Goal: Transaction & Acquisition: Purchase product/service

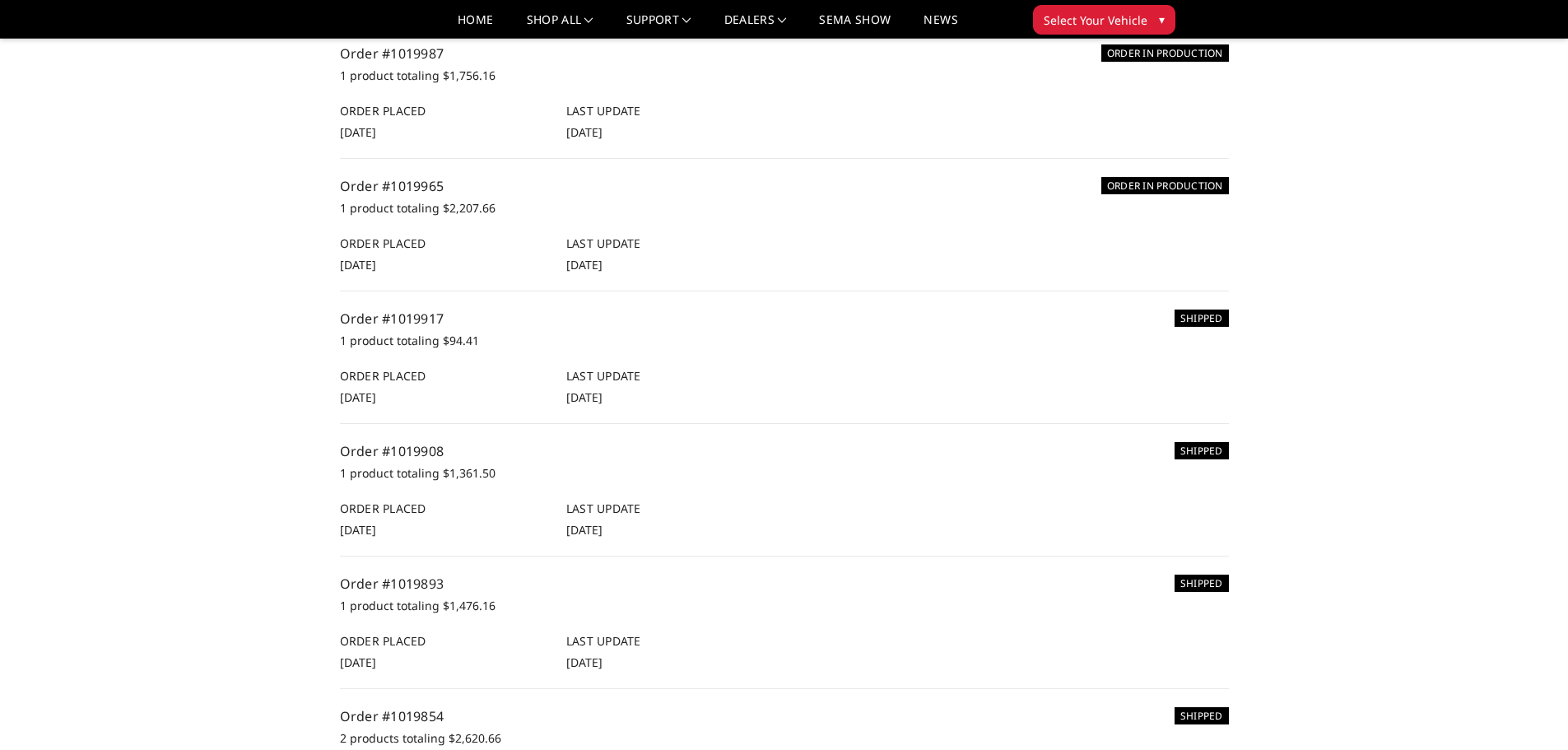
scroll to position [165, 0]
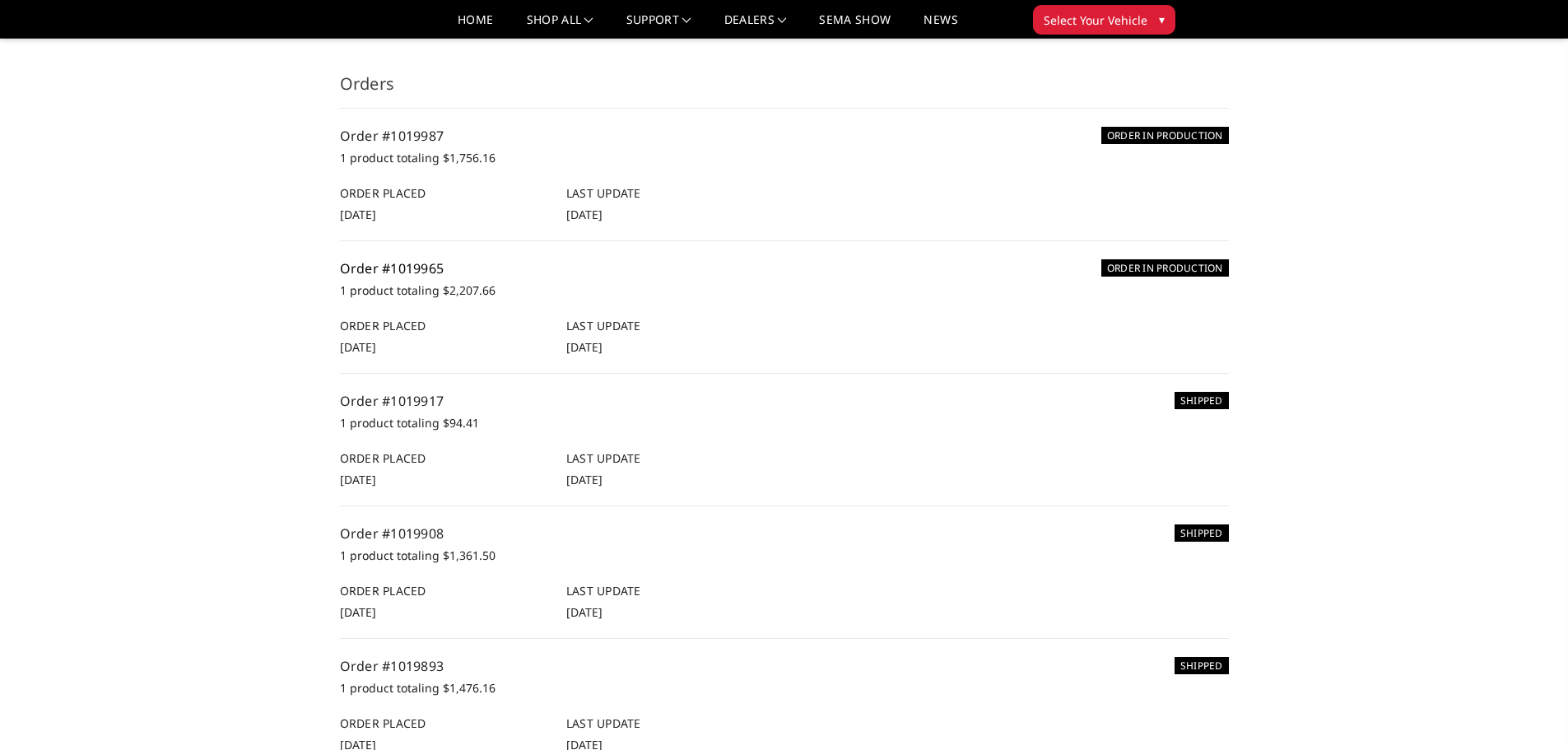
click at [399, 271] on link "Order #1019965" at bounding box center [392, 268] width 104 height 19
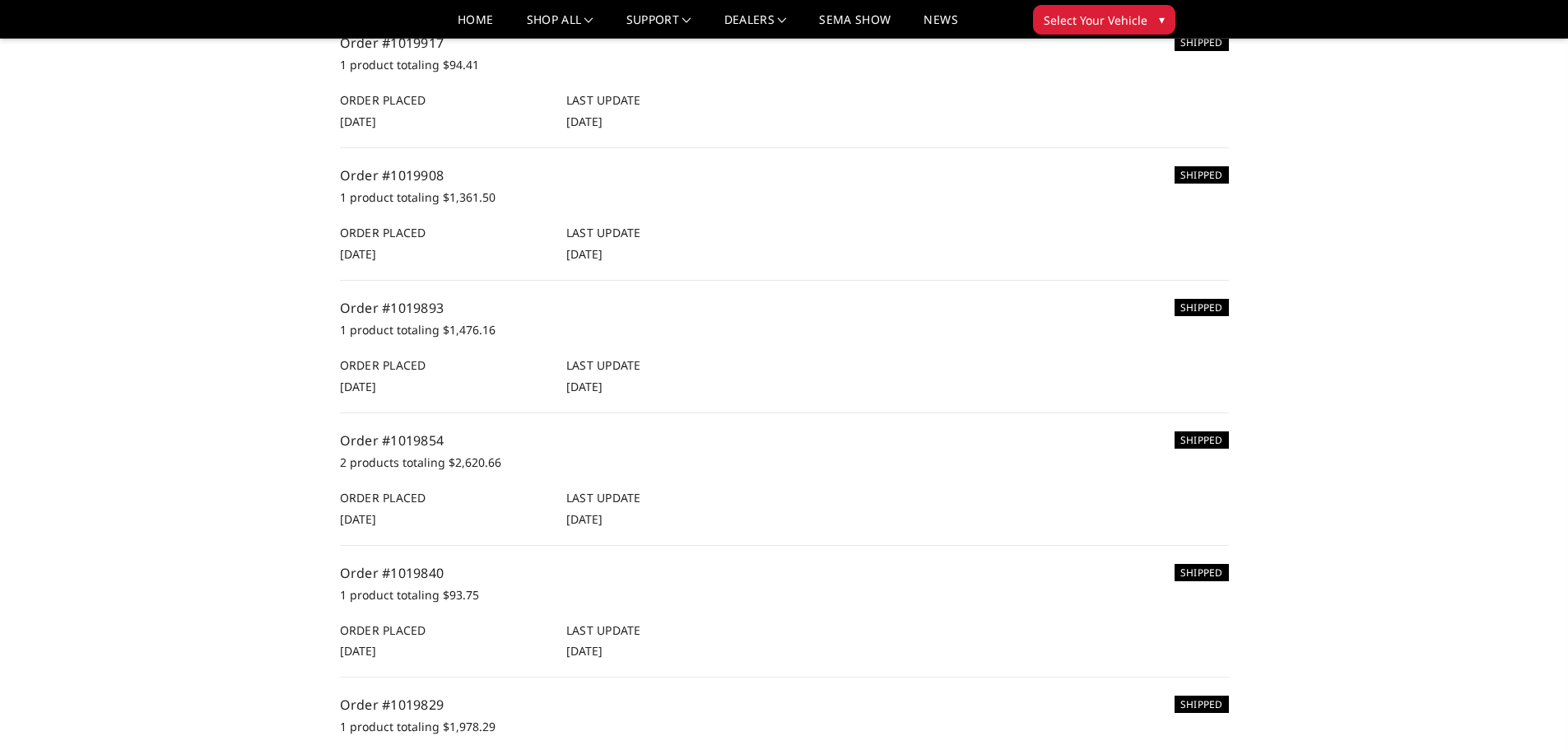
scroll to position [494, 0]
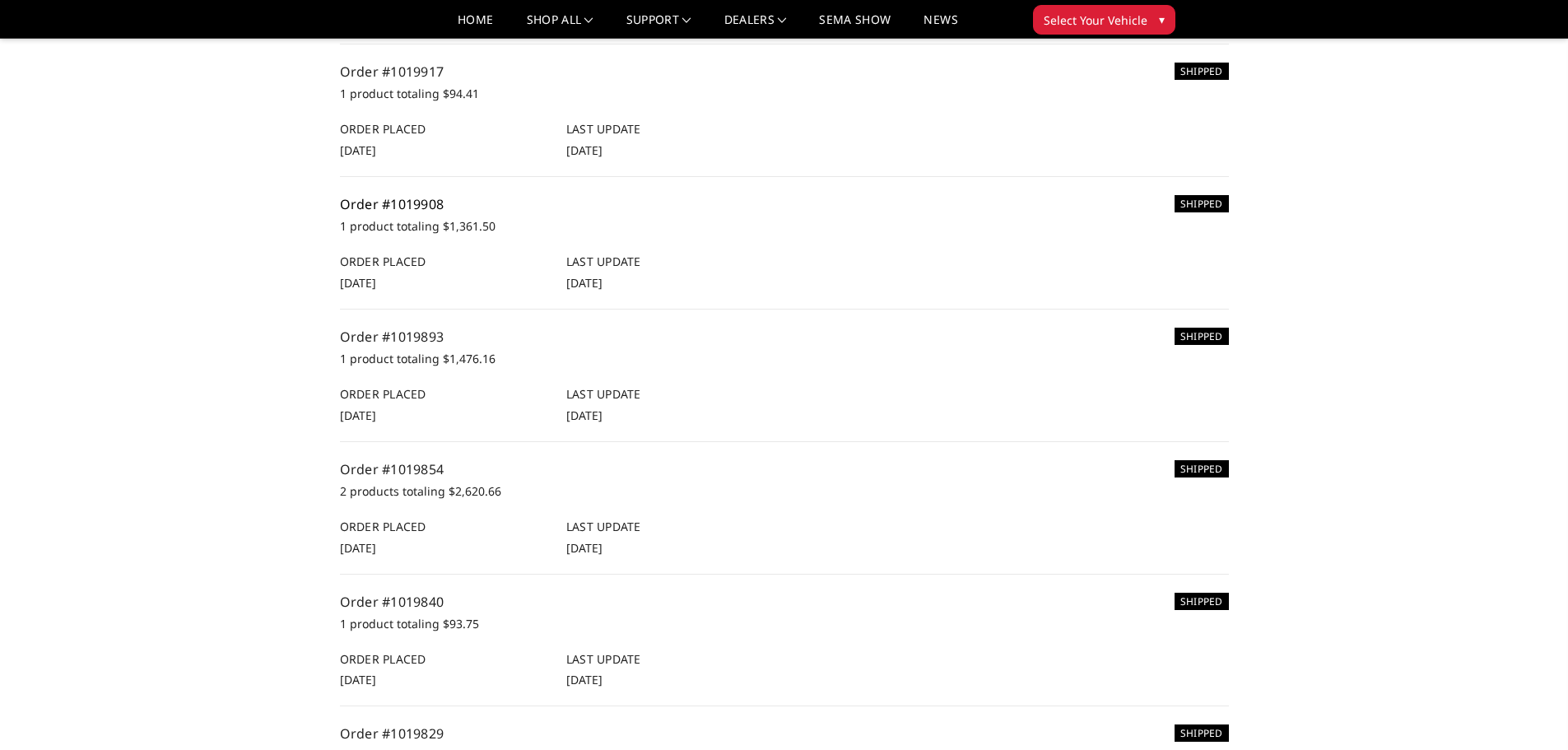
click at [419, 214] on link "Order #1019908" at bounding box center [392, 204] width 104 height 19
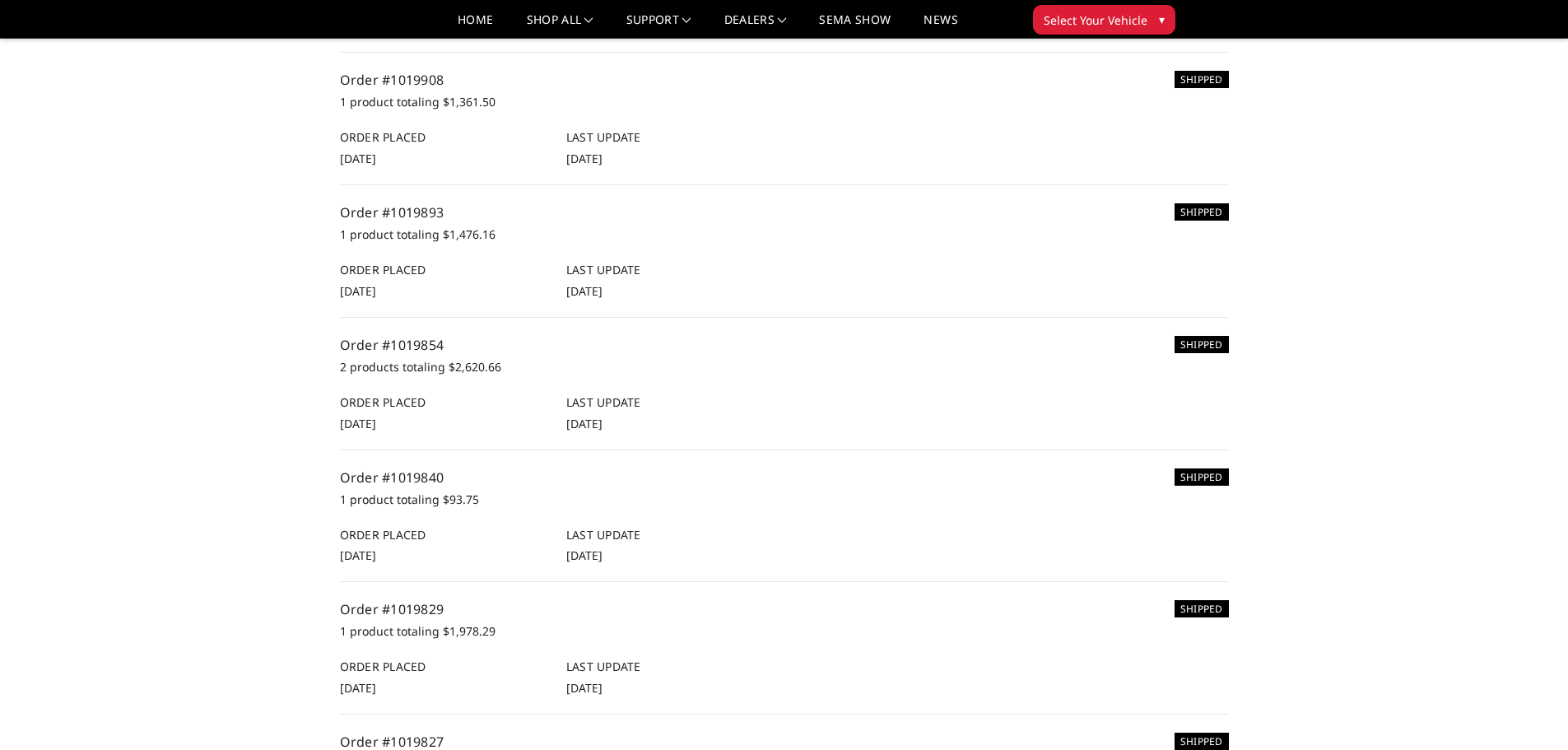
scroll to position [658, 0]
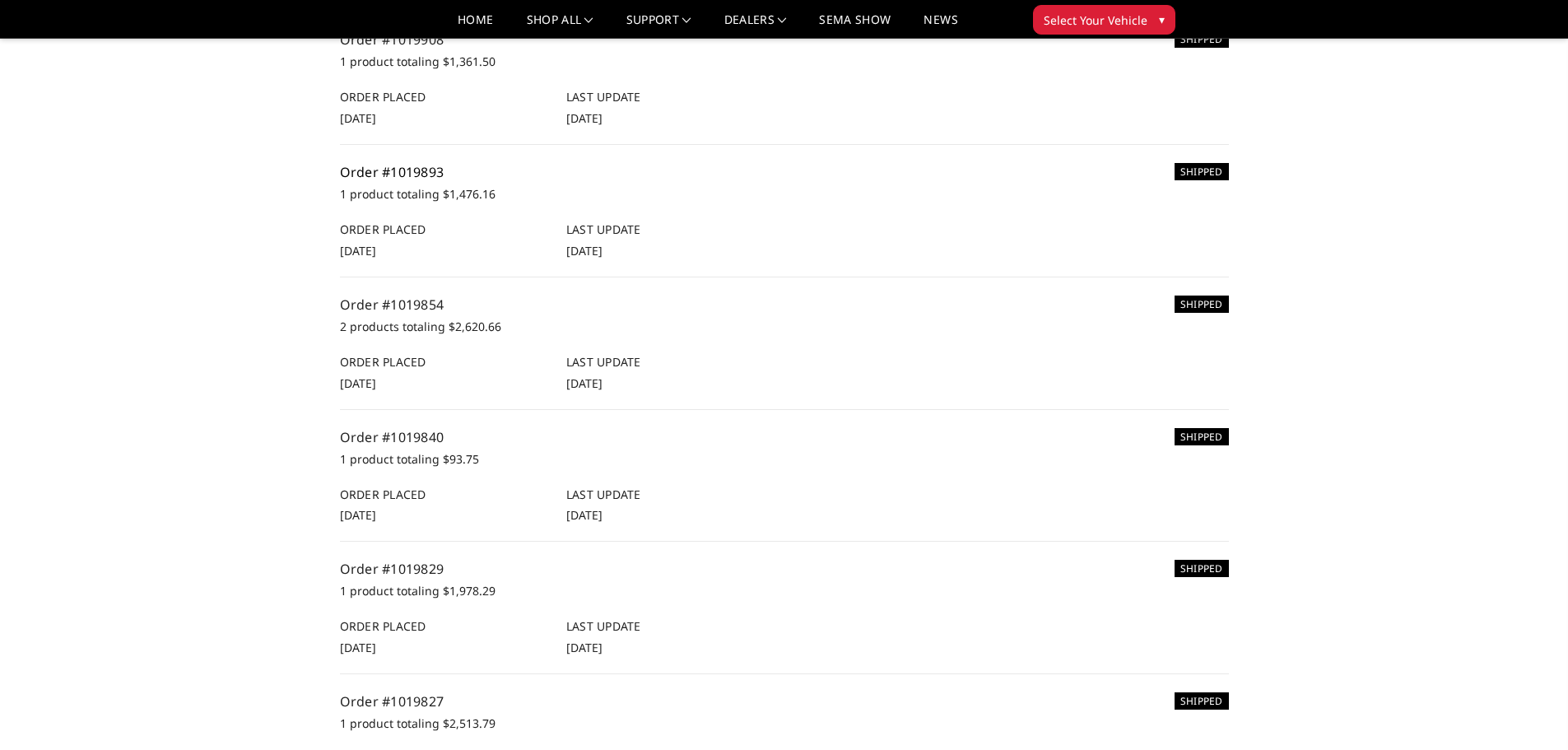
click at [400, 181] on link "Order #1019893" at bounding box center [392, 172] width 104 height 19
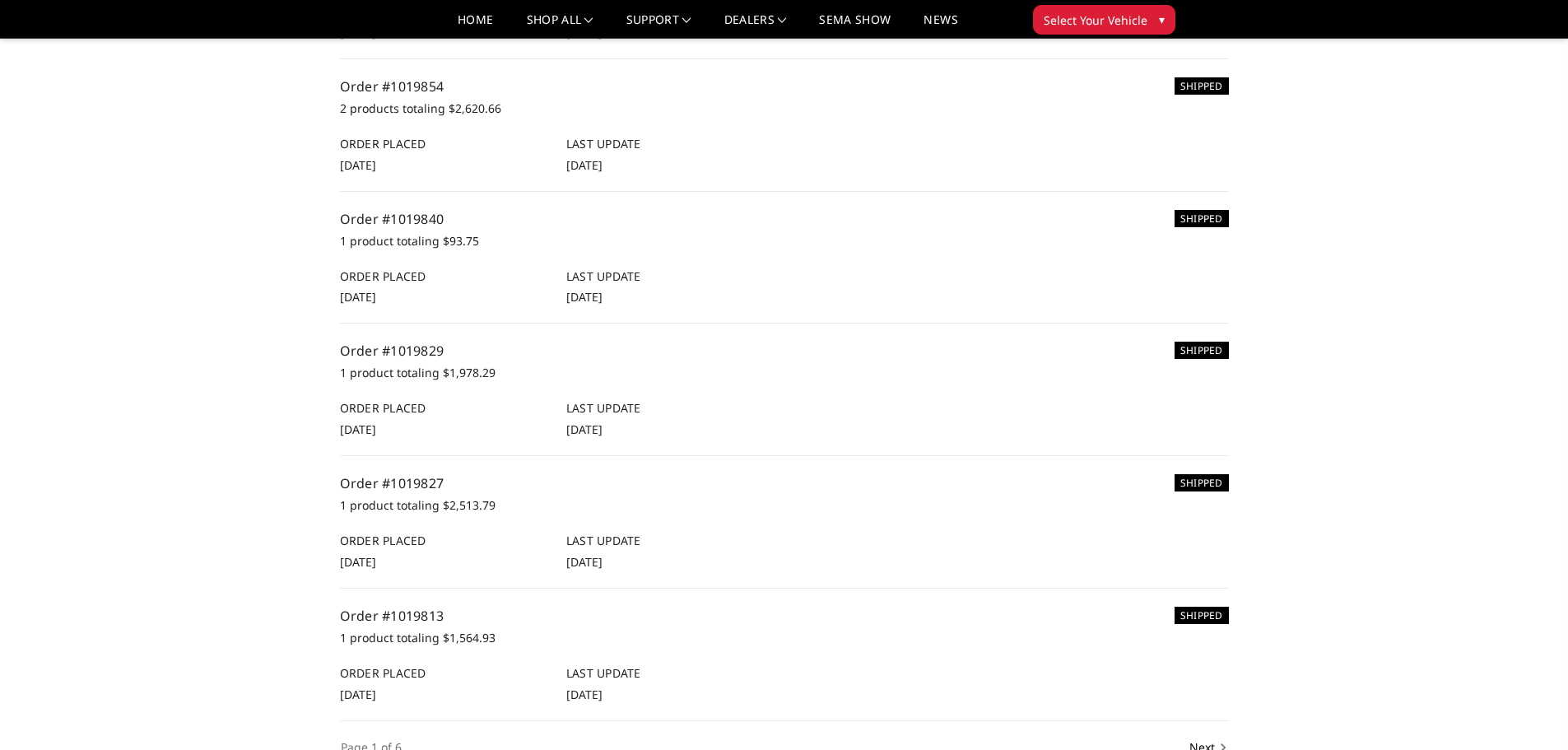
scroll to position [906, 0]
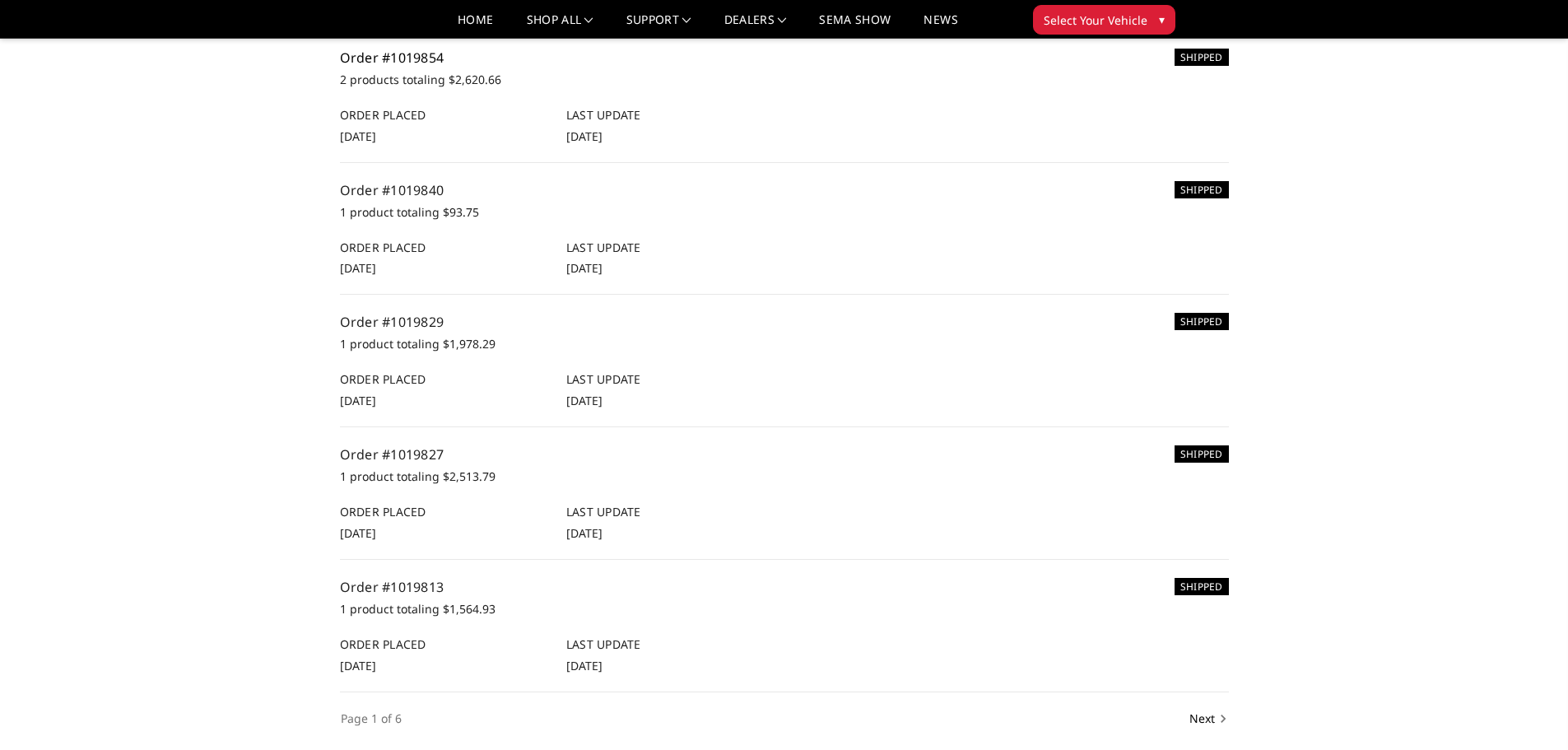
click at [410, 66] on link "Order #1019854" at bounding box center [392, 58] width 104 height 19
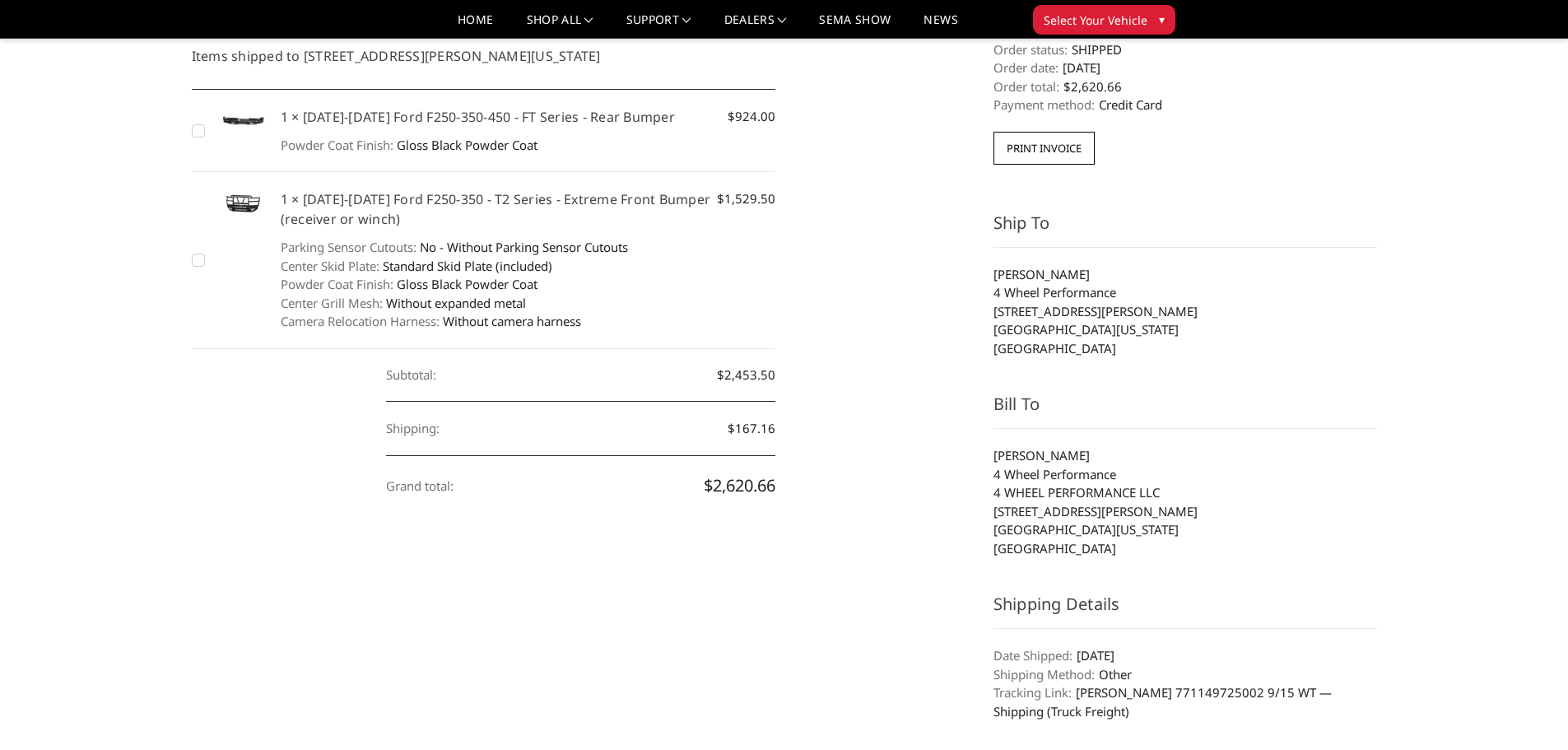
scroll to position [82, 0]
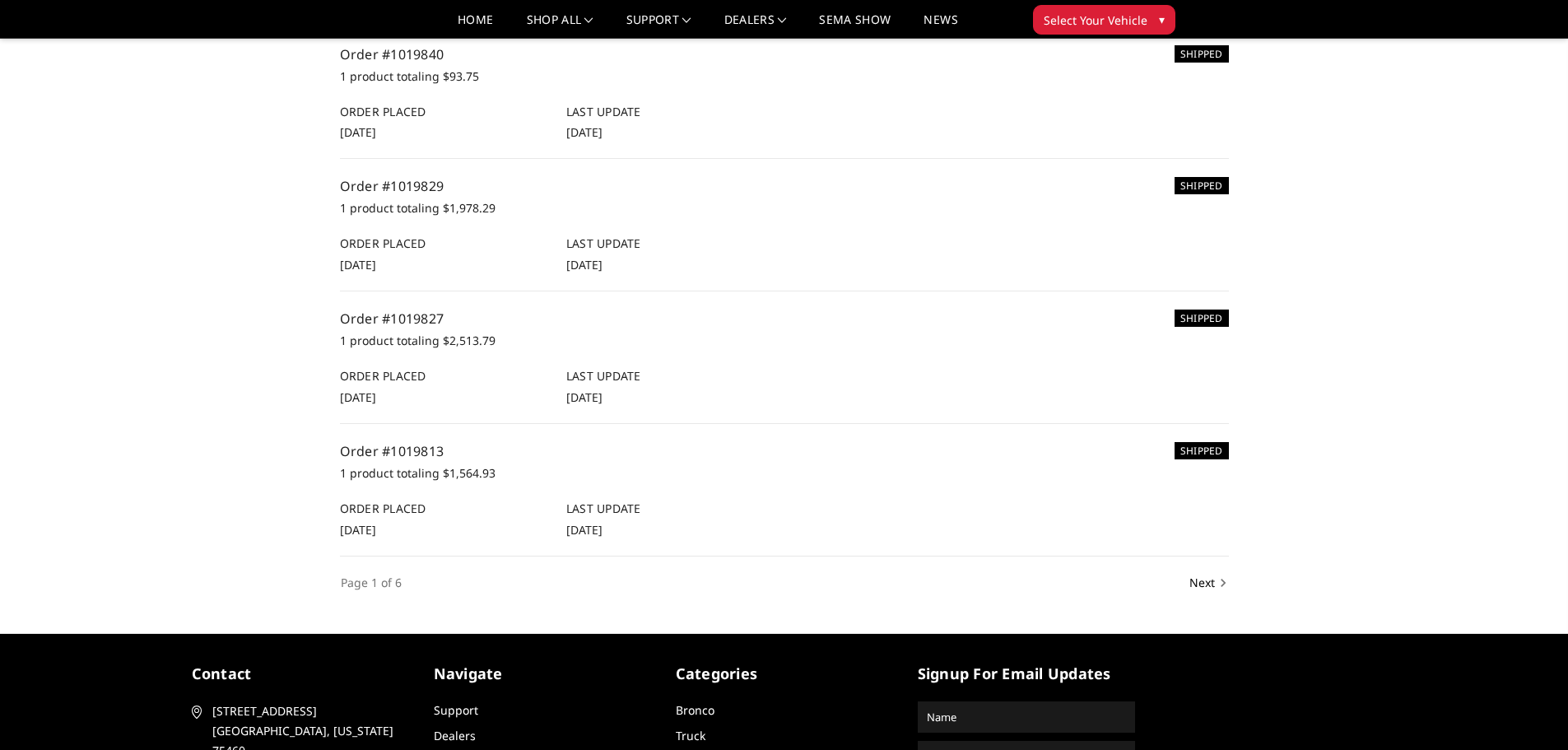
scroll to position [1071, 0]
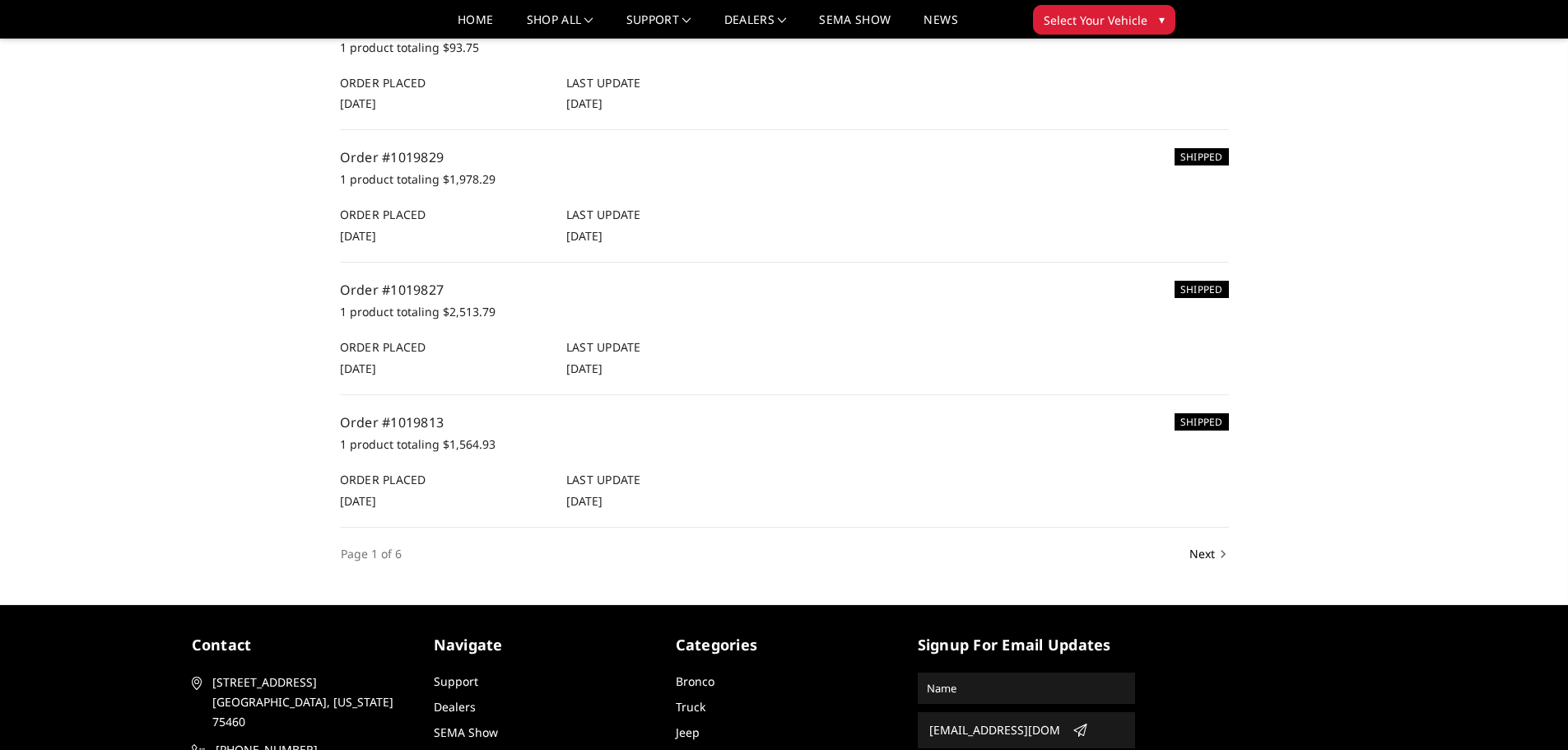
click at [422, 34] on link "Order #1019840" at bounding box center [392, 25] width 104 height 19
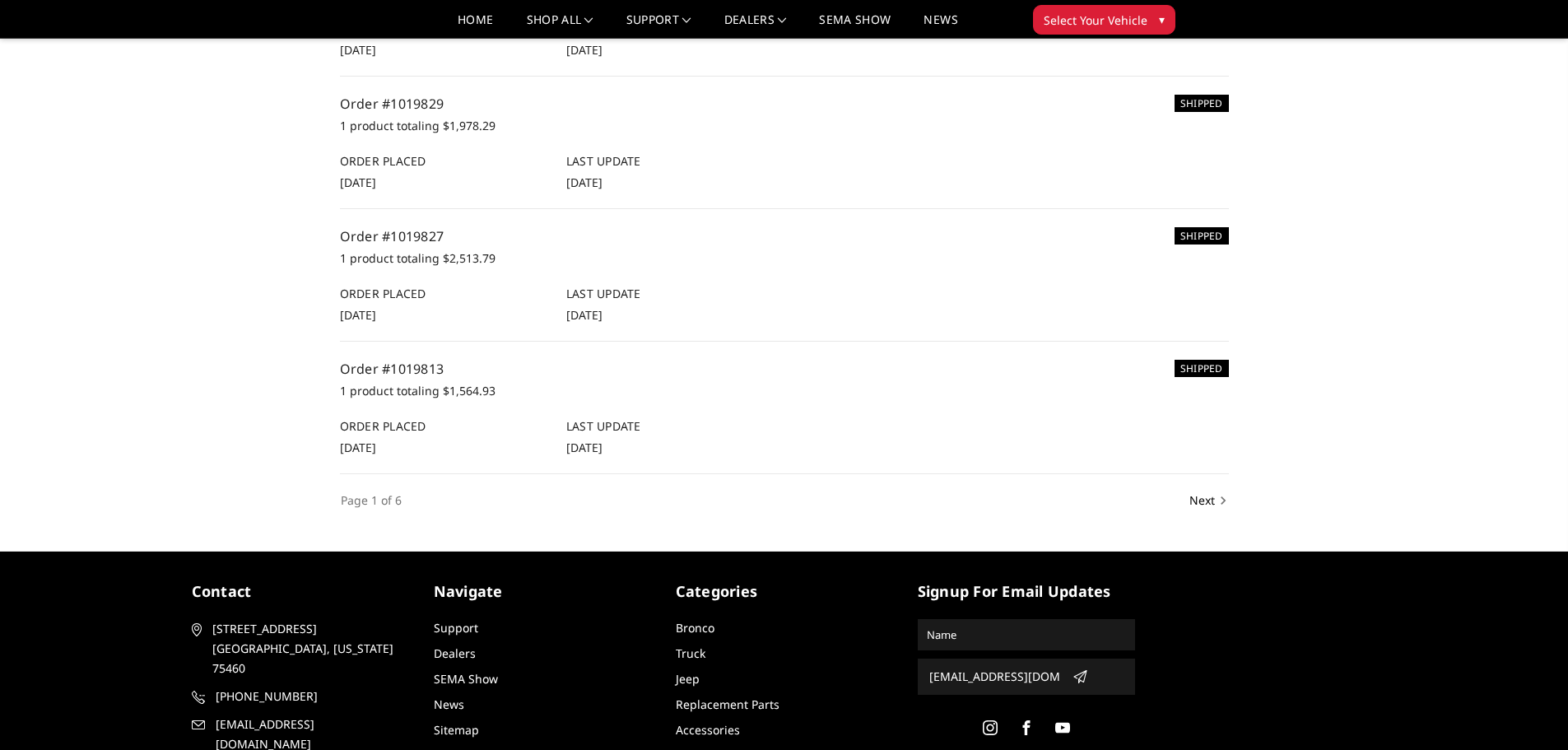
scroll to position [1153, 0]
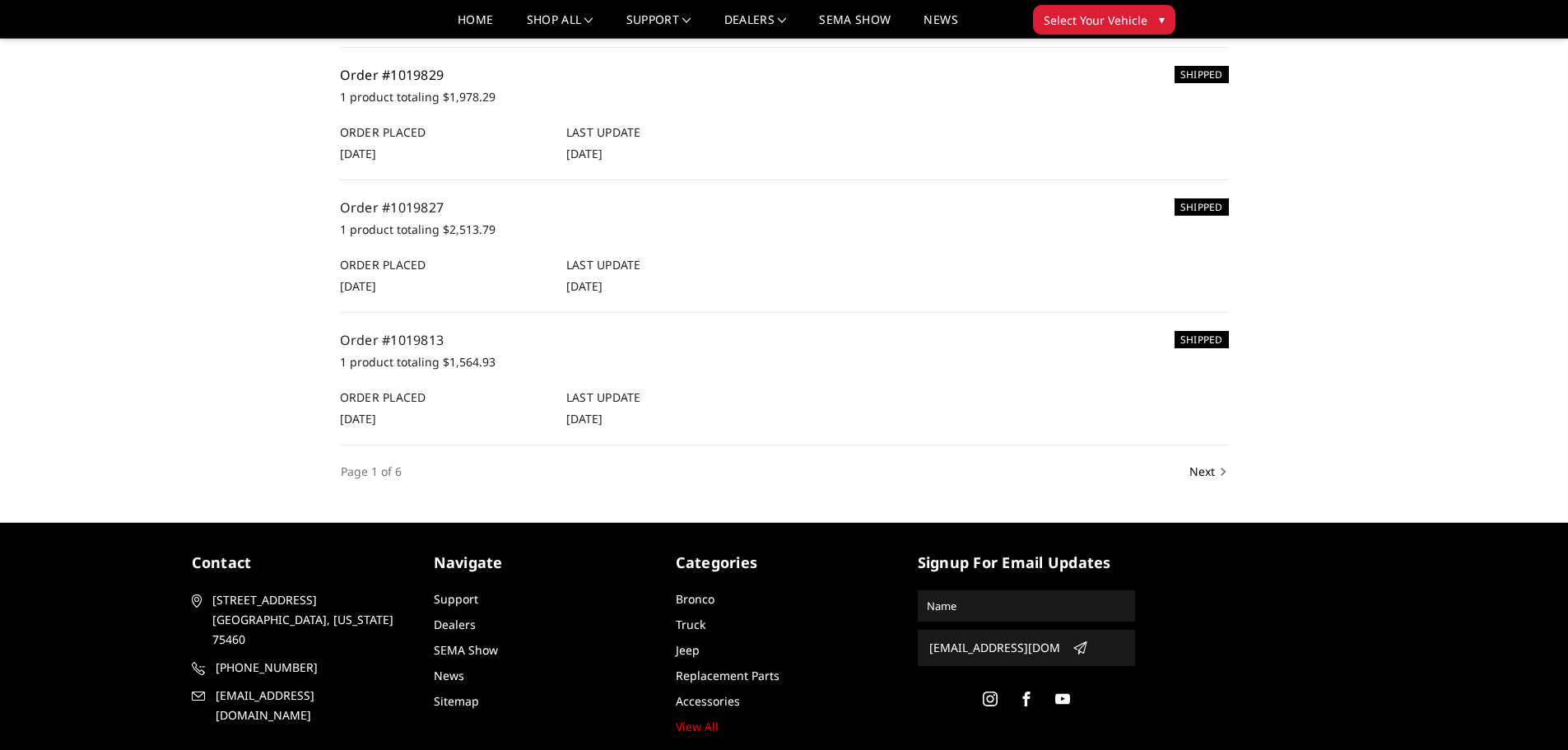
click at [398, 84] on link "Order #1019829" at bounding box center [392, 75] width 104 height 19
click at [396, 217] on link "Order #1019827" at bounding box center [392, 207] width 104 height 19
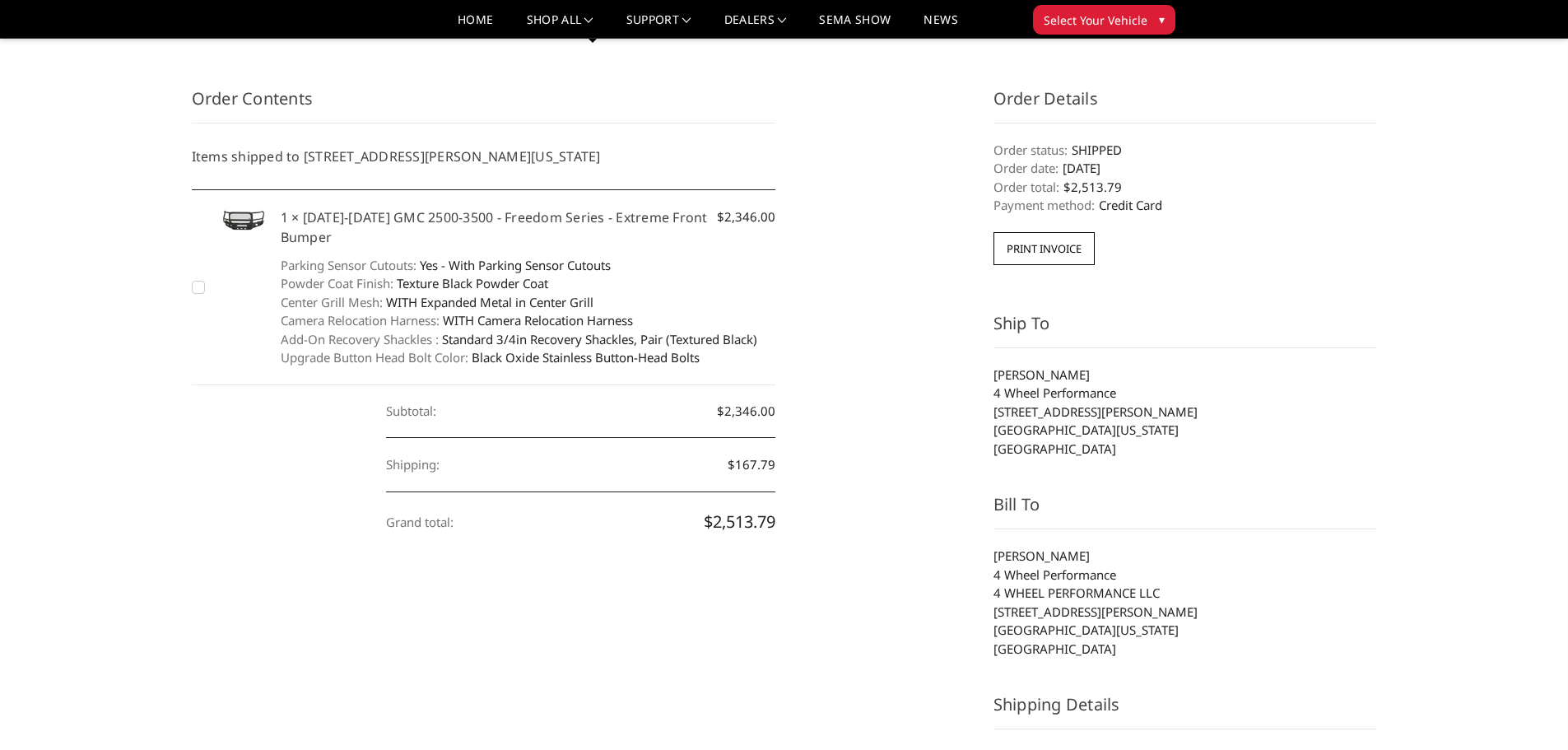
scroll to position [165, 0]
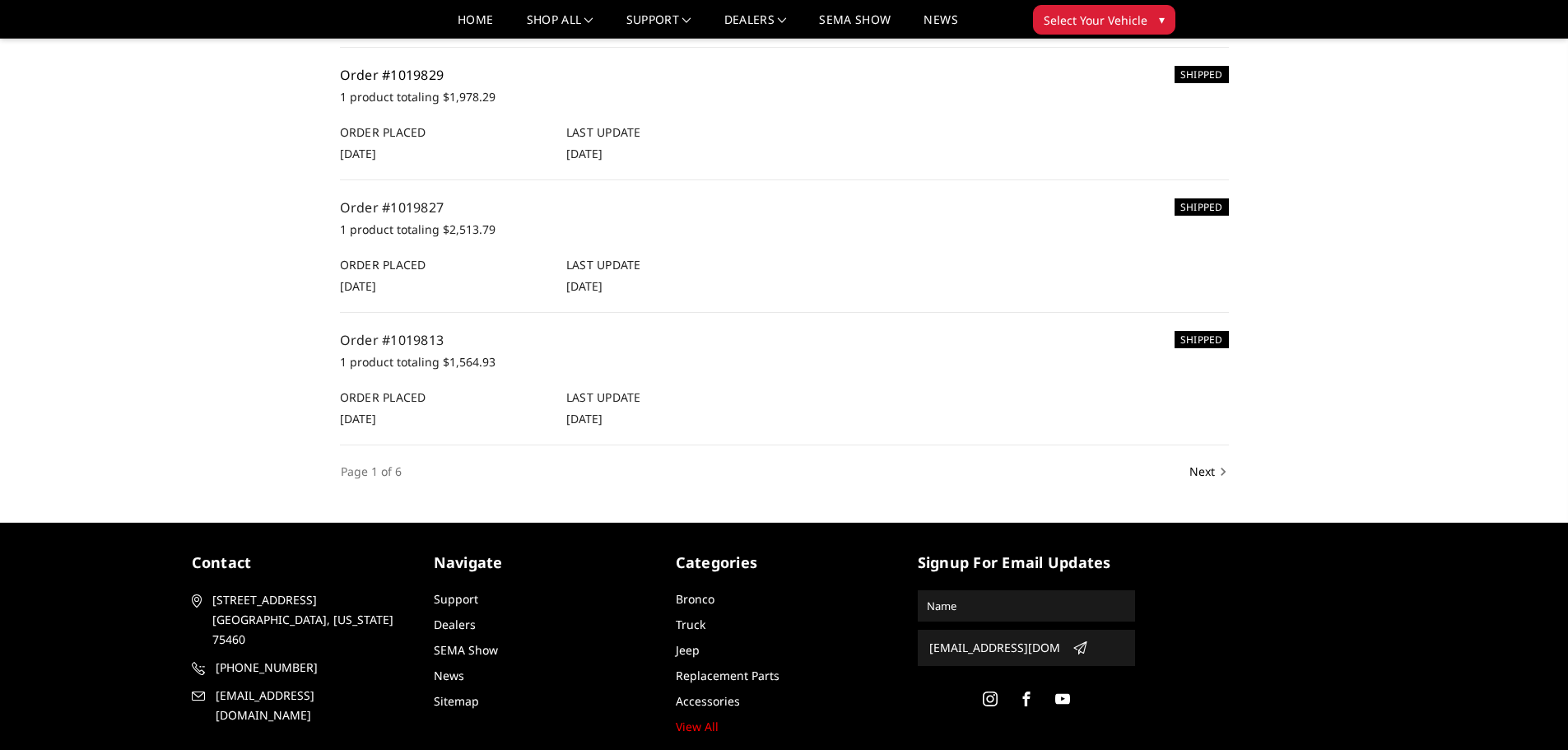
click at [409, 84] on link "Order #1019829" at bounding box center [392, 75] width 104 height 19
click at [417, 217] on link "Order #1019827" at bounding box center [392, 207] width 104 height 19
click at [420, 349] on link "Order #1019813" at bounding box center [392, 339] width 104 height 19
click at [1203, 481] on link "Next" at bounding box center [1205, 471] width 40 height 19
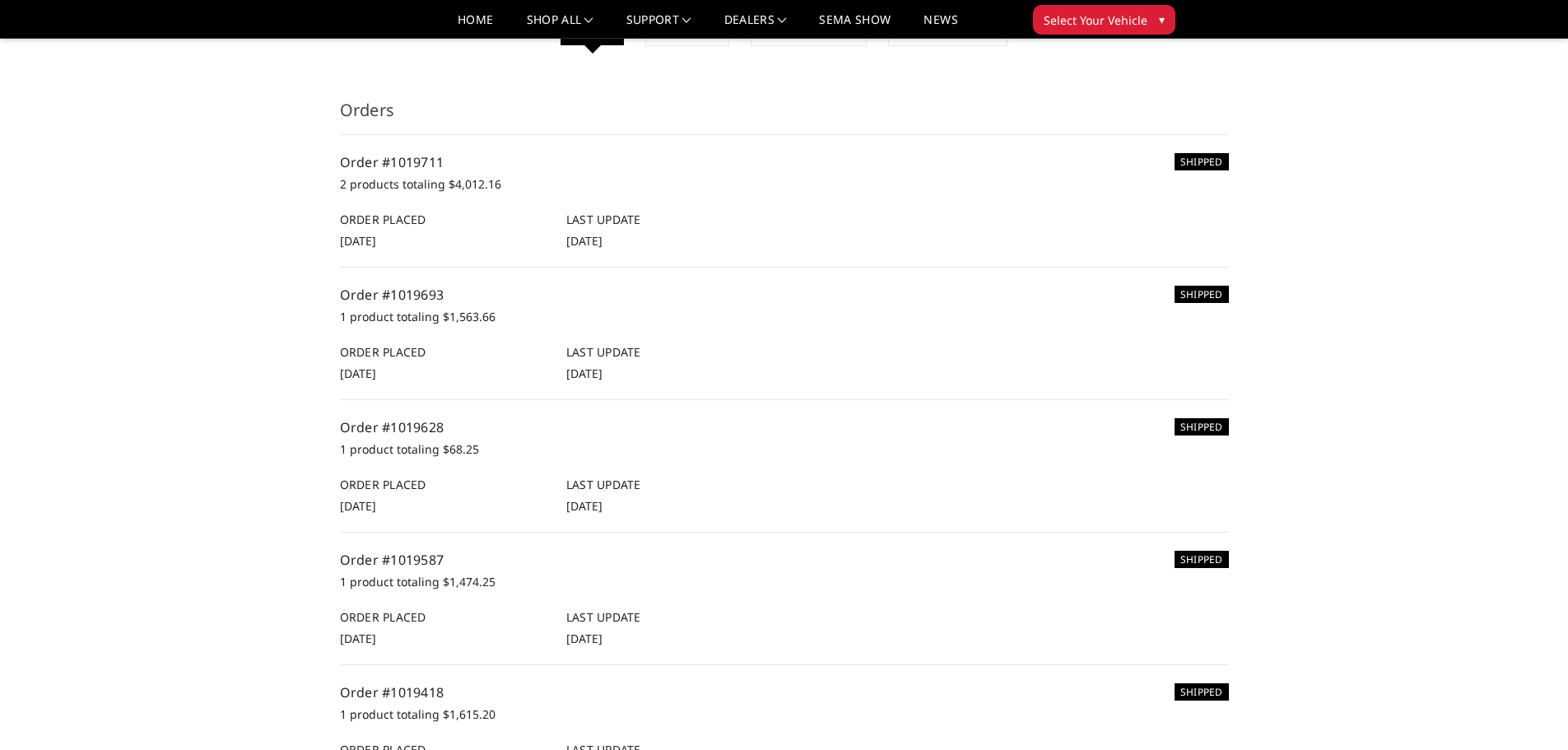
scroll to position [165, 0]
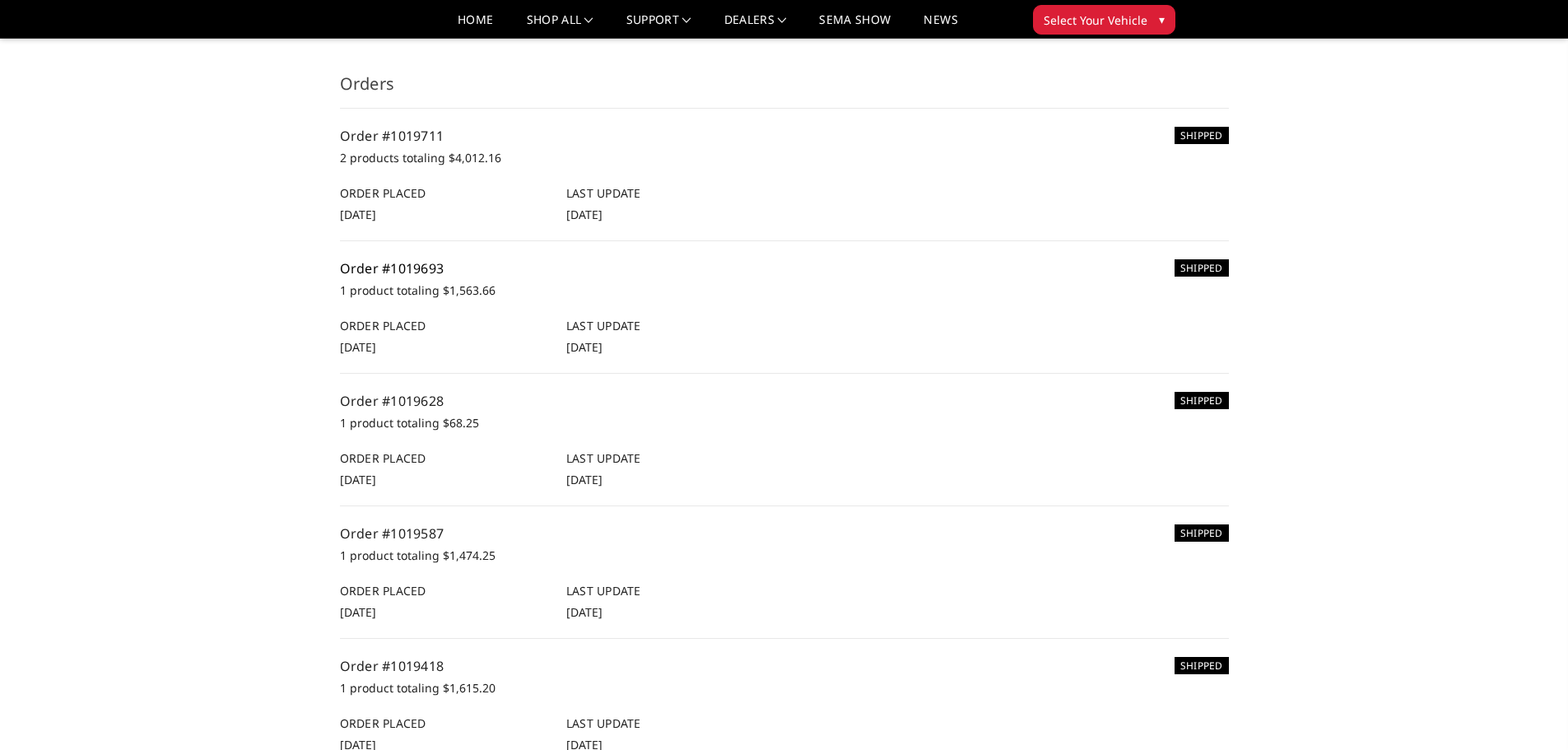
click at [417, 268] on link "Order #1019693" at bounding box center [392, 268] width 104 height 19
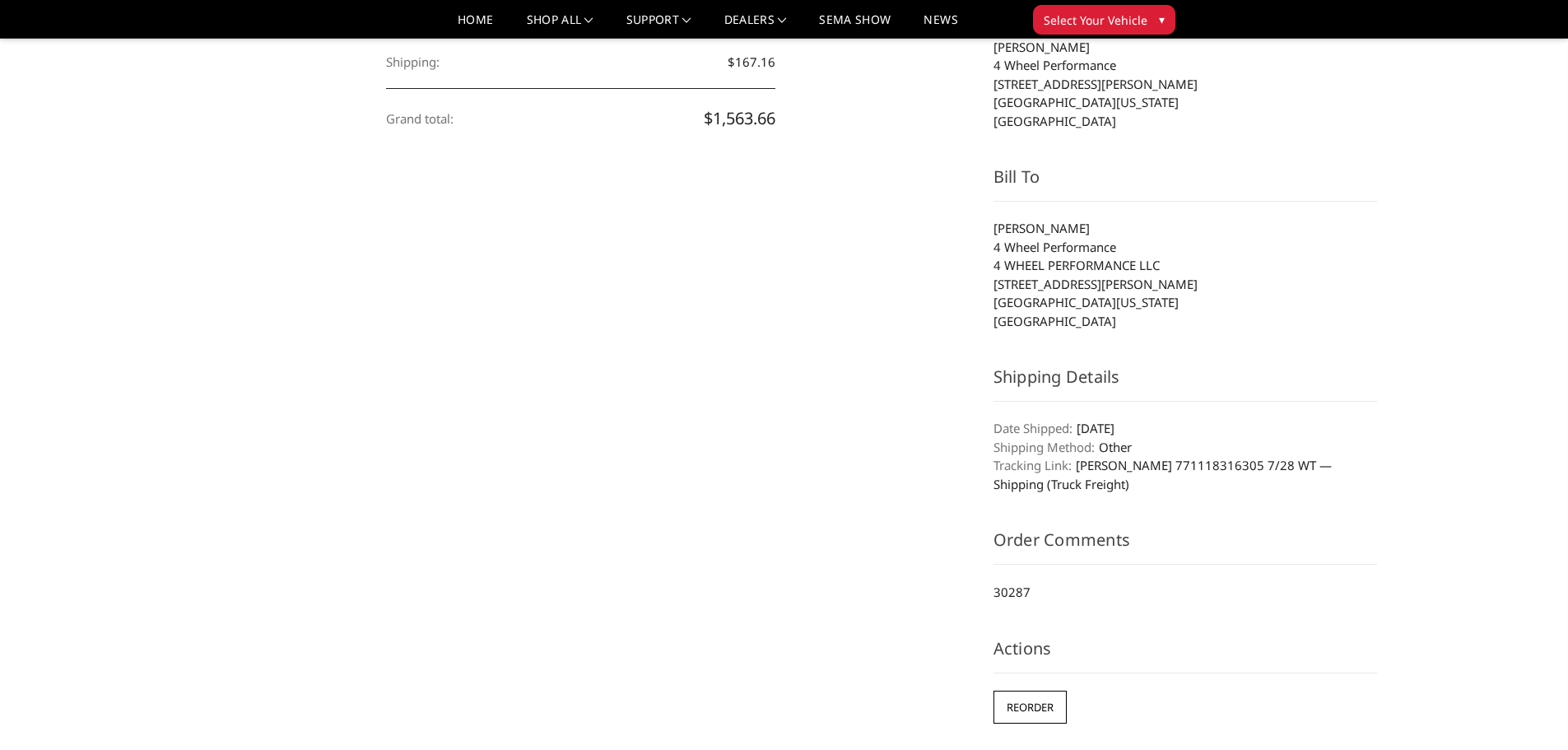
scroll to position [247, 0]
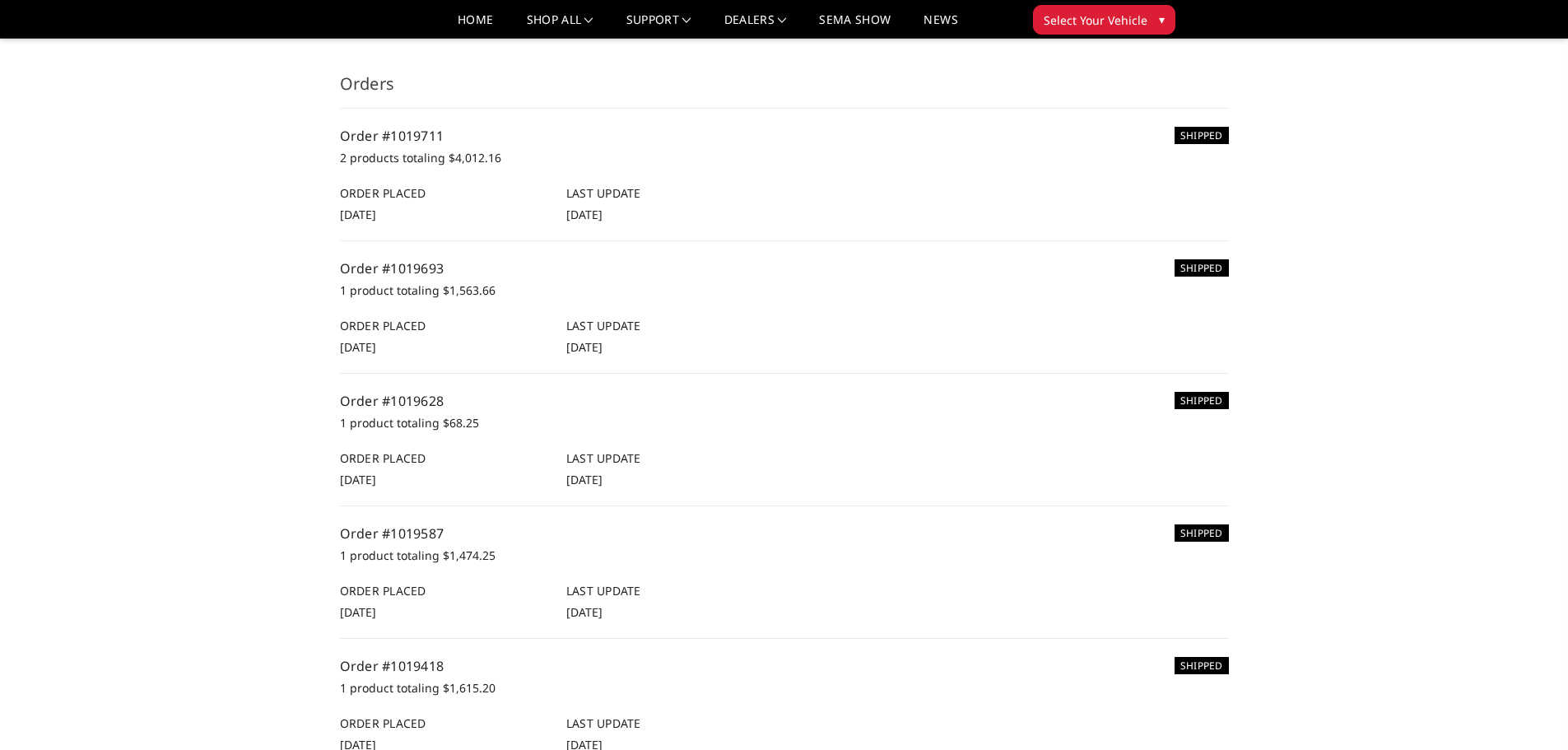
click at [425, 124] on li "SHIPPED Order #1019711 2 products totaling $4,012.16 Order Placed [DATE] Last U…" at bounding box center [785, 175] width 889 height 133
click at [425, 138] on link "Order #1019711" at bounding box center [392, 136] width 104 height 19
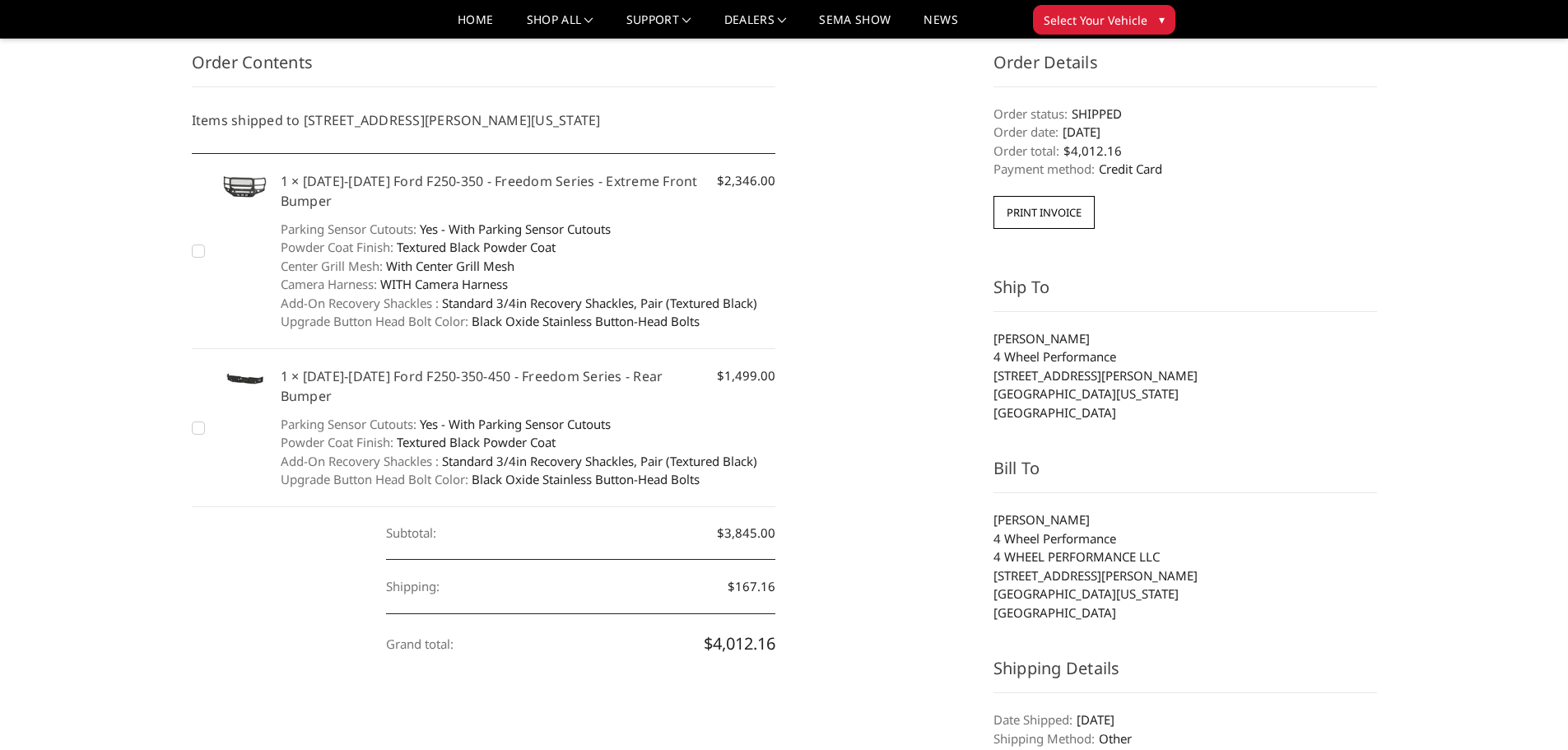
scroll to position [165, 0]
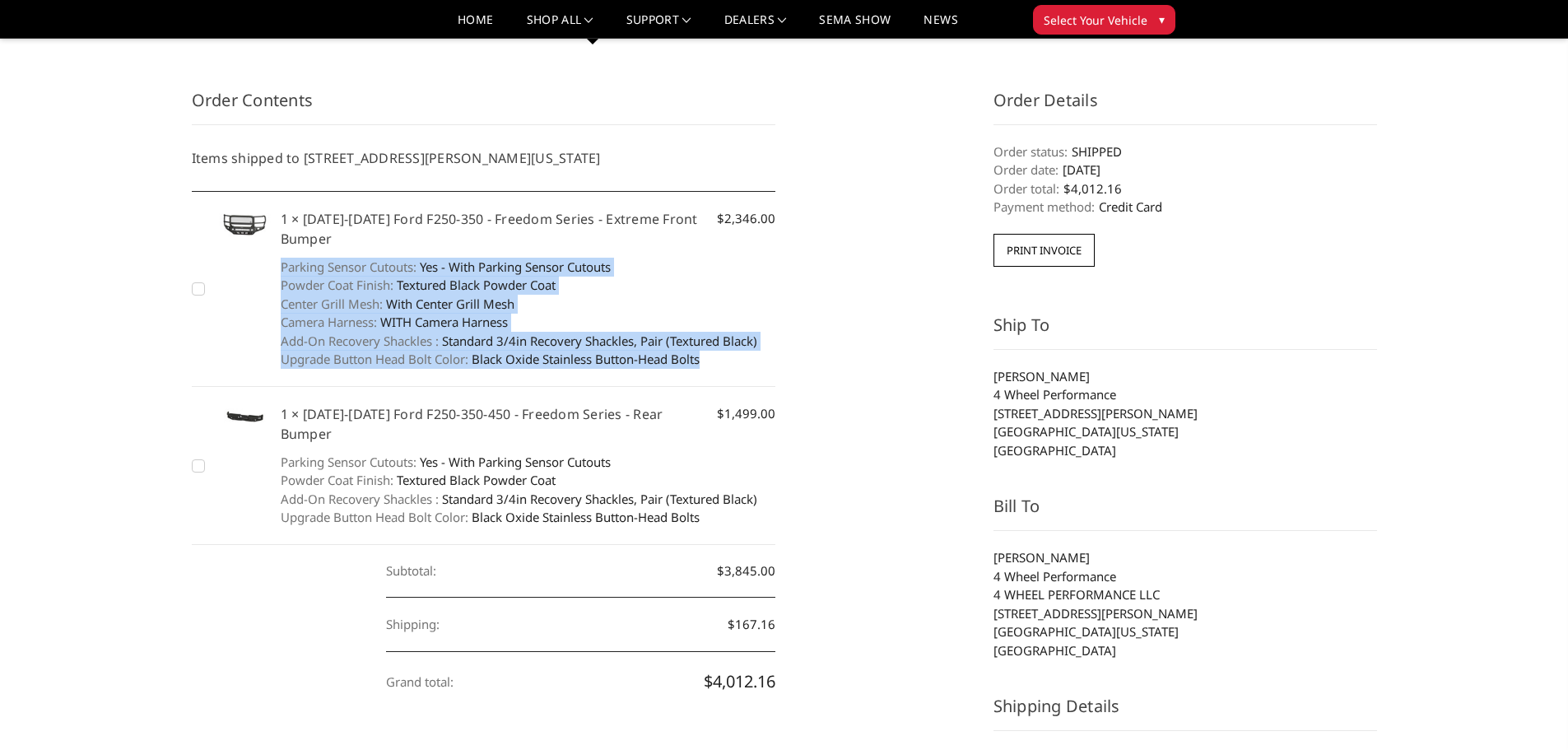
drag, startPoint x: 280, startPoint y: 267, endPoint x: 707, endPoint y: 365, distance: 438.1
click at [707, 365] on dl "Parking Sensor Cutouts: Yes - With Parking Sensor Cutouts Powder Coat Finish: T…" at bounding box center [529, 313] width 495 height 111
copy dl "Parking Sensor Cutouts: Yes - With Parking Sensor Cutouts Powder Coat Finish: T…"
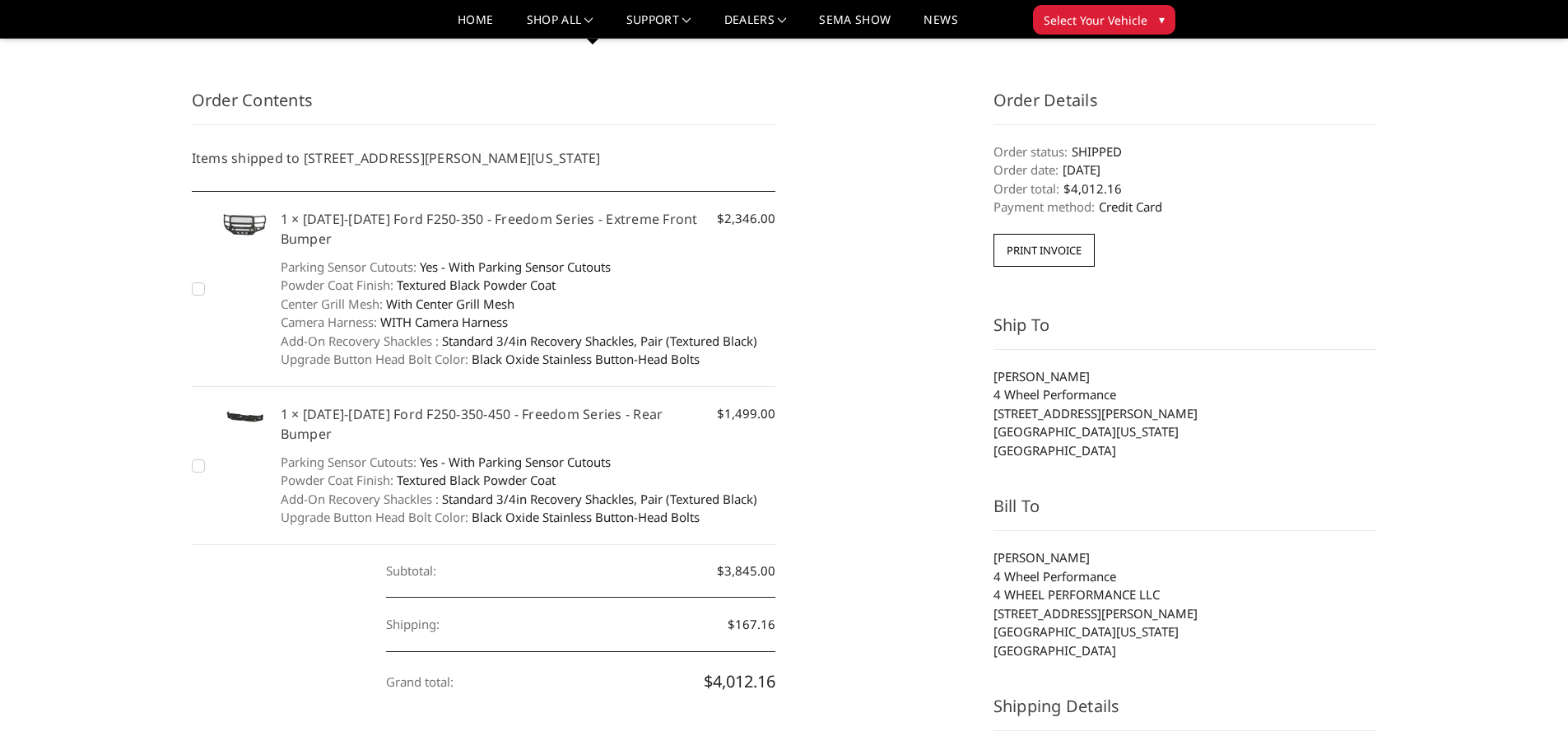
click at [793, 261] on div "Order Contents Items shipped to 3905 Wayne Ave, Suite B, Wichita Falls, Texas, …" at bounding box center [783, 576] width 1202 height 977
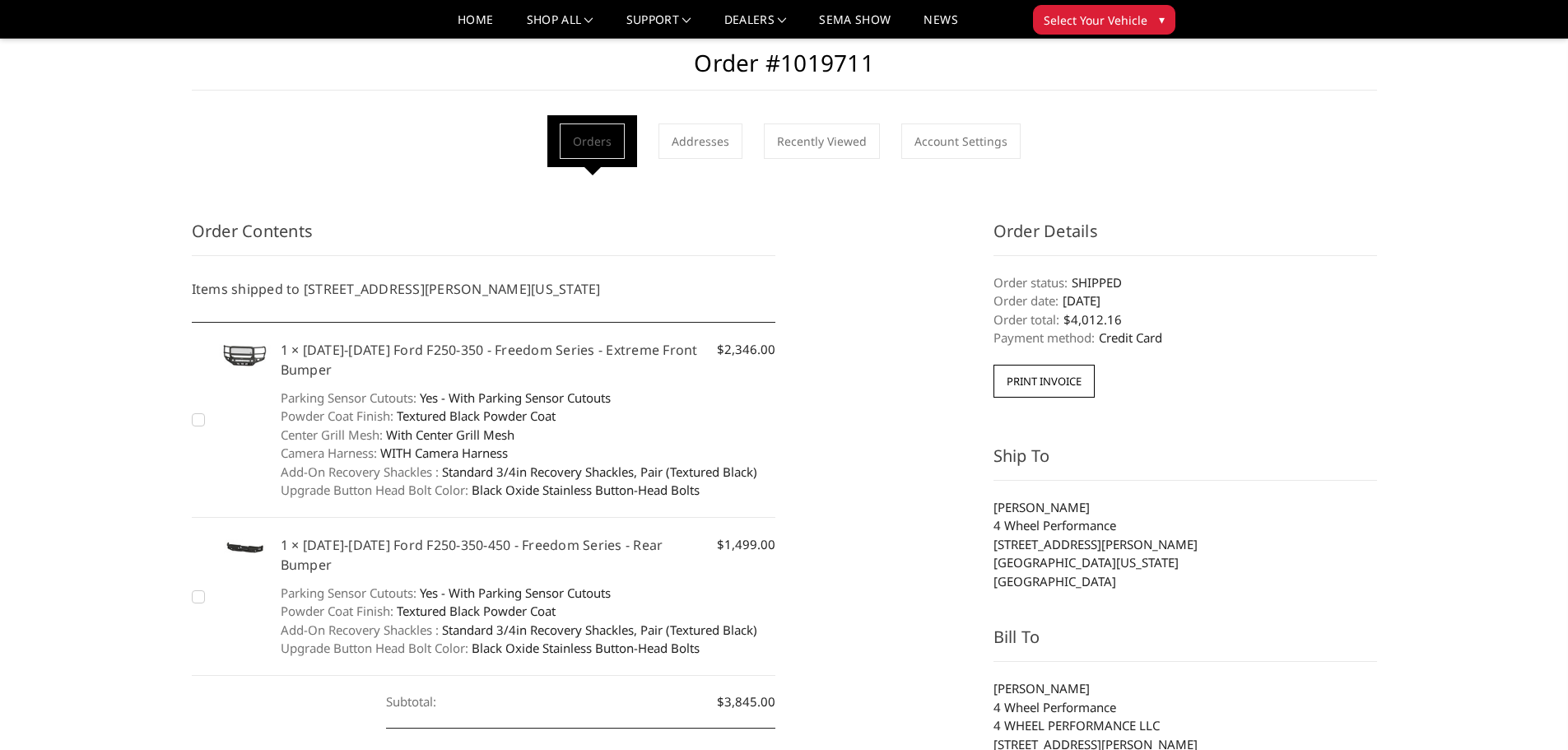
scroll to position [0, 0]
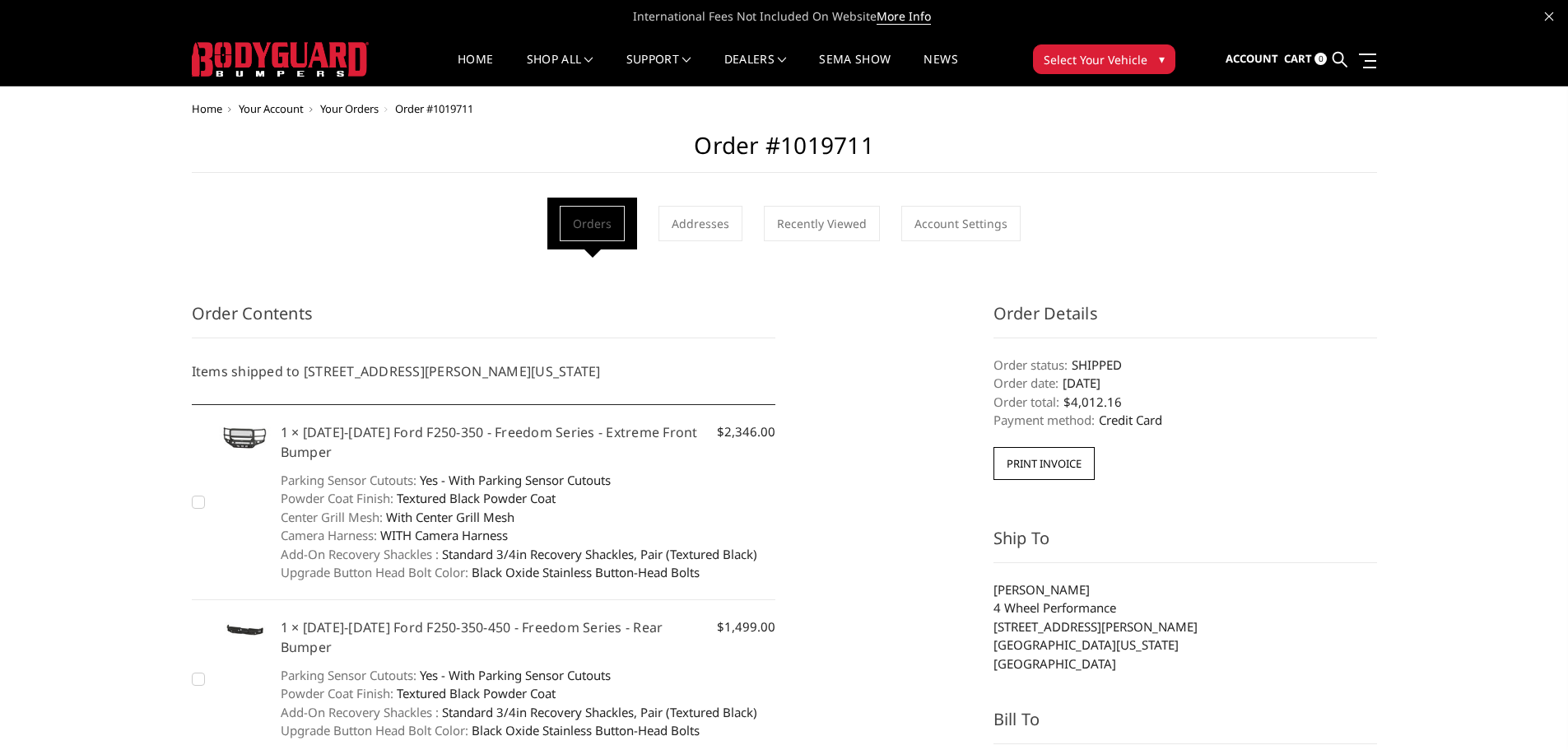
click at [244, 432] on img at bounding box center [243, 438] width 58 height 32
click at [1202, 98] on span "Sign out" at bounding box center [1184, 101] width 47 height 14
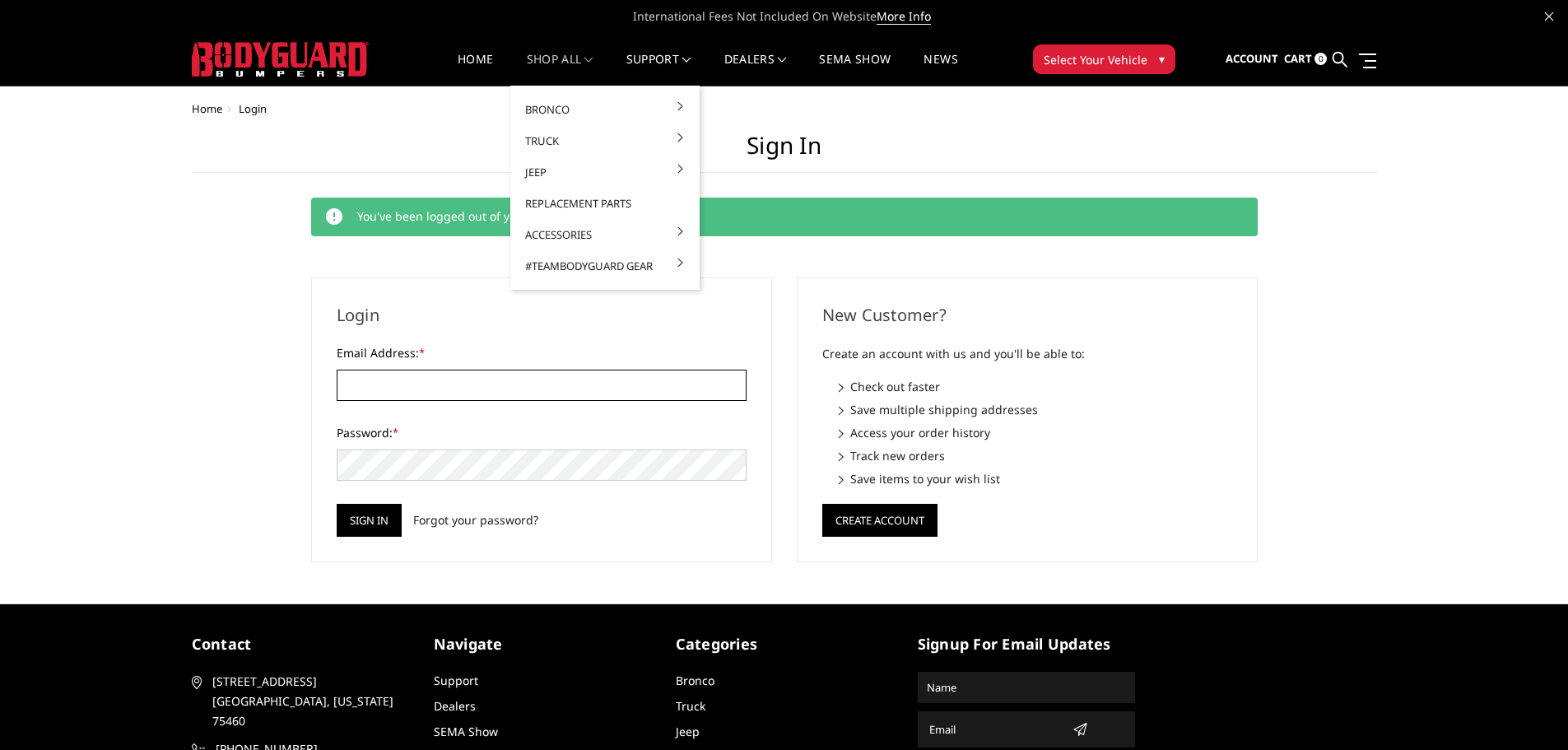
type input "[EMAIL_ADDRESS][DOMAIN_NAME]"
click at [566, 65] on link "shop all" at bounding box center [560, 69] width 66 height 32
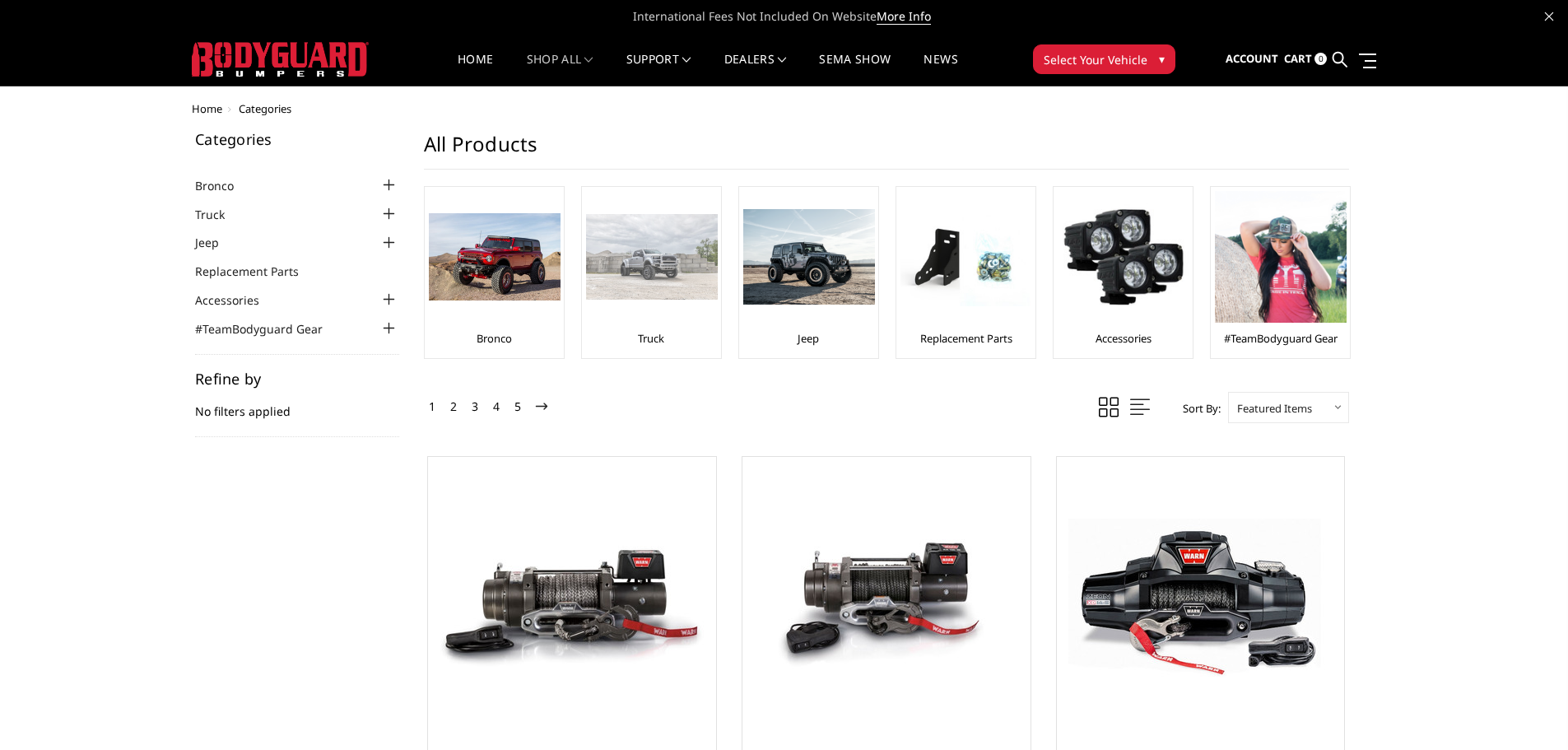
click at [669, 294] on img at bounding box center [651, 257] width 132 height 86
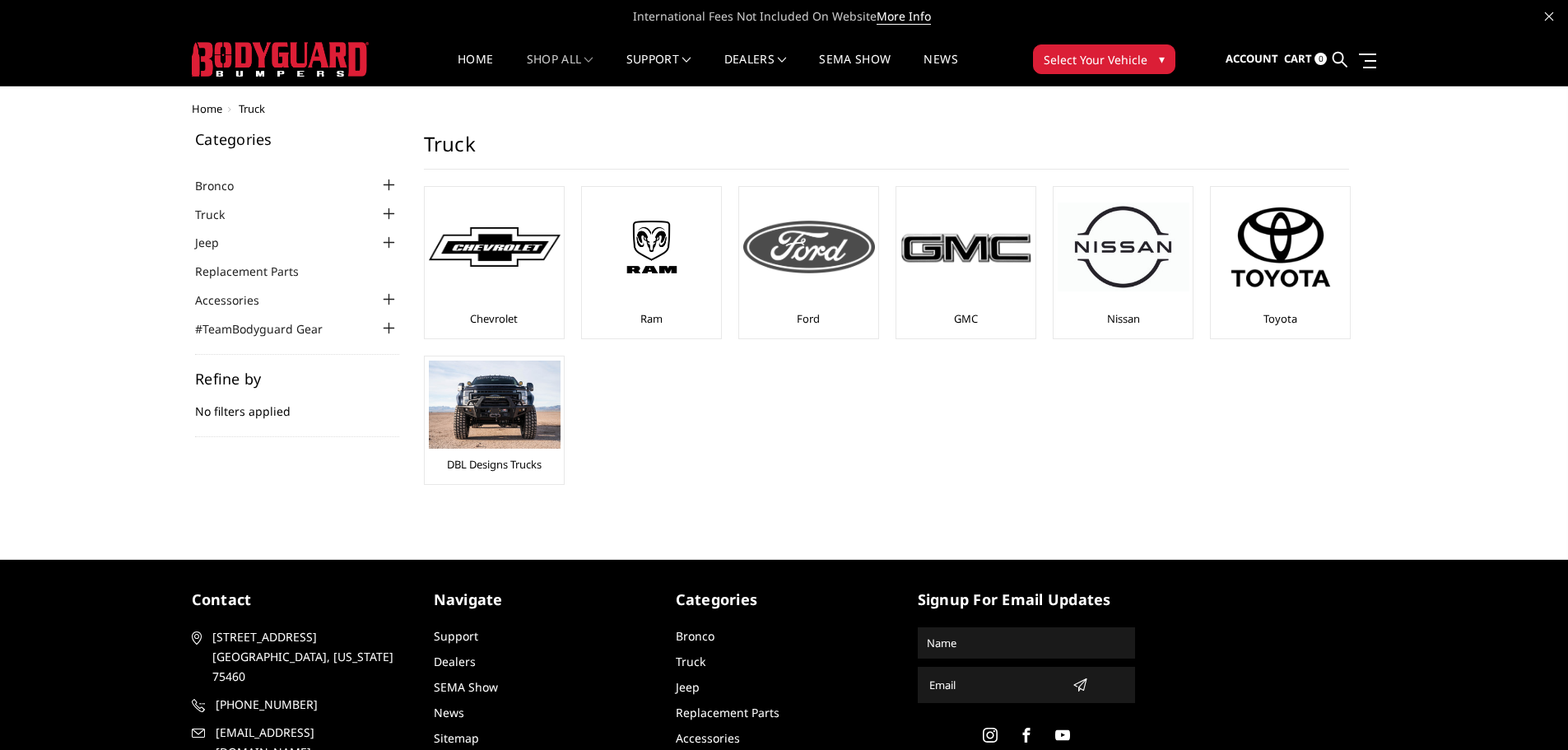
click at [842, 282] on div at bounding box center [808, 247] width 132 height 112
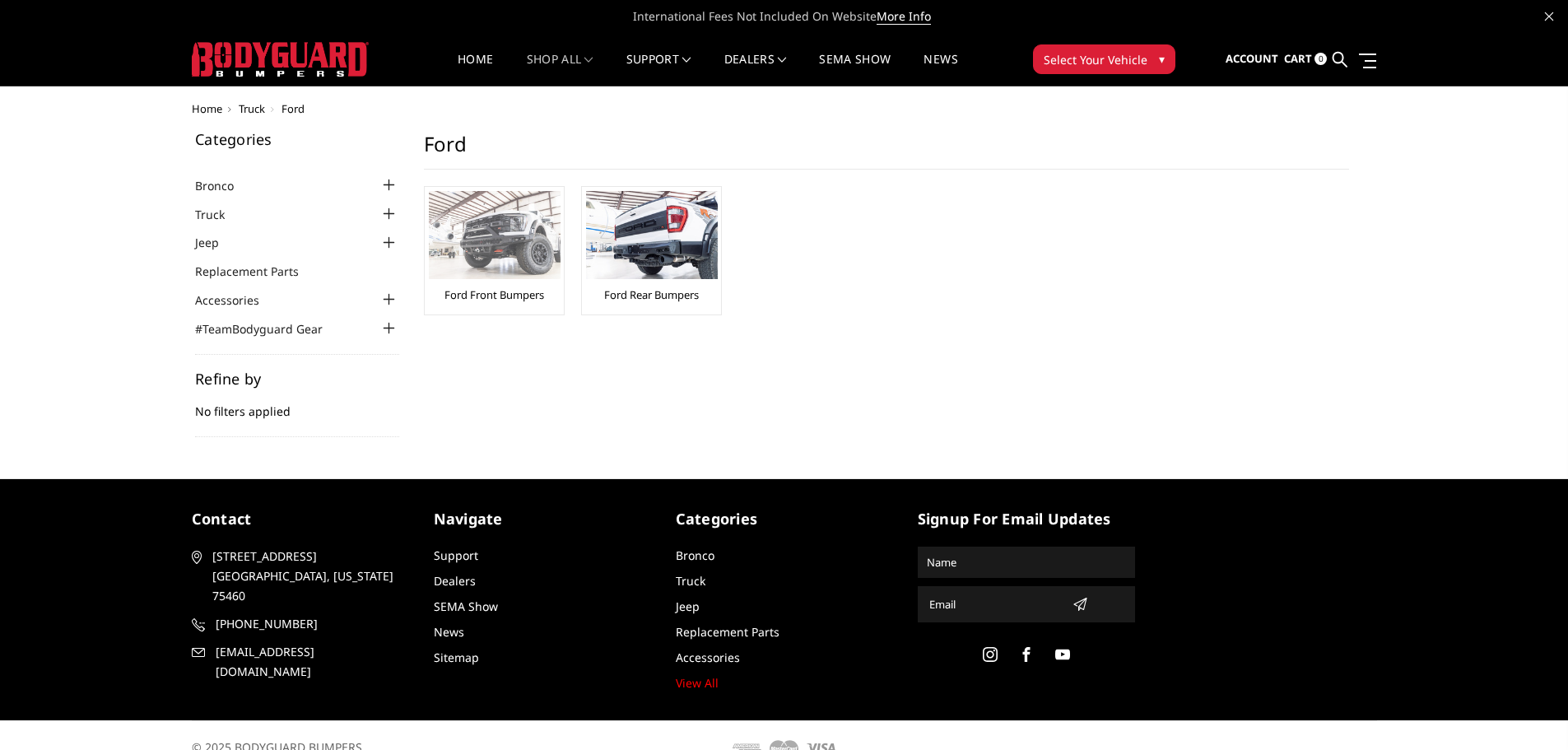
click at [521, 249] on img at bounding box center [494, 235] width 132 height 88
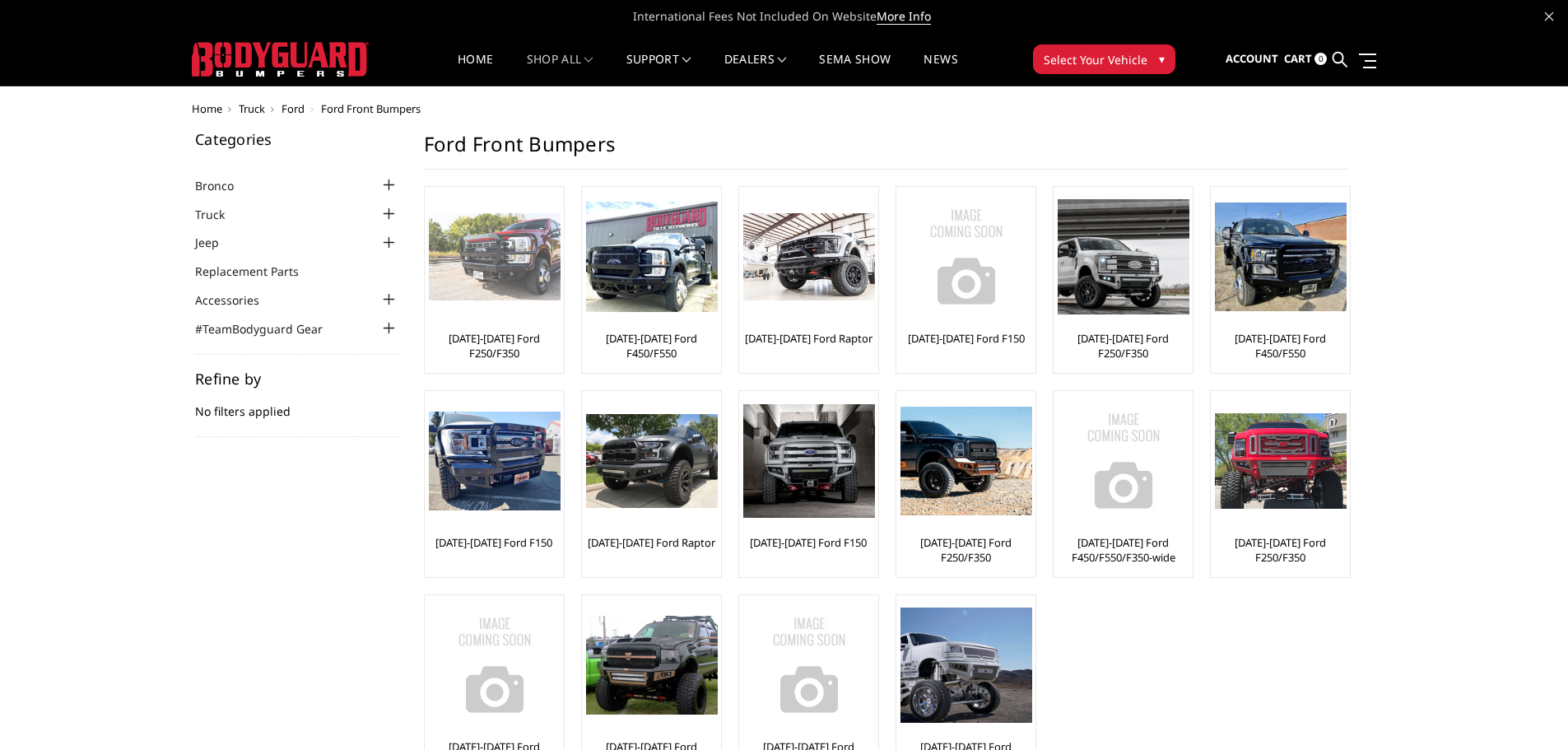
click at [508, 283] on img at bounding box center [494, 257] width 132 height 88
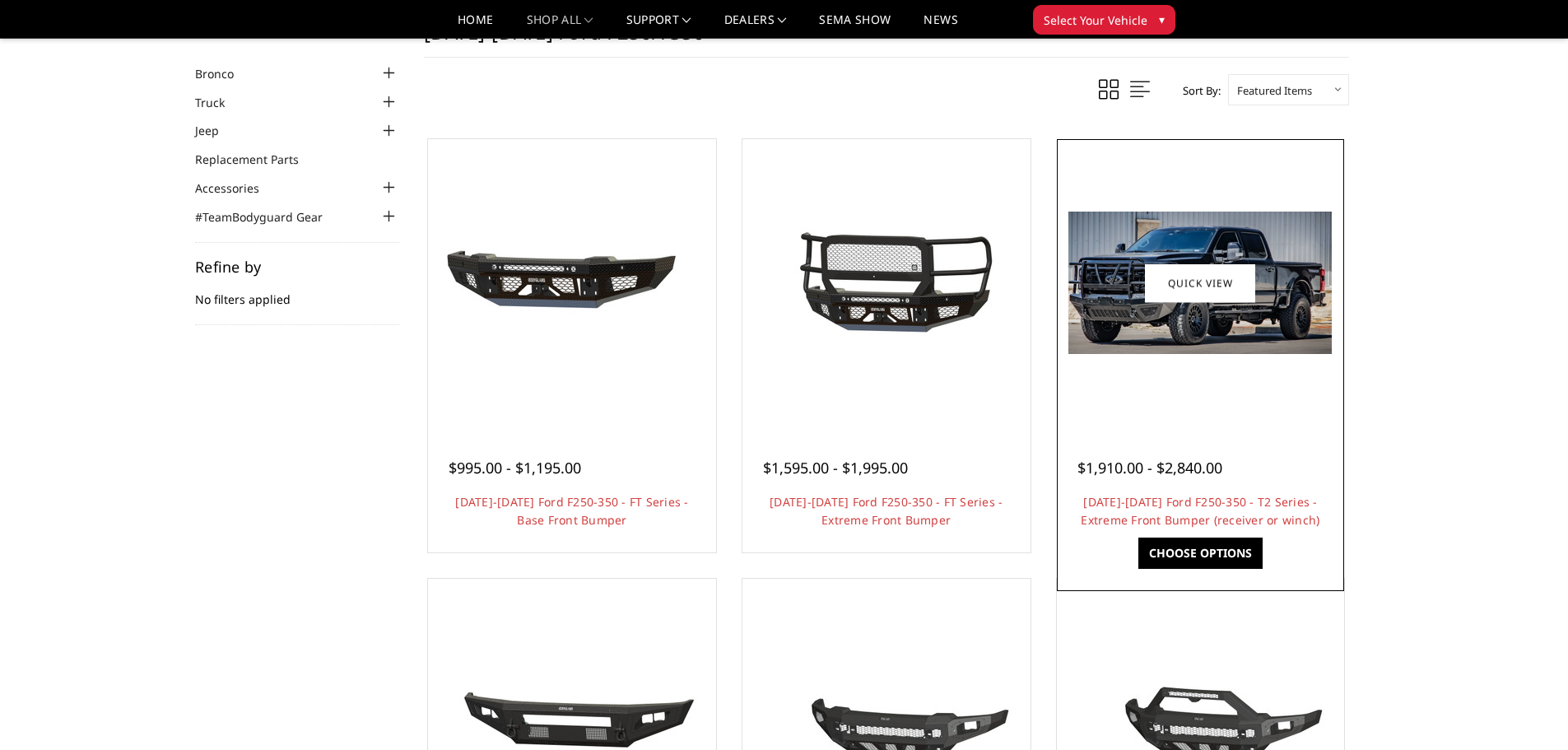
scroll to position [82, 0]
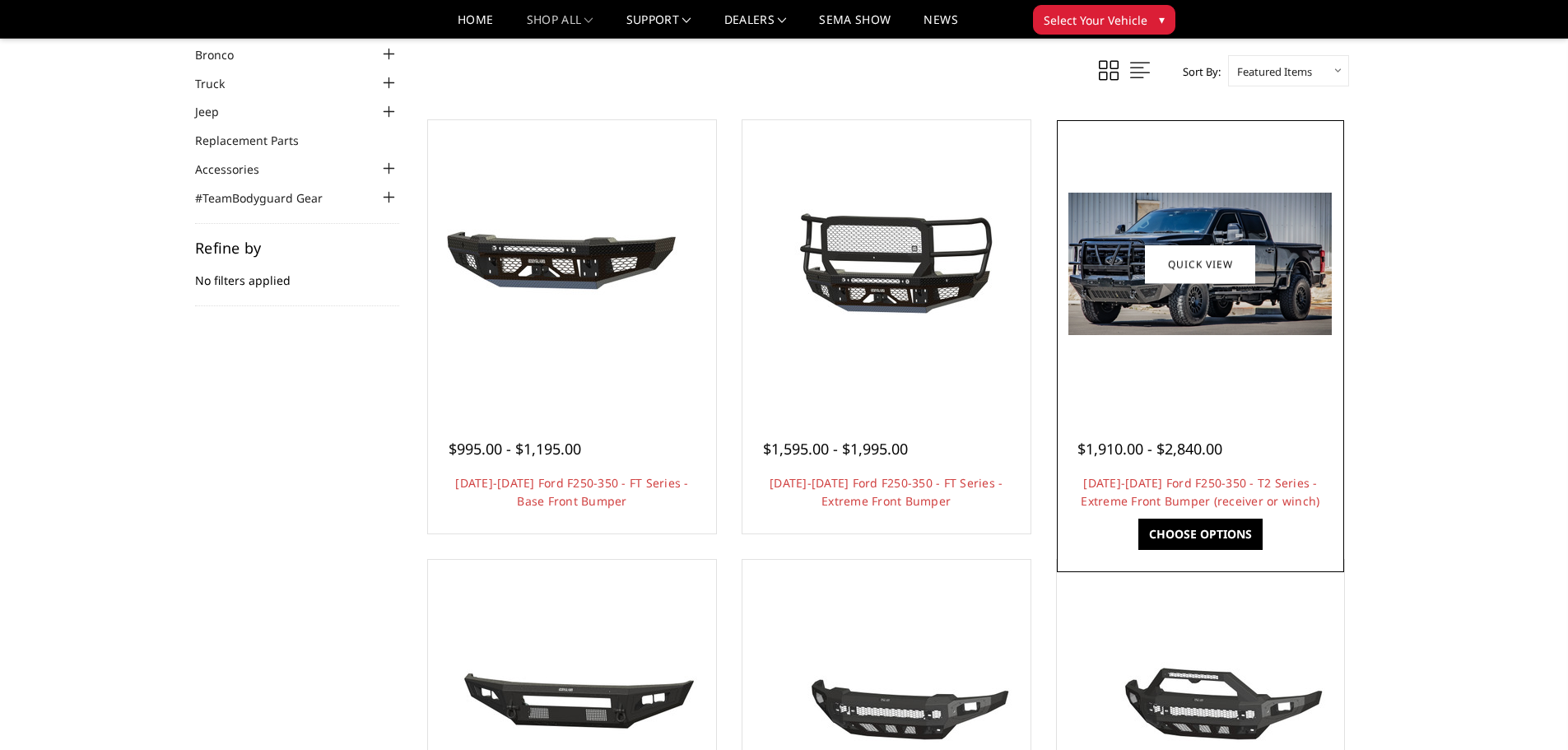
click at [1272, 272] on img at bounding box center [1200, 264] width 263 height 142
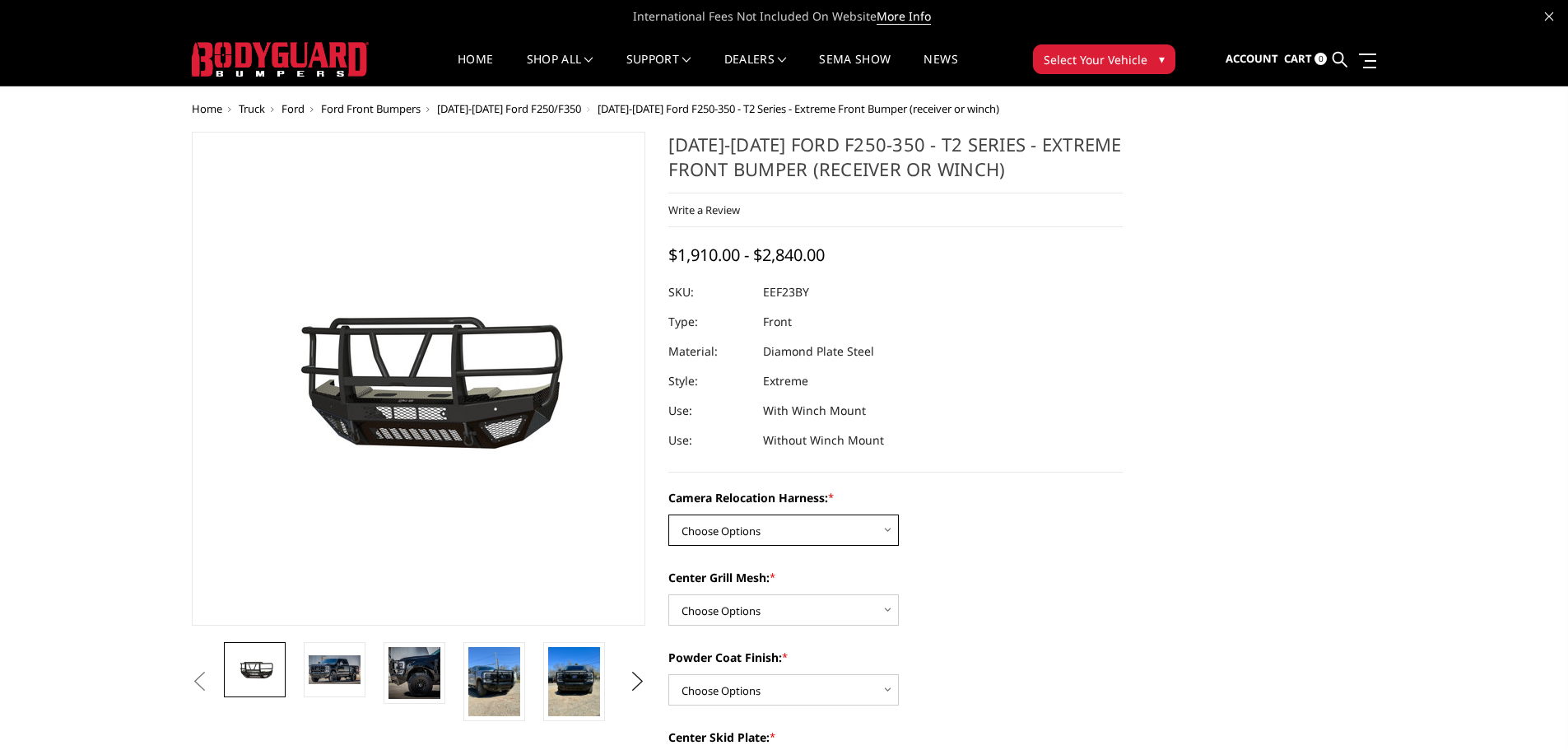
click at [876, 530] on select "Choose Options Without camera harness With camera harness" at bounding box center [784, 531] width 230 height 31
select select "3753"
click at [669, 515] on select "Choose Options Without camera harness With camera harness" at bounding box center [784, 531] width 230 height 31
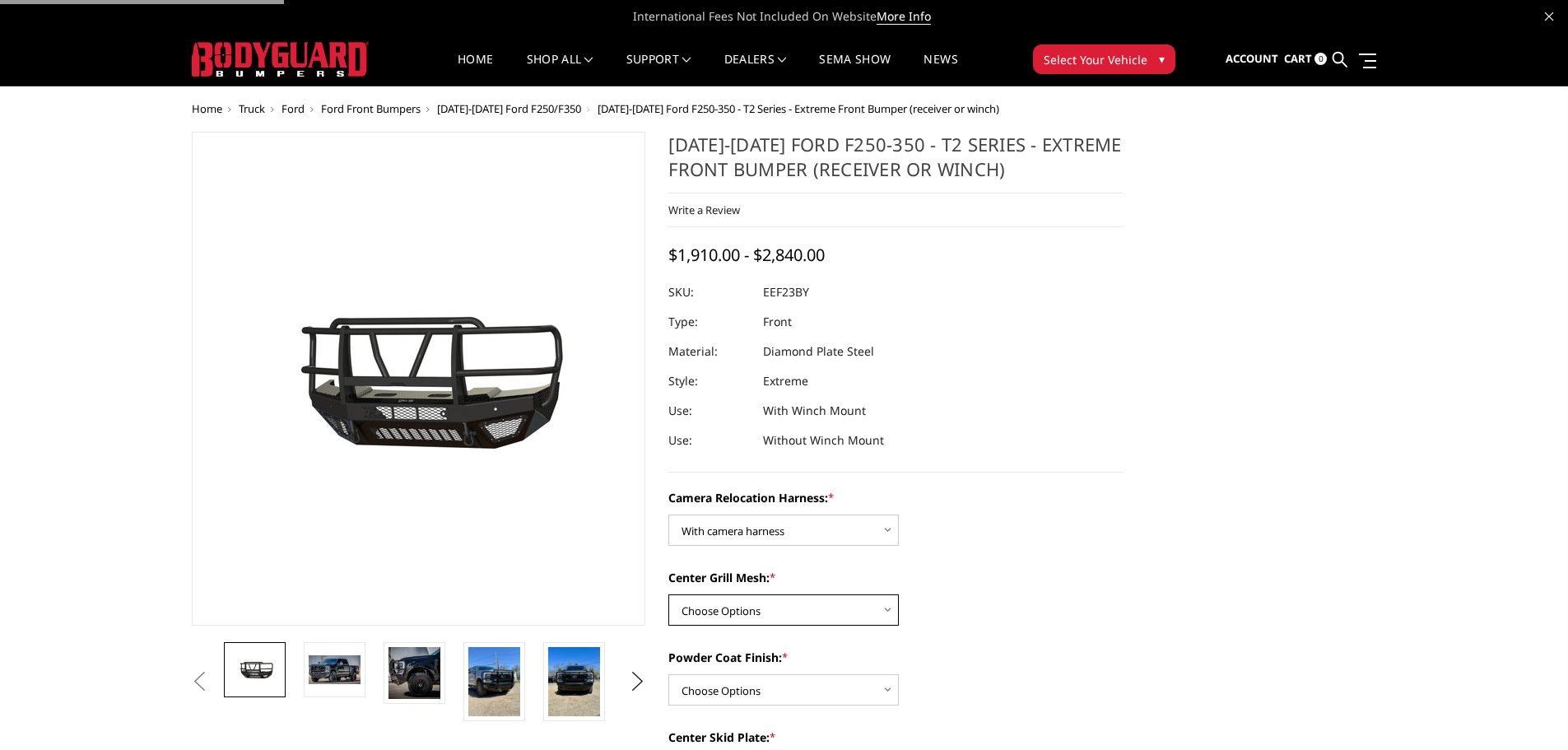
click at [823, 602] on select "Choose Options Without expanded metal With expanded metal" at bounding box center [784, 611] width 230 height 31
select select "3751"
click at [669, 595] on select "Choose Options Without expanded metal With expanded metal" at bounding box center [784, 611] width 230 height 31
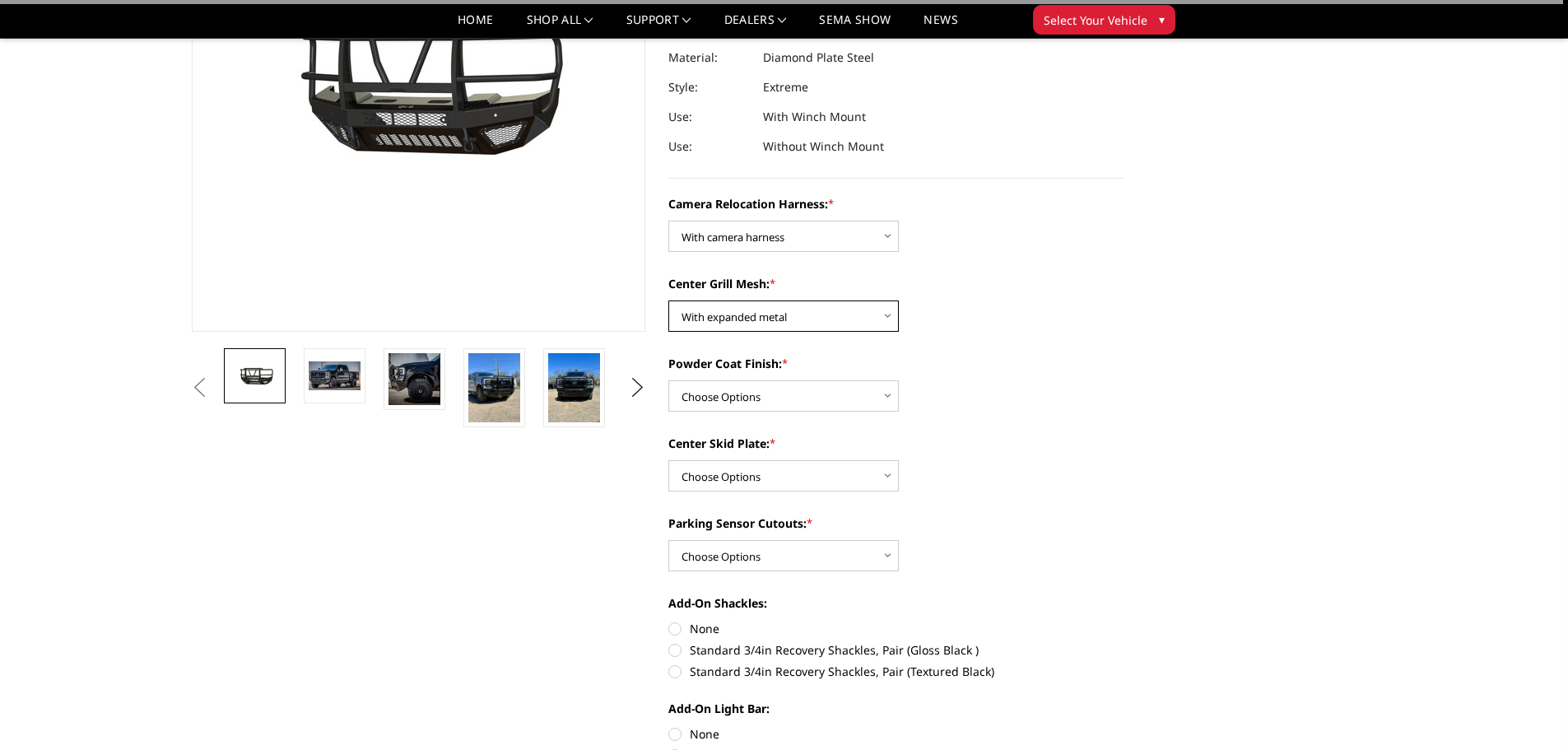
scroll to position [247, 0]
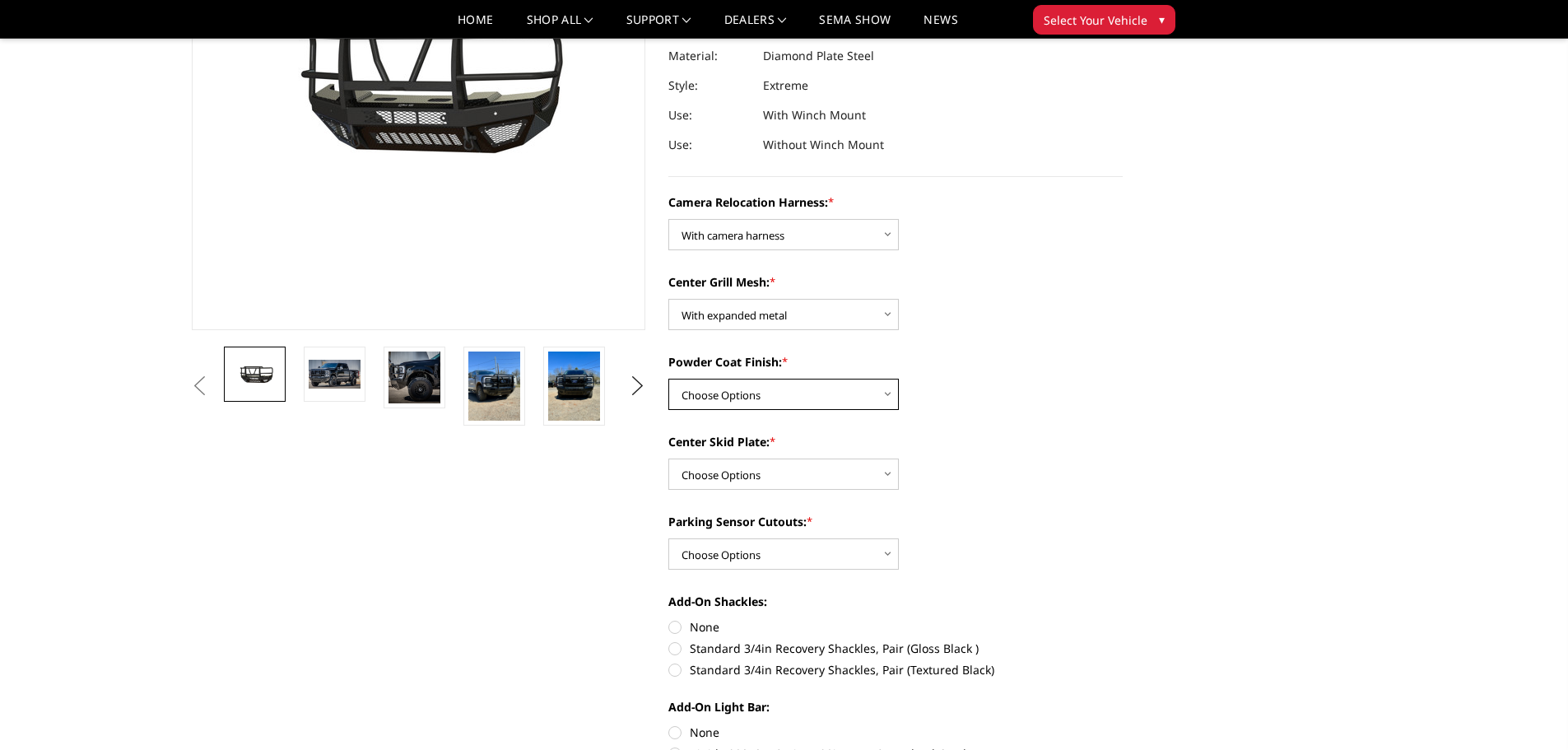
click at [840, 399] on select "Choose Options Textured Black Powder Coat Gloss Black Powder Coat Bare Metal" at bounding box center [784, 394] width 230 height 31
select select "3750"
click at [669, 378] on select "Choose Options Textured Black Powder Coat Gloss Black Powder Coat Bare Metal" at bounding box center [784, 394] width 230 height 31
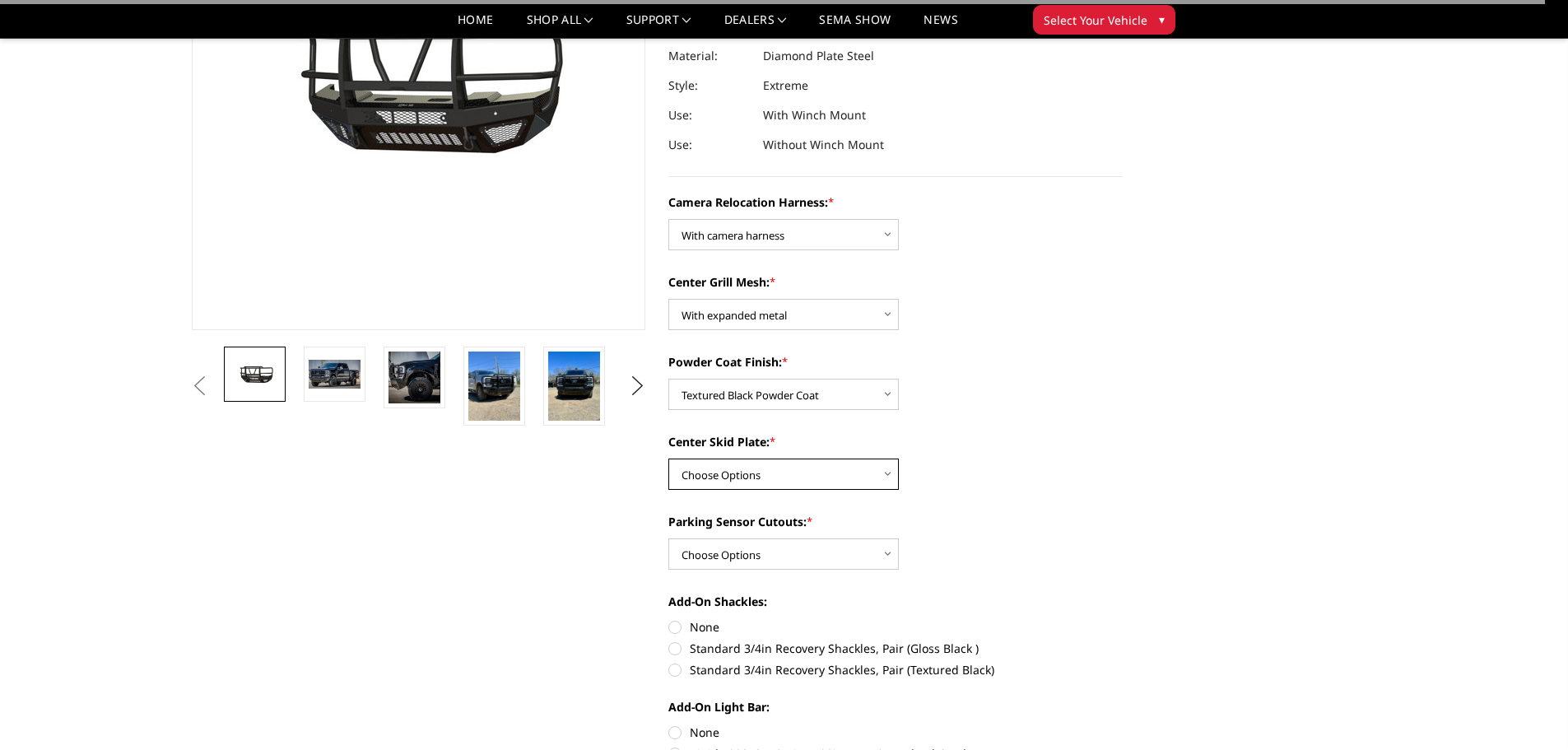
click at [804, 470] on select "Choose Options Winch Mount Skid Plate Standard Skid Plate (included) 2" Receive…" at bounding box center [784, 474] width 230 height 31
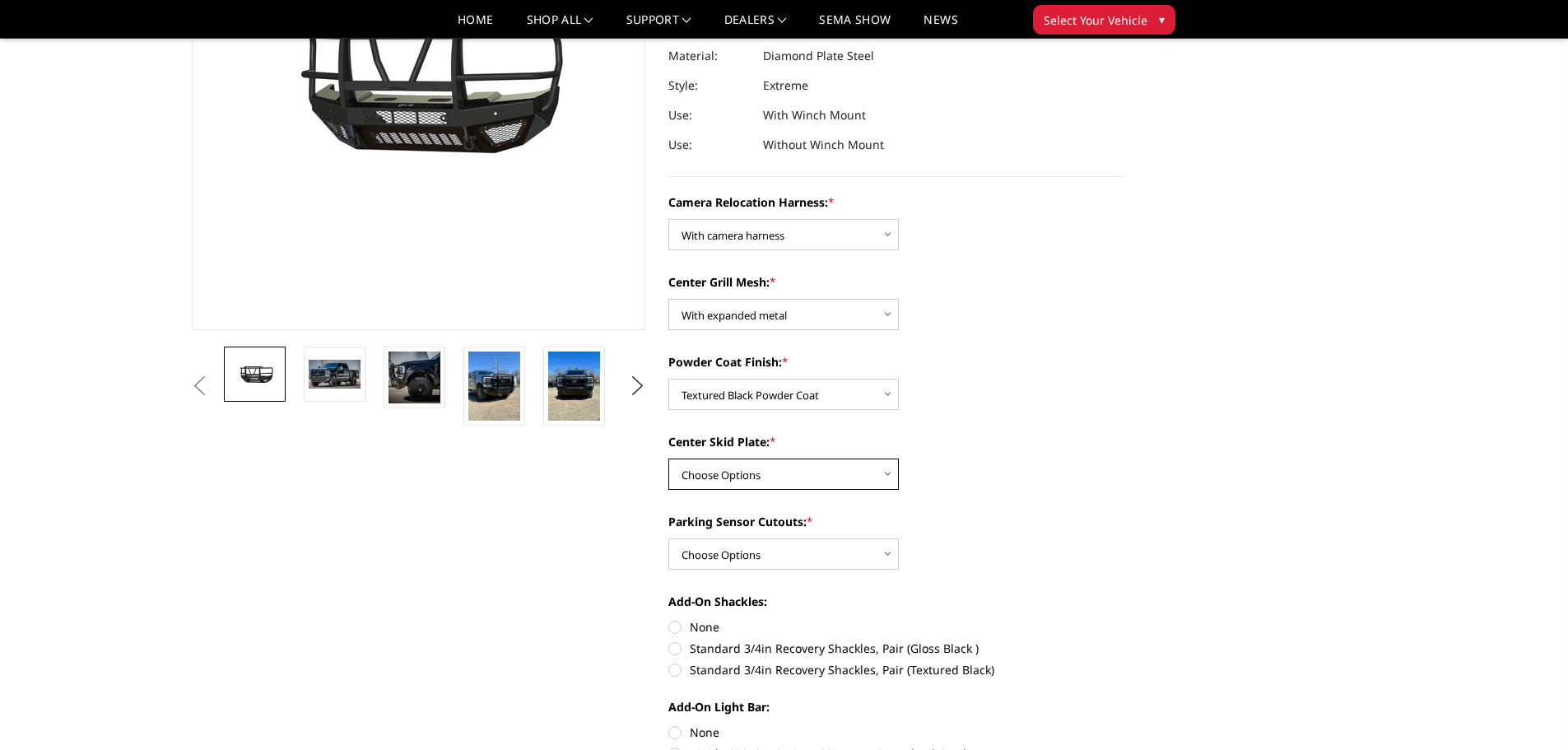
select select "3746"
click at [669, 458] on select "Choose Options Winch Mount Skid Plate Standard Skid Plate (included) 2" Receive…" at bounding box center [784, 474] width 230 height 31
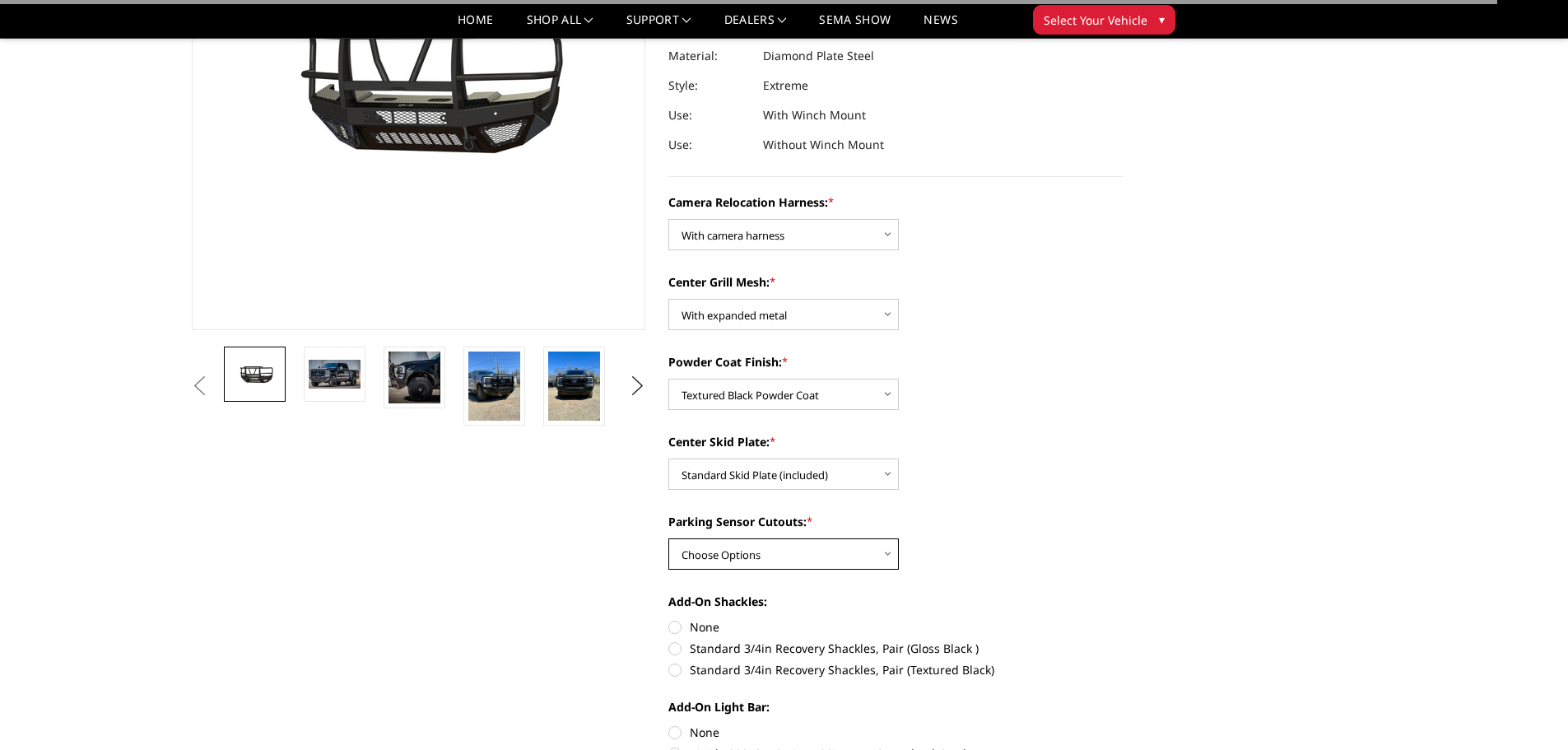
click at [800, 547] on select "Choose Options Yes - With Parking Sensor Cutouts" at bounding box center [784, 554] width 230 height 31
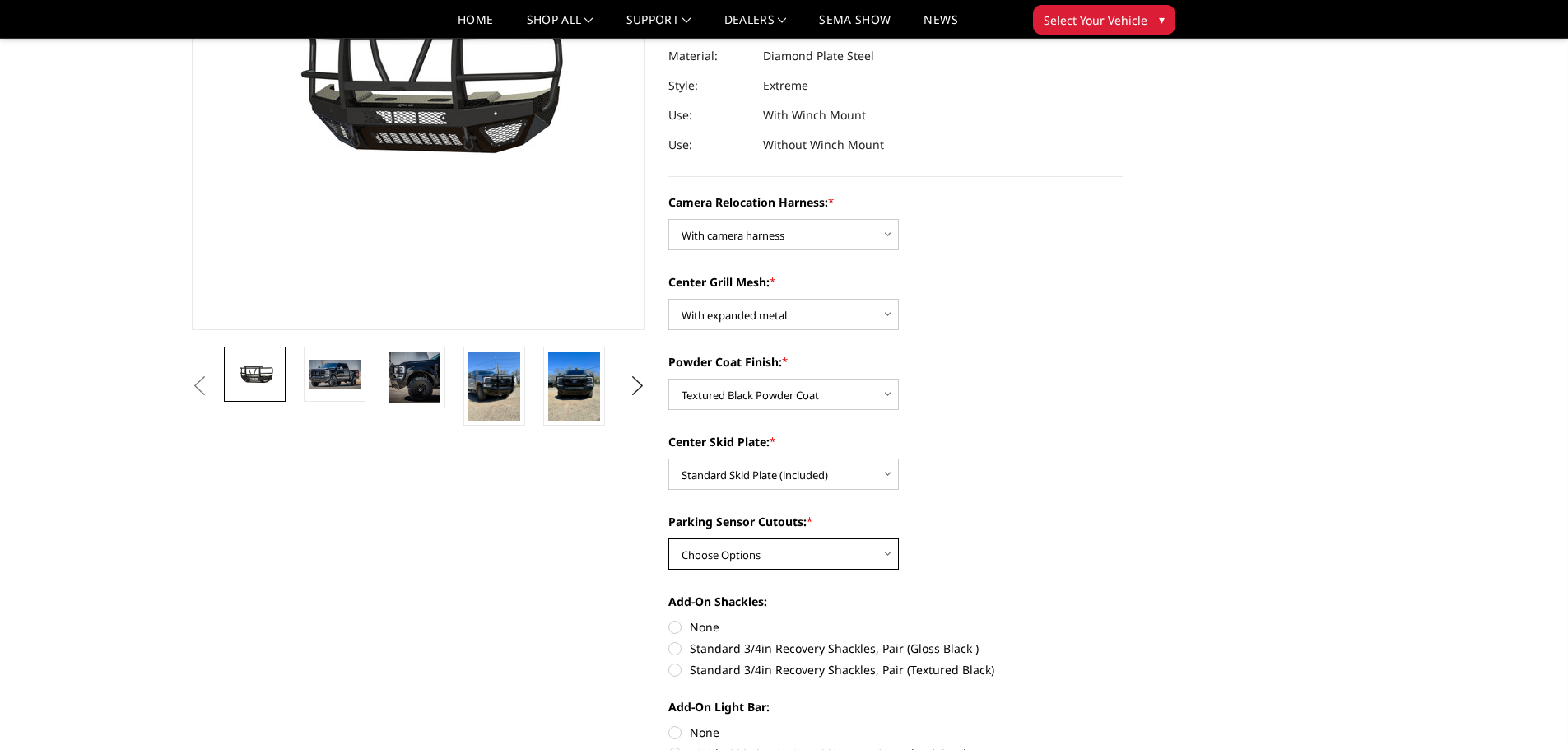
select select "3744"
click at [669, 538] on select "Choose Options Yes - With Parking Sensor Cutouts" at bounding box center [784, 554] width 230 height 31
click at [707, 667] on label "Standard 3/4in Recovery Shackles, Pair (Textured Black)" at bounding box center [896, 670] width 454 height 18
click at [1123, 641] on input "Standard 3/4in Recovery Shackles, Pair (Textured Black)" at bounding box center [1123, 640] width 1 height 1
radio input "true"
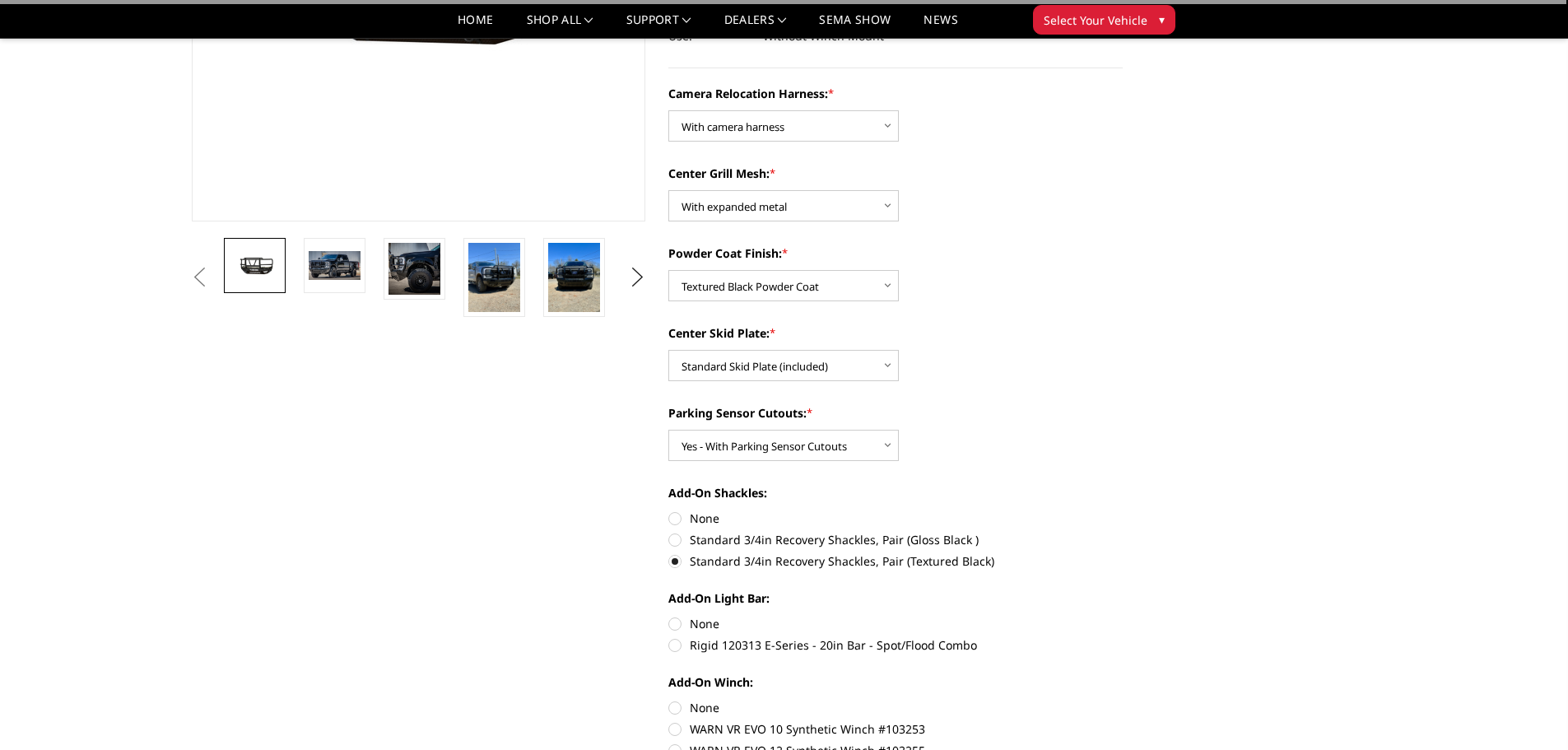
scroll to position [412, 0]
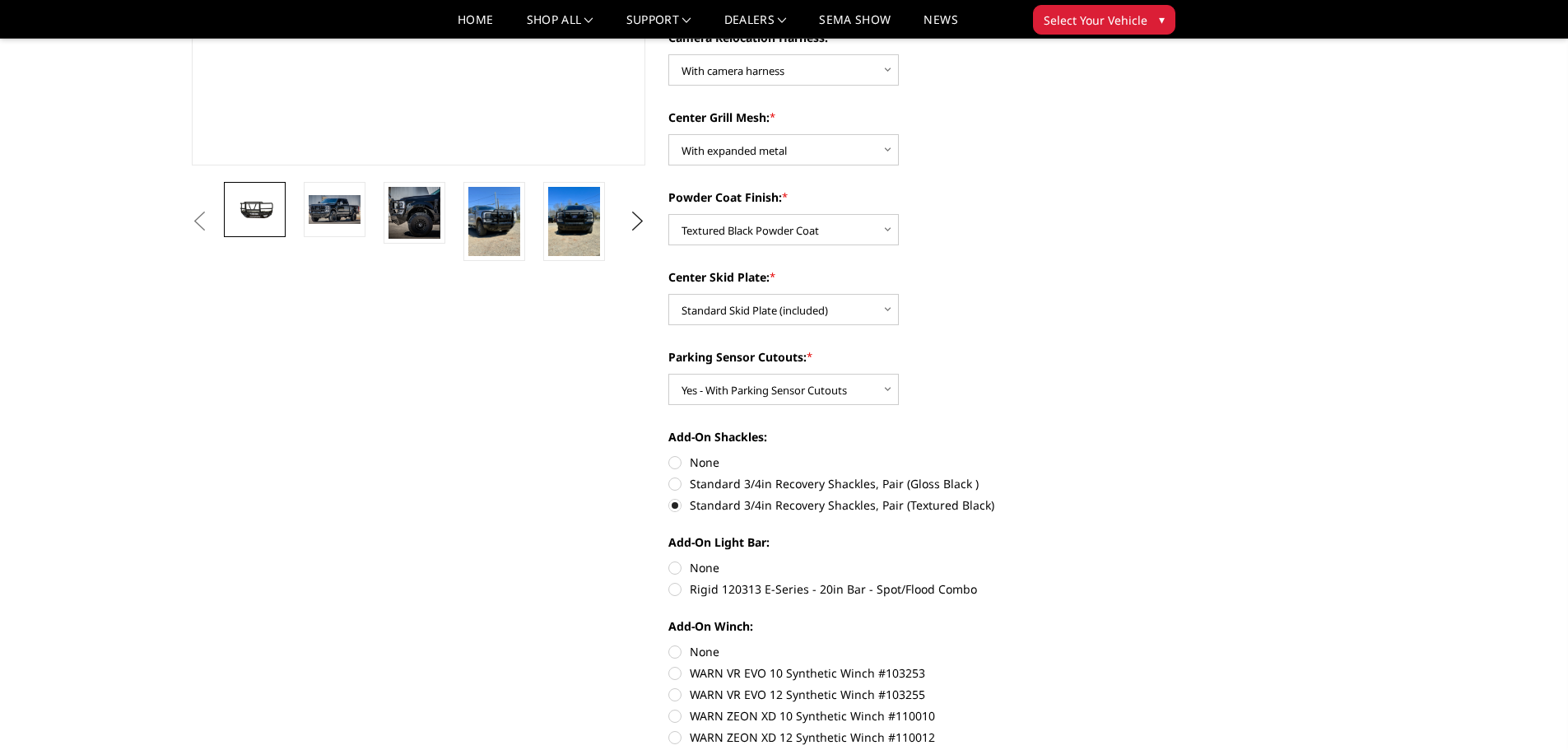
click at [695, 570] on label "None" at bounding box center [896, 568] width 454 height 18
click at [669, 560] on input "None" at bounding box center [669, 559] width 1 height 1
radio input "true"
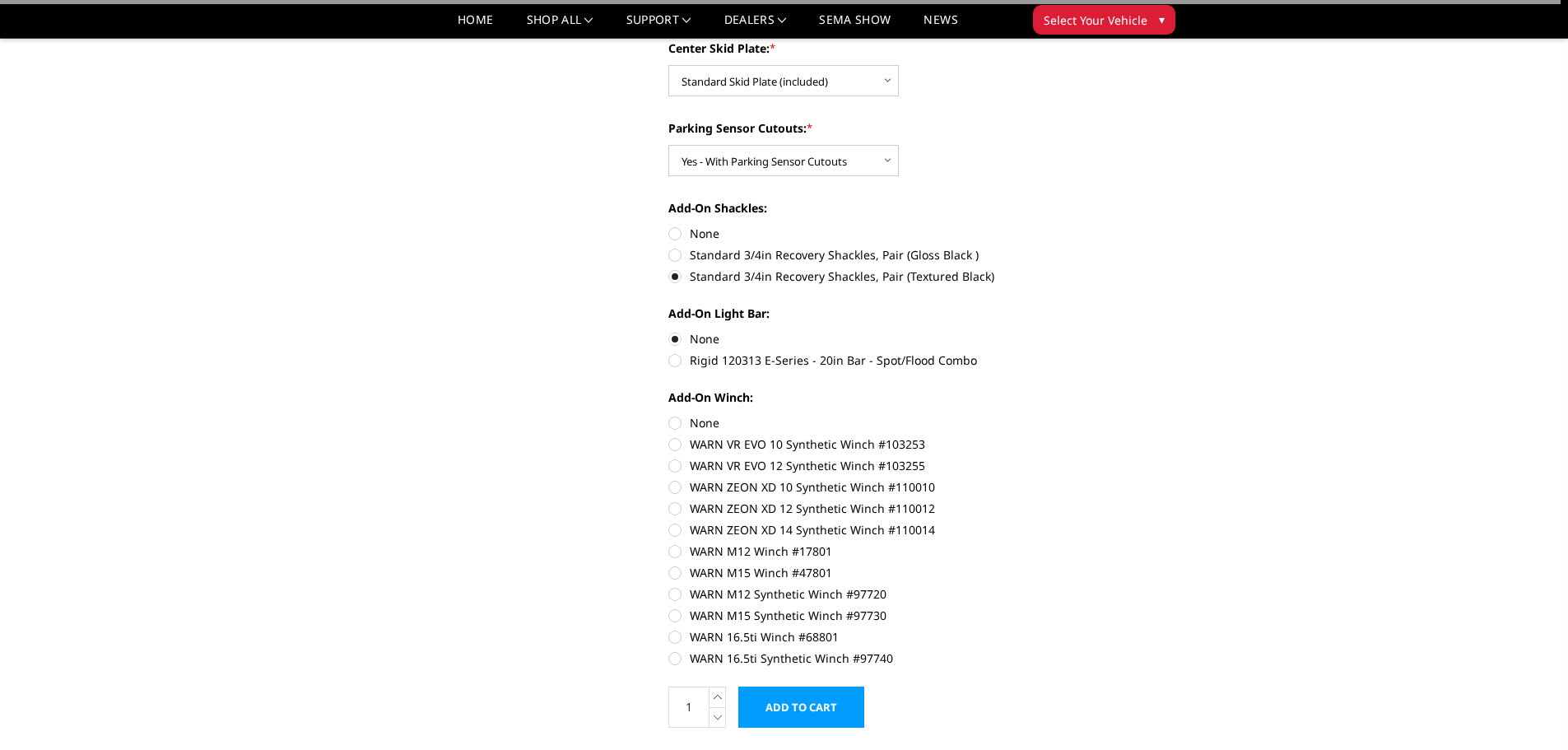
scroll to position [658, 0]
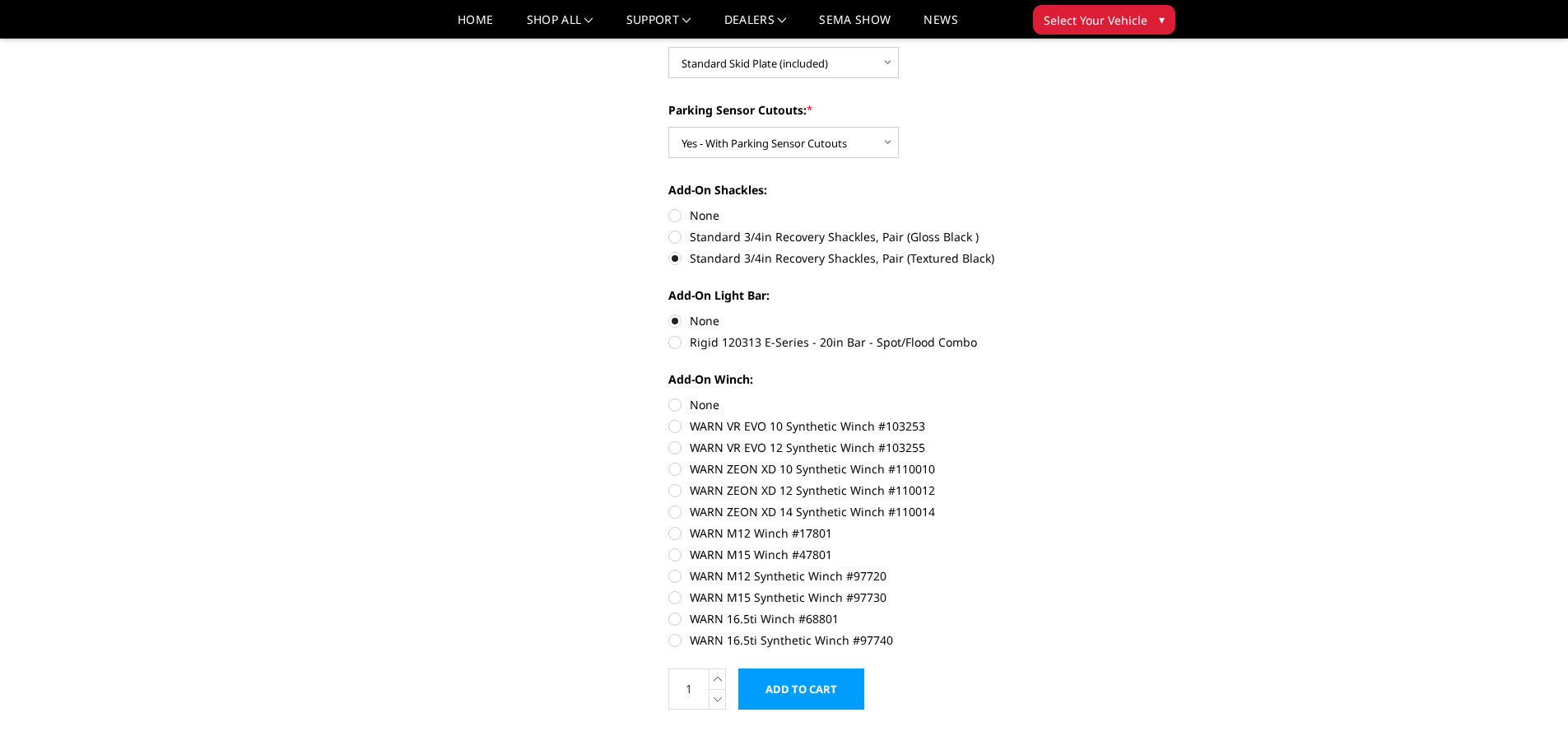
click at [685, 409] on label "None" at bounding box center [896, 405] width 454 height 18
click at [669, 397] on input "None" at bounding box center [669, 396] width 1 height 1
radio input "true"
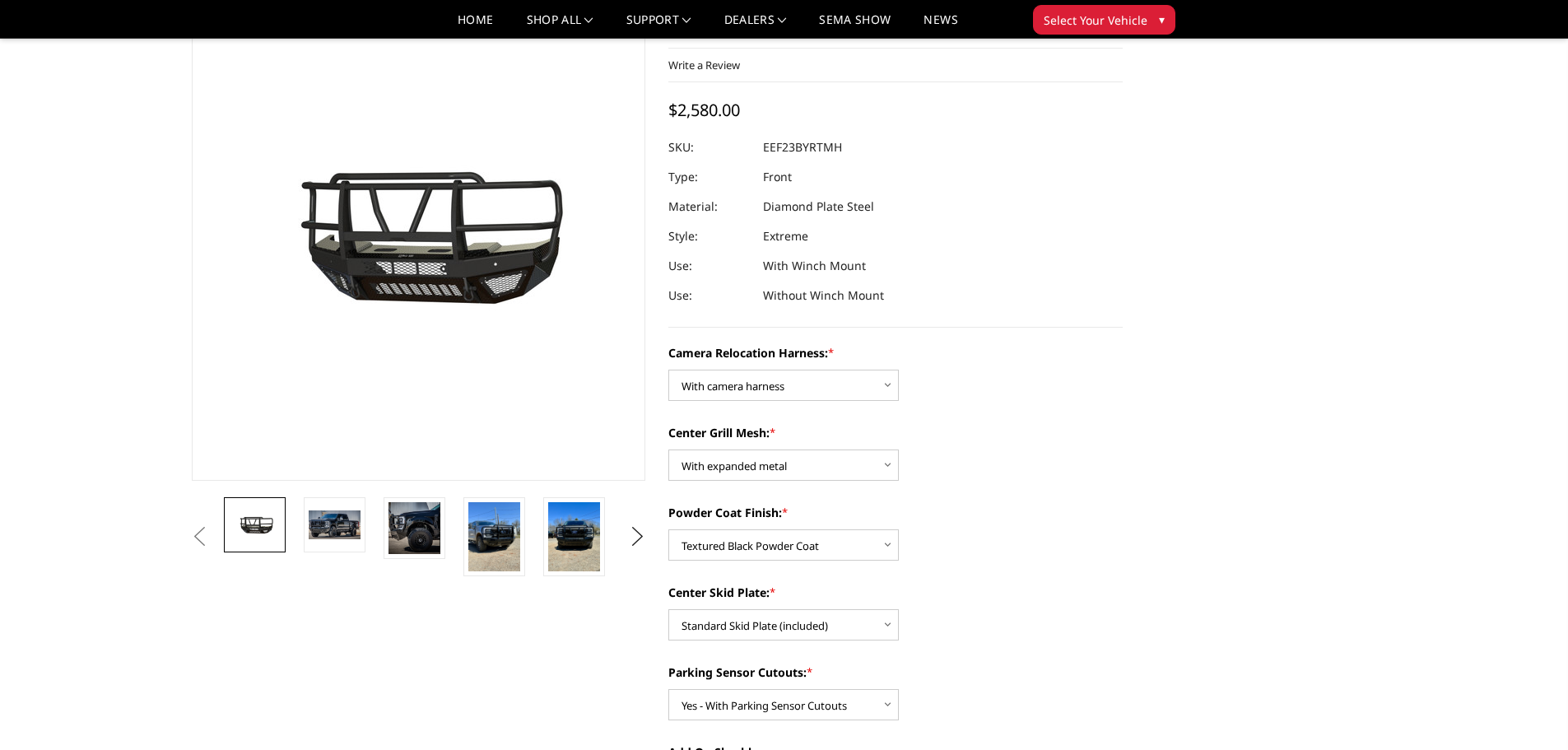
scroll to position [0, 0]
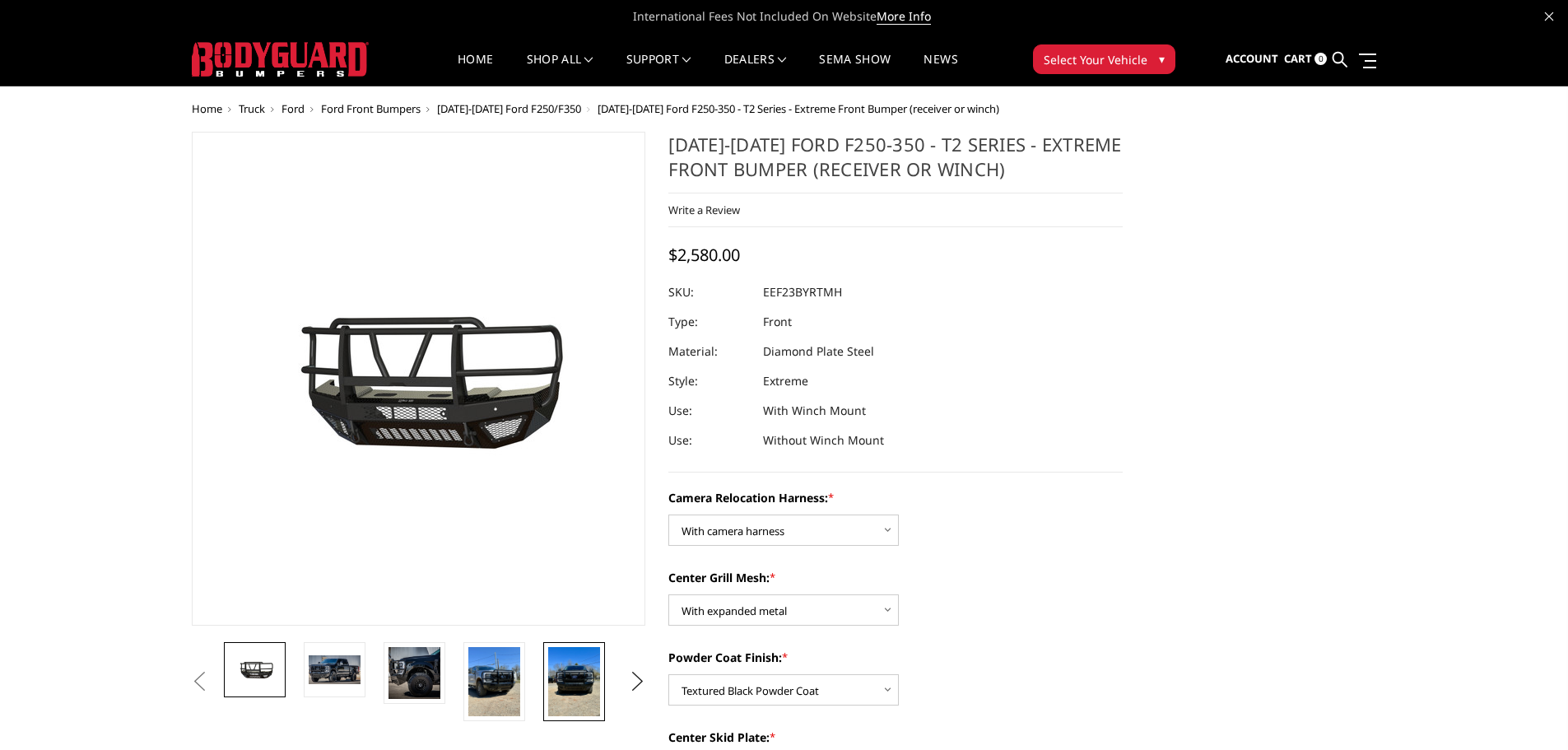
click at [568, 687] on img at bounding box center [573, 682] width 52 height 69
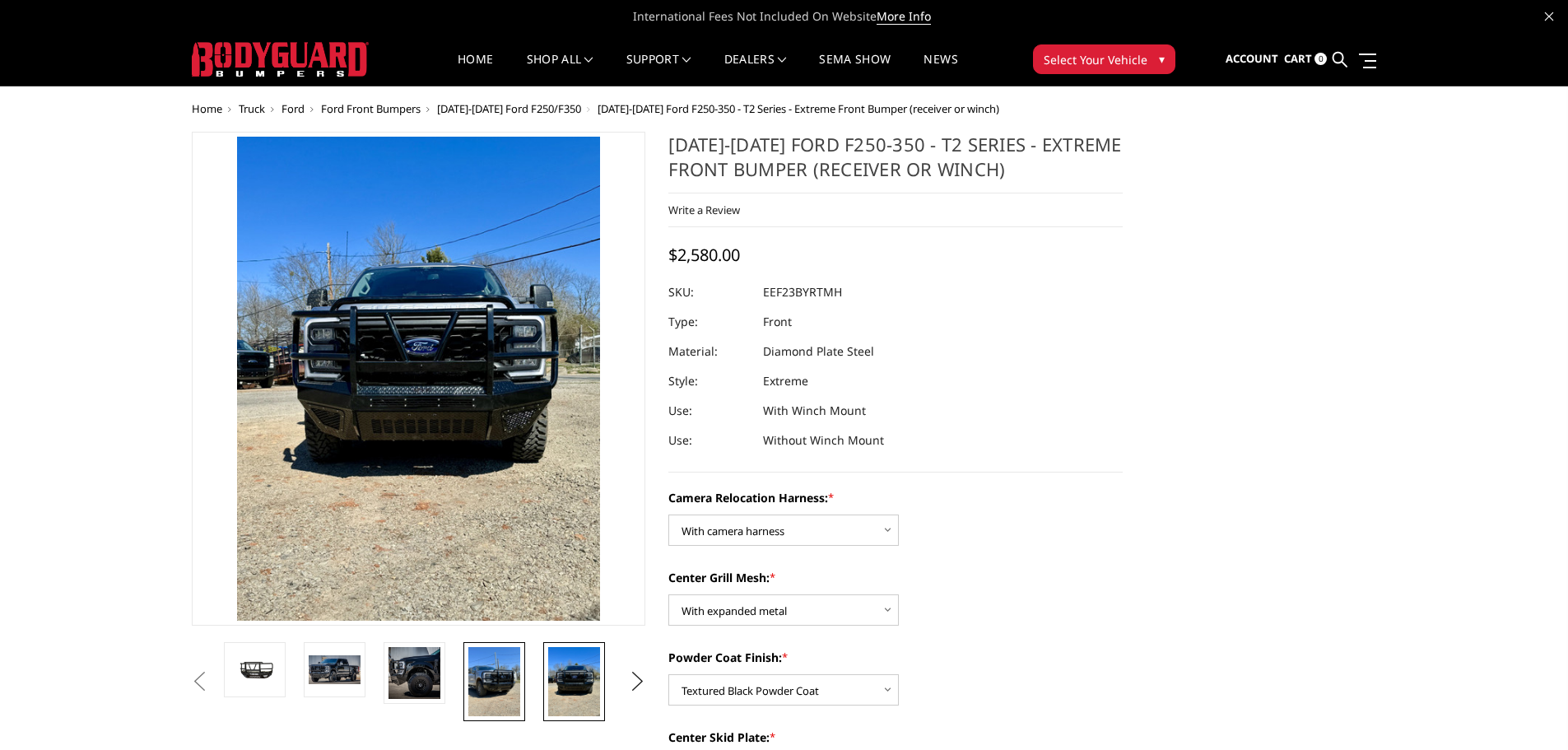
click at [497, 679] on img at bounding box center [493, 682] width 52 height 69
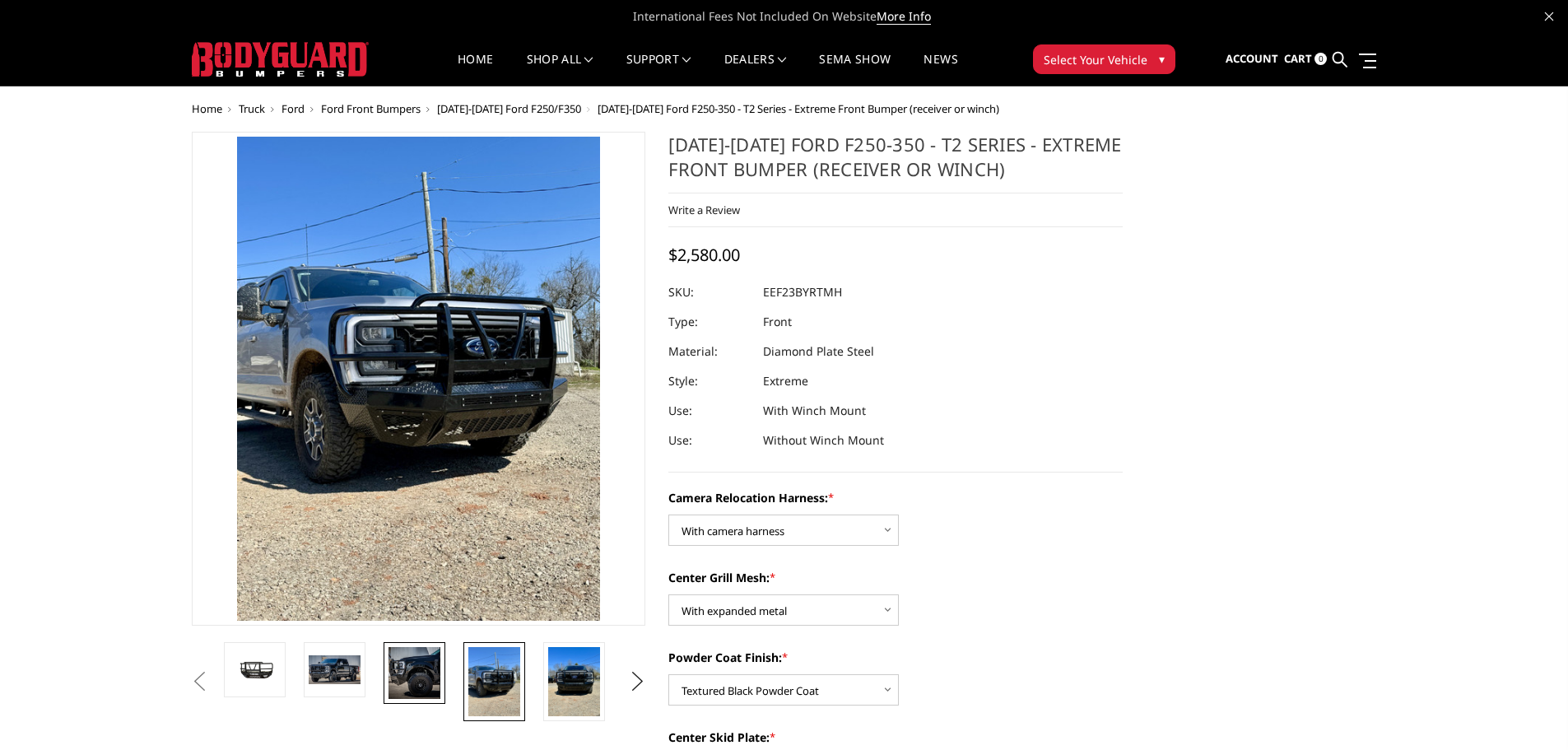
click at [436, 670] on img at bounding box center [413, 673] width 52 height 52
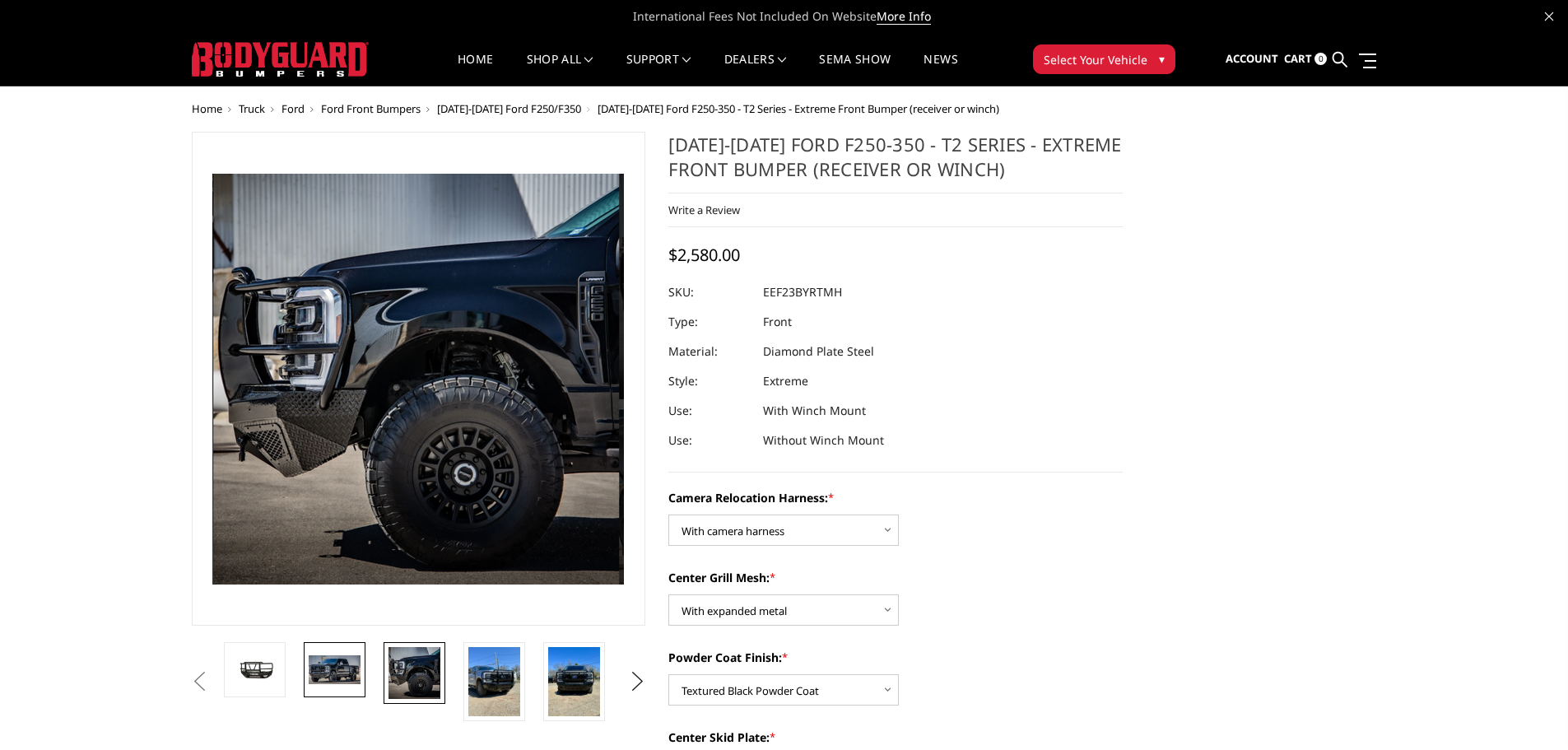
click at [339, 669] on img at bounding box center [334, 669] width 52 height 28
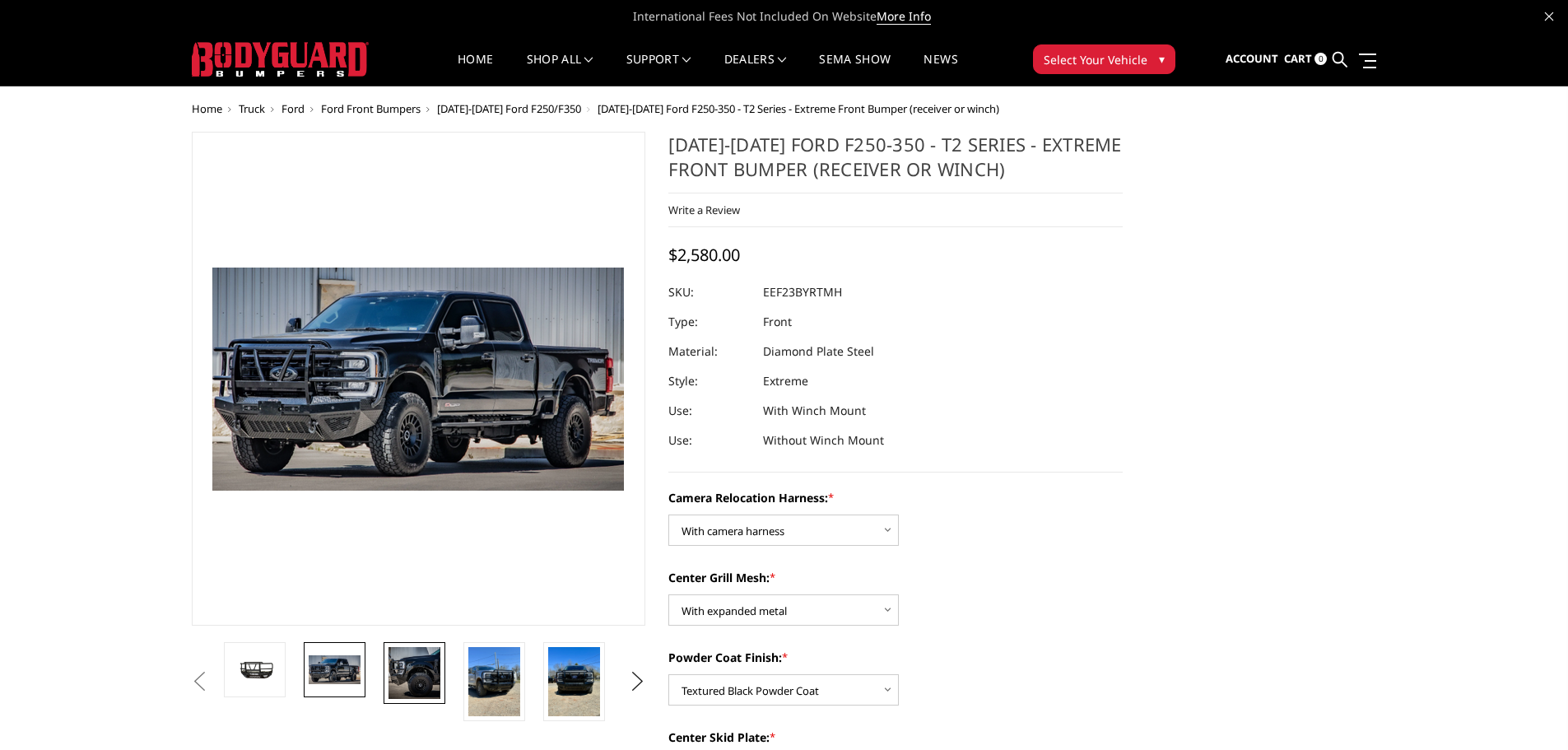
click at [413, 672] on img at bounding box center [413, 673] width 52 height 52
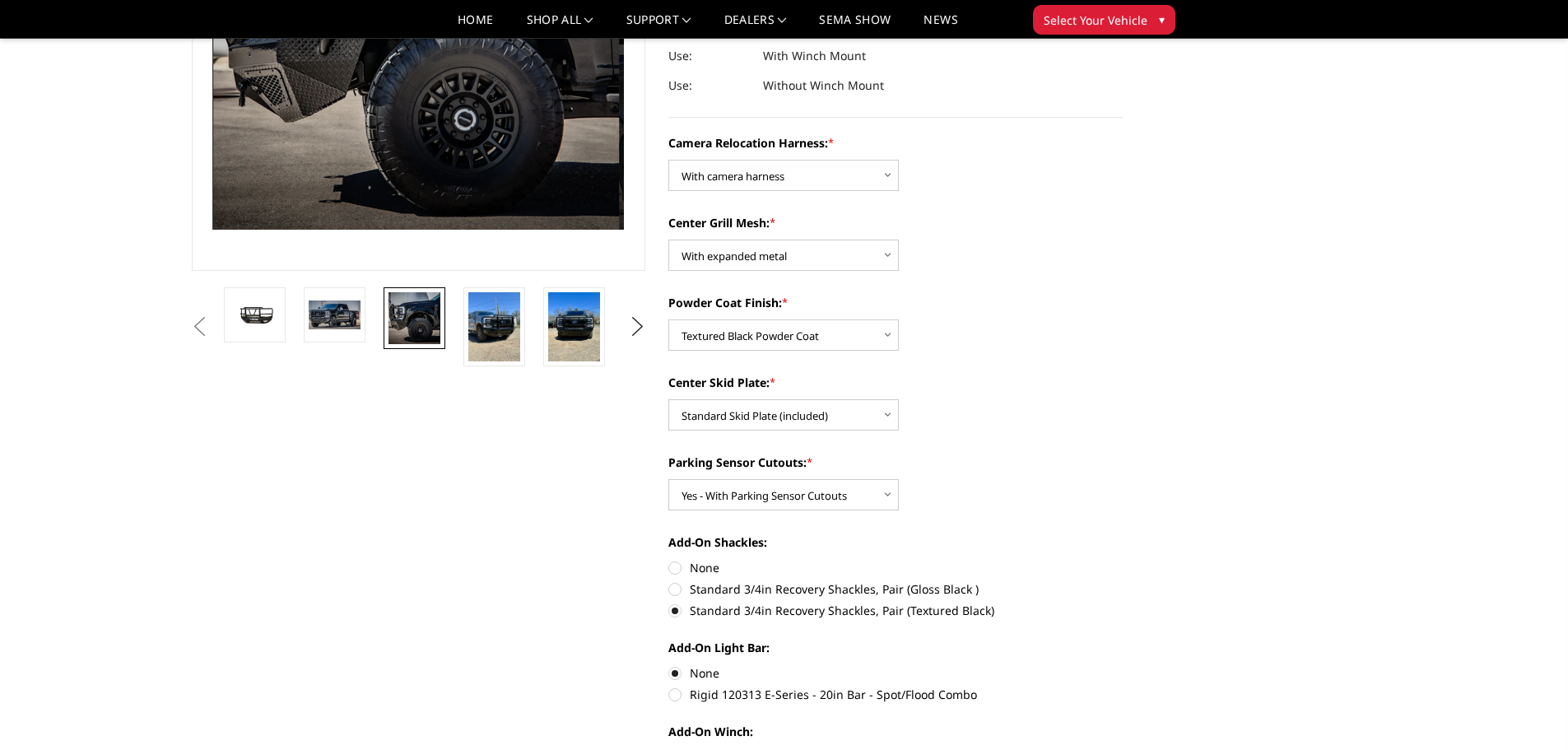
scroll to position [165, 0]
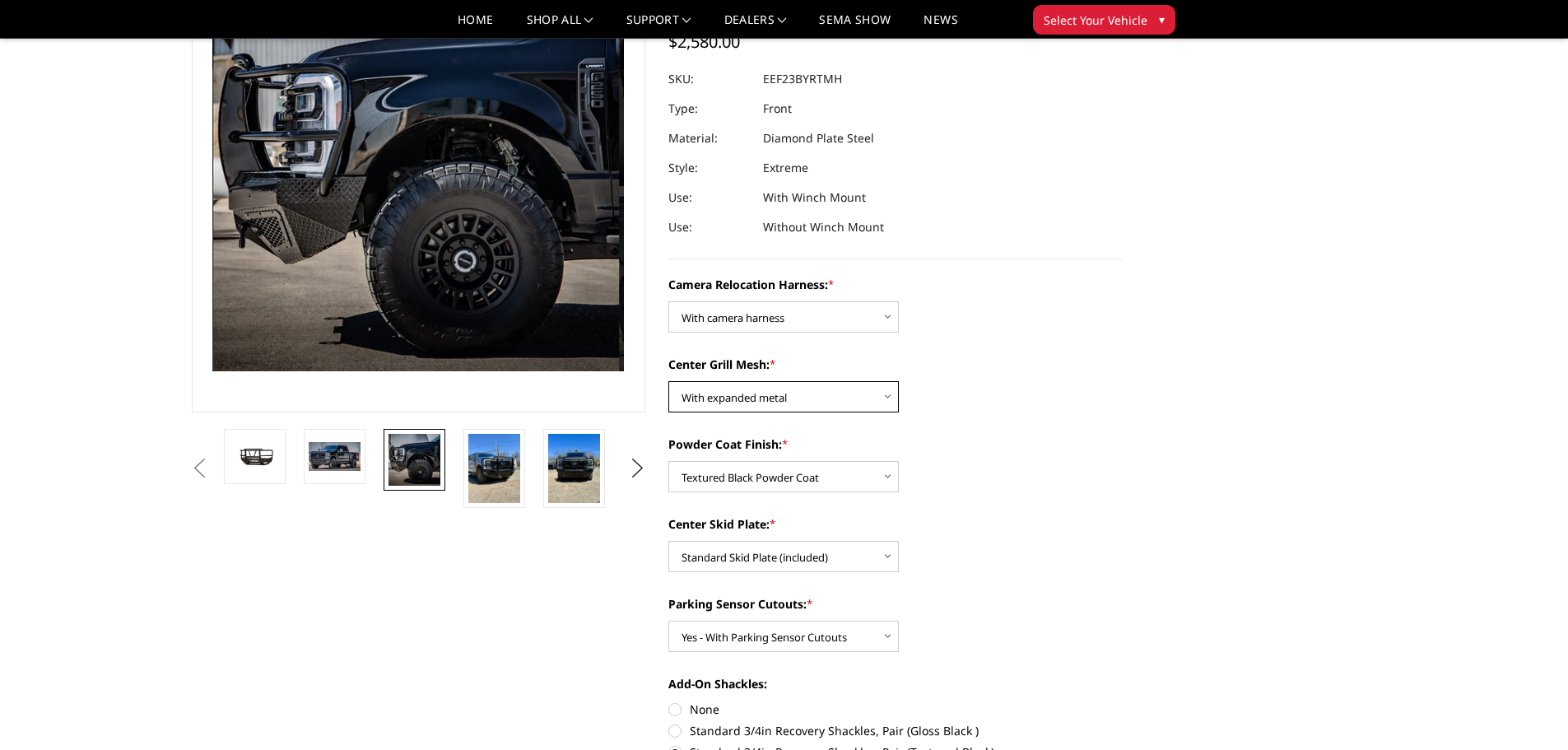
click at [843, 404] on select "Choose Options Without expanded metal With expanded metal" at bounding box center [784, 397] width 230 height 31
click at [669, 381] on select "Choose Options Without expanded metal With expanded metal" at bounding box center [784, 397] width 230 height 31
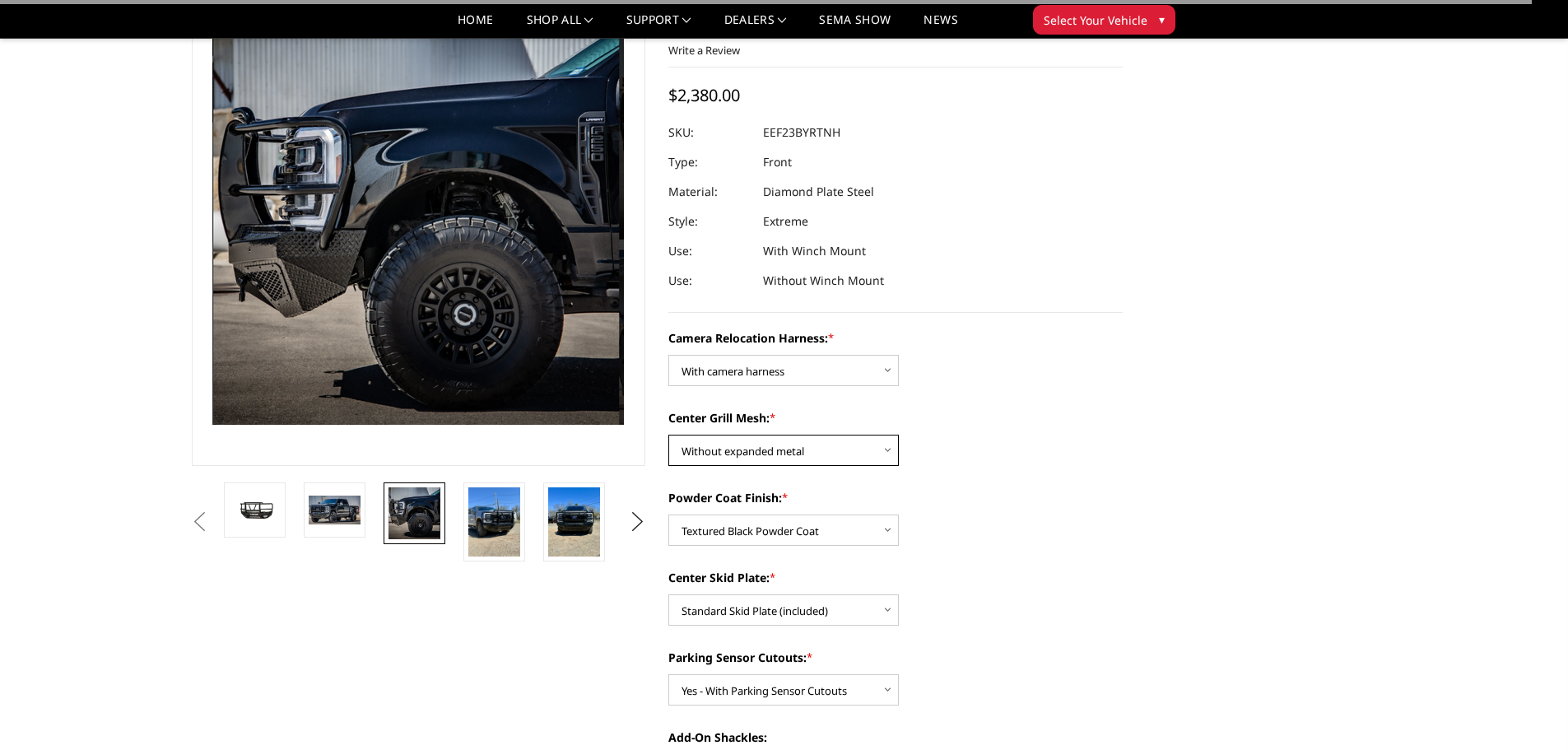
scroll to position [82, 0]
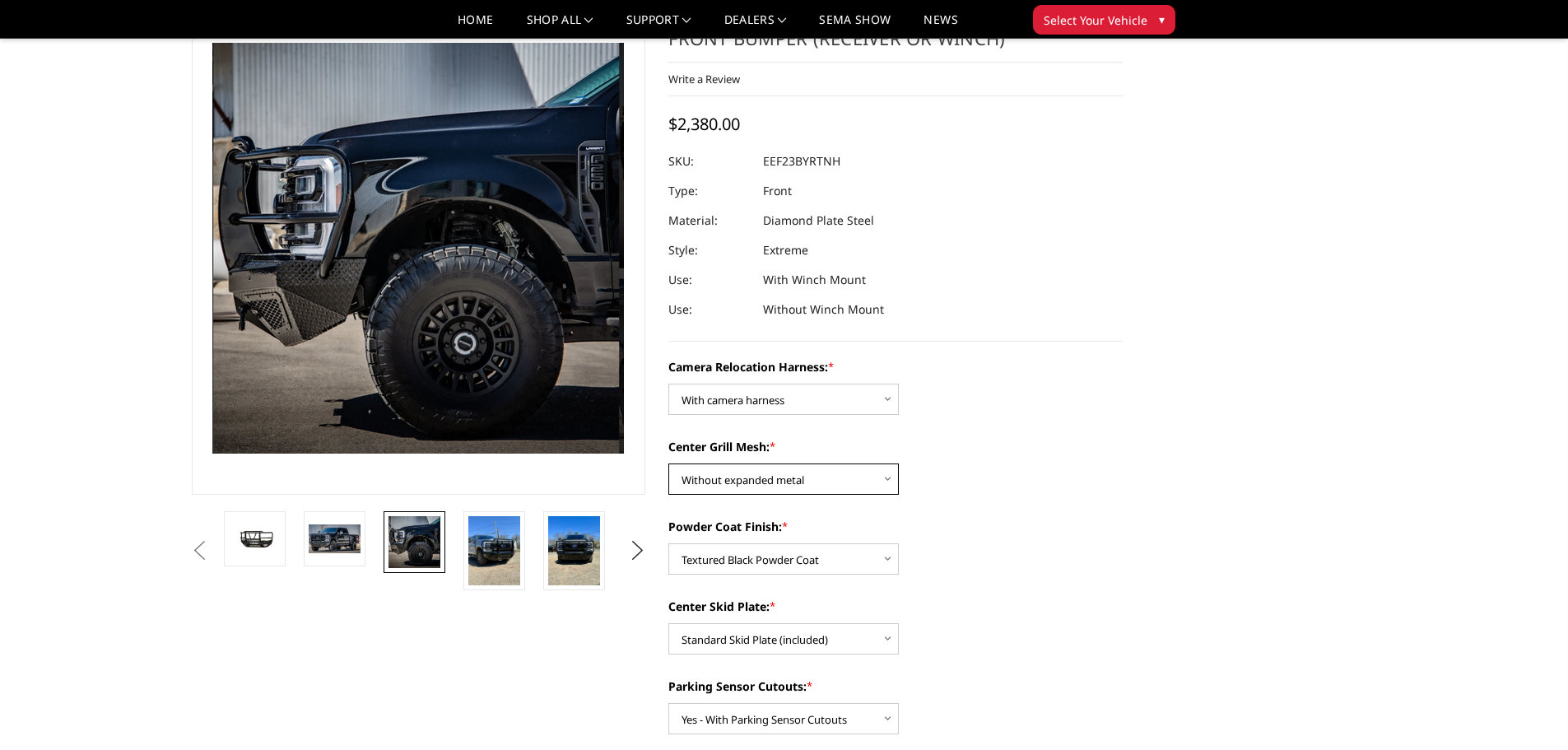
click at [835, 480] on select "Choose Options Without expanded metal With expanded metal" at bounding box center [784, 479] width 230 height 31
select select "3751"
click at [669, 463] on select "Choose Options Without expanded metal With expanded metal" at bounding box center [784, 479] width 230 height 31
click at [833, 647] on select "Choose Options Winch Mount Skid Plate Standard Skid Plate (included) 2" Receive…" at bounding box center [784, 639] width 230 height 31
click at [669, 623] on select "Choose Options Winch Mount Skid Plate Standard Skid Plate (included) 2" Receive…" at bounding box center [784, 639] width 230 height 31
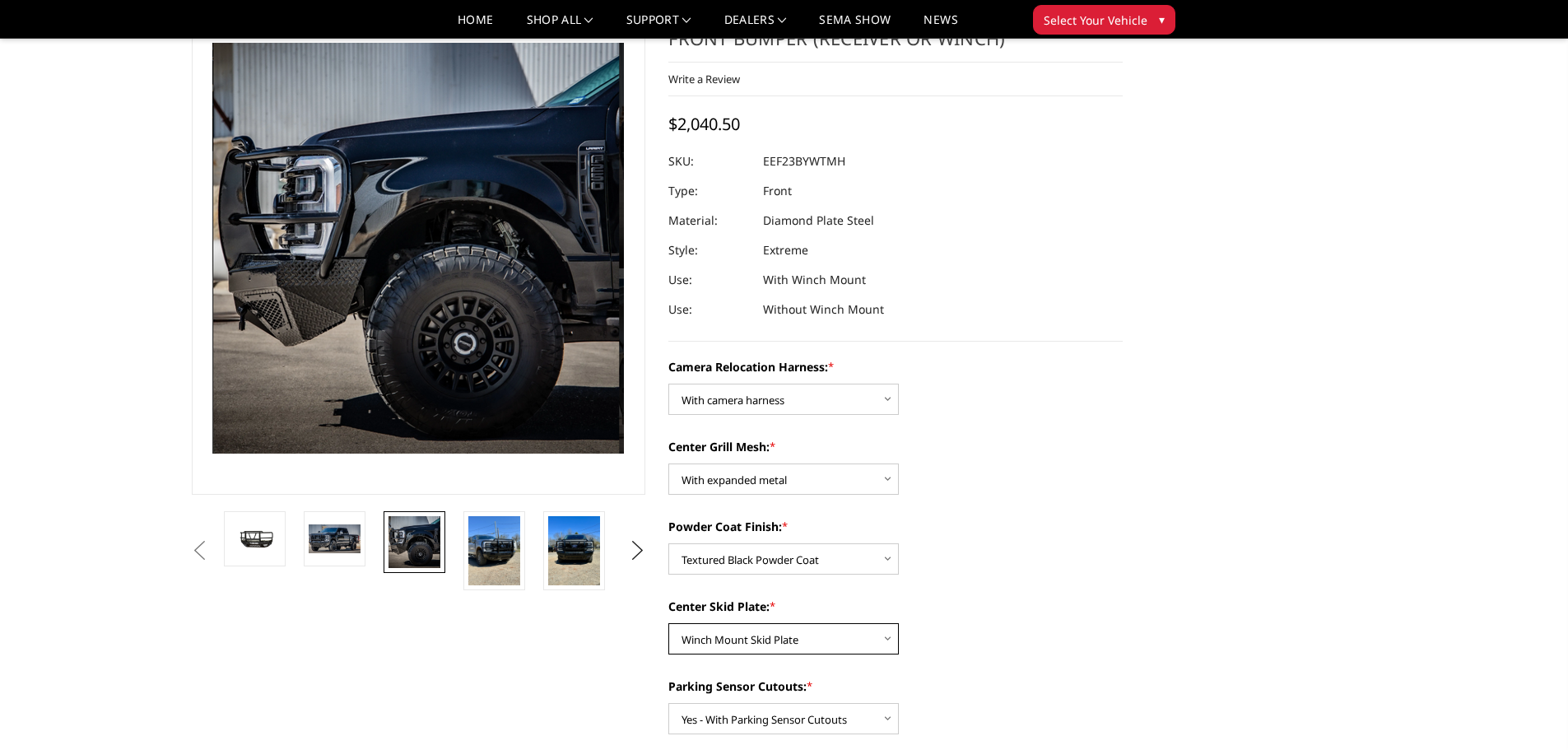
click at [852, 646] on select "Choose Options Winch Mount Skid Plate Standard Skid Plate (included) 2" Receive…" at bounding box center [784, 639] width 230 height 31
select select "3746"
click at [669, 623] on select "Choose Options Winch Mount Skid Plate Standard Skid Plate (included) 2" Receive…" at bounding box center [784, 639] width 230 height 31
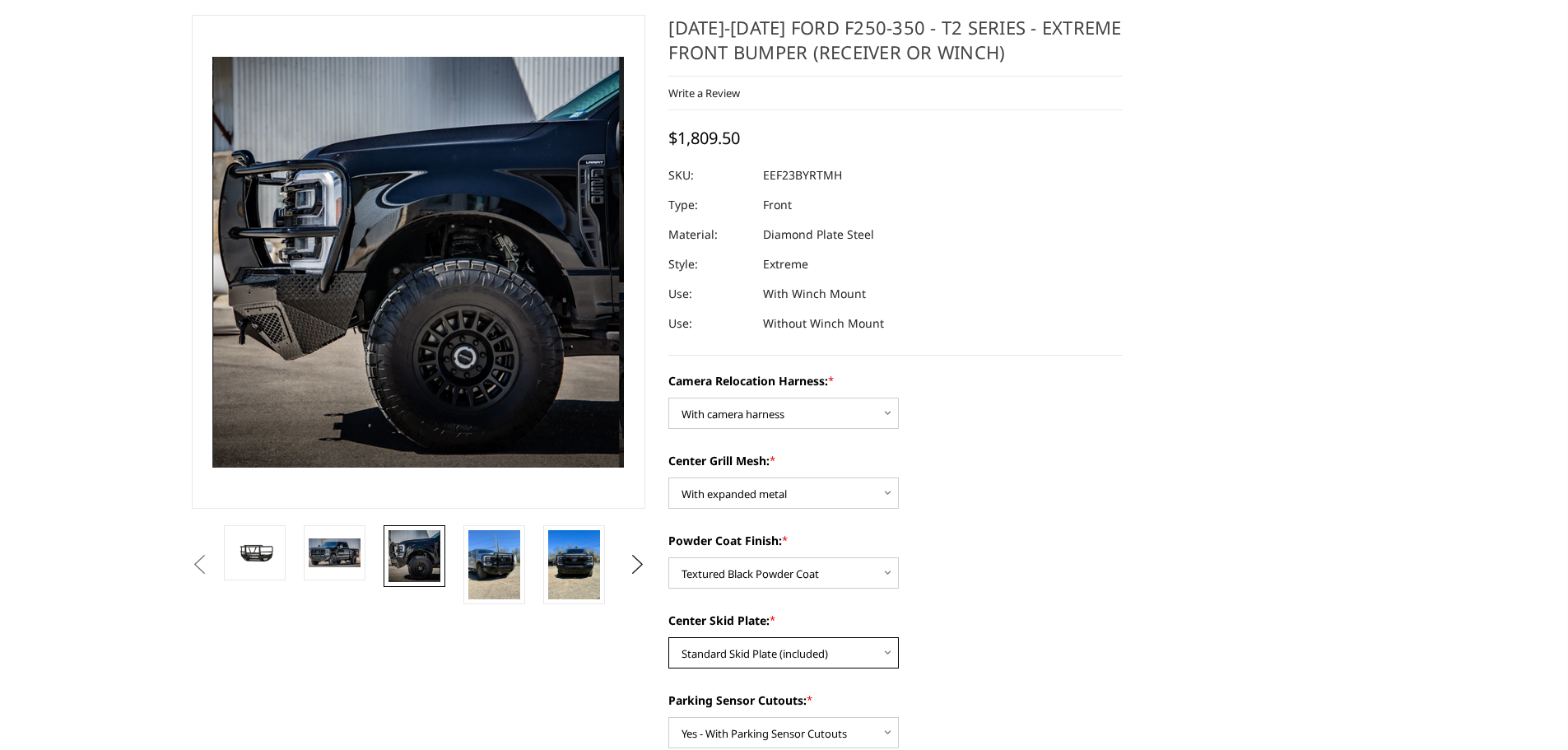
scroll to position [165, 0]
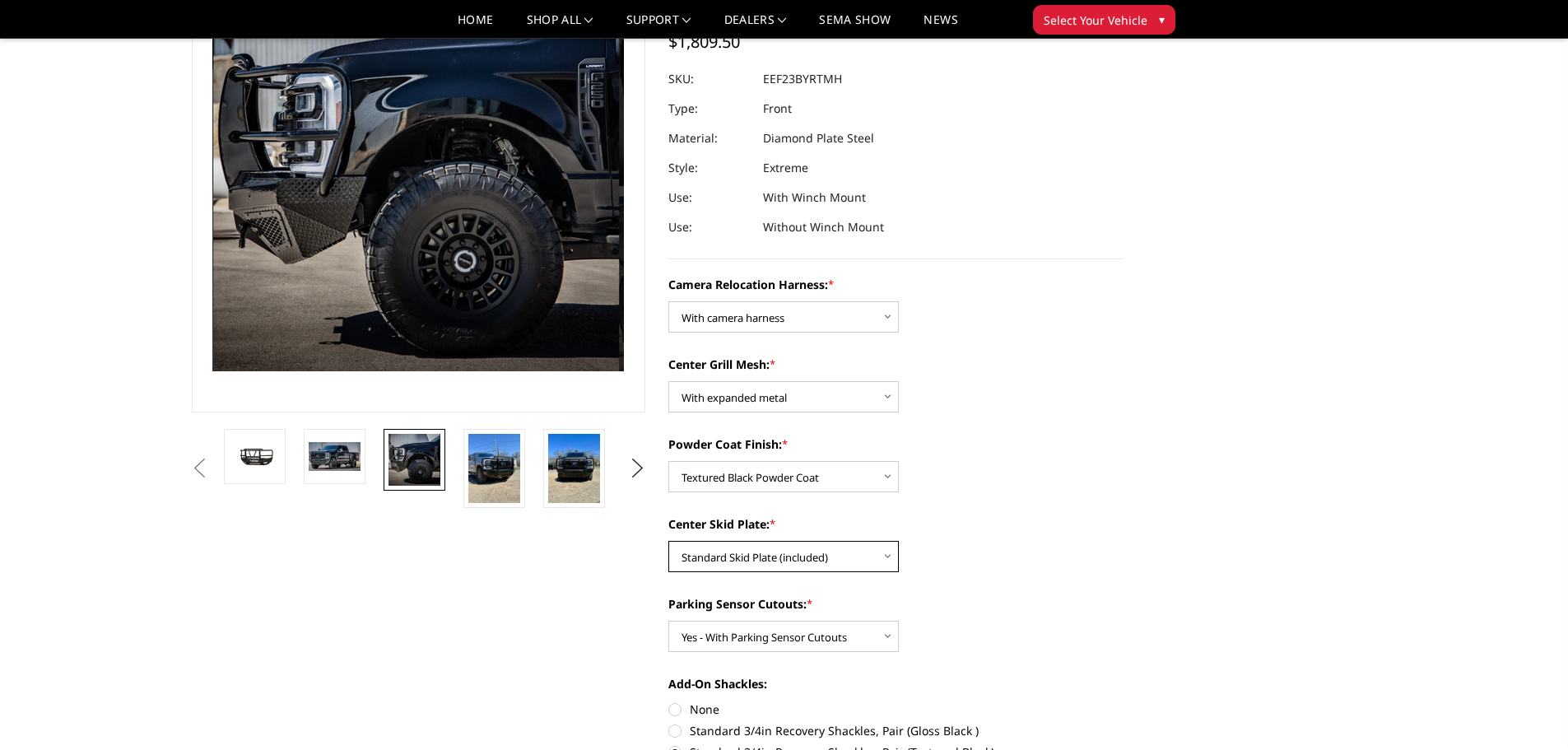
click at [836, 560] on select "Choose Options Winch Mount Skid Plate Standard Skid Plate (included) 2" Receive…" at bounding box center [784, 557] width 230 height 31
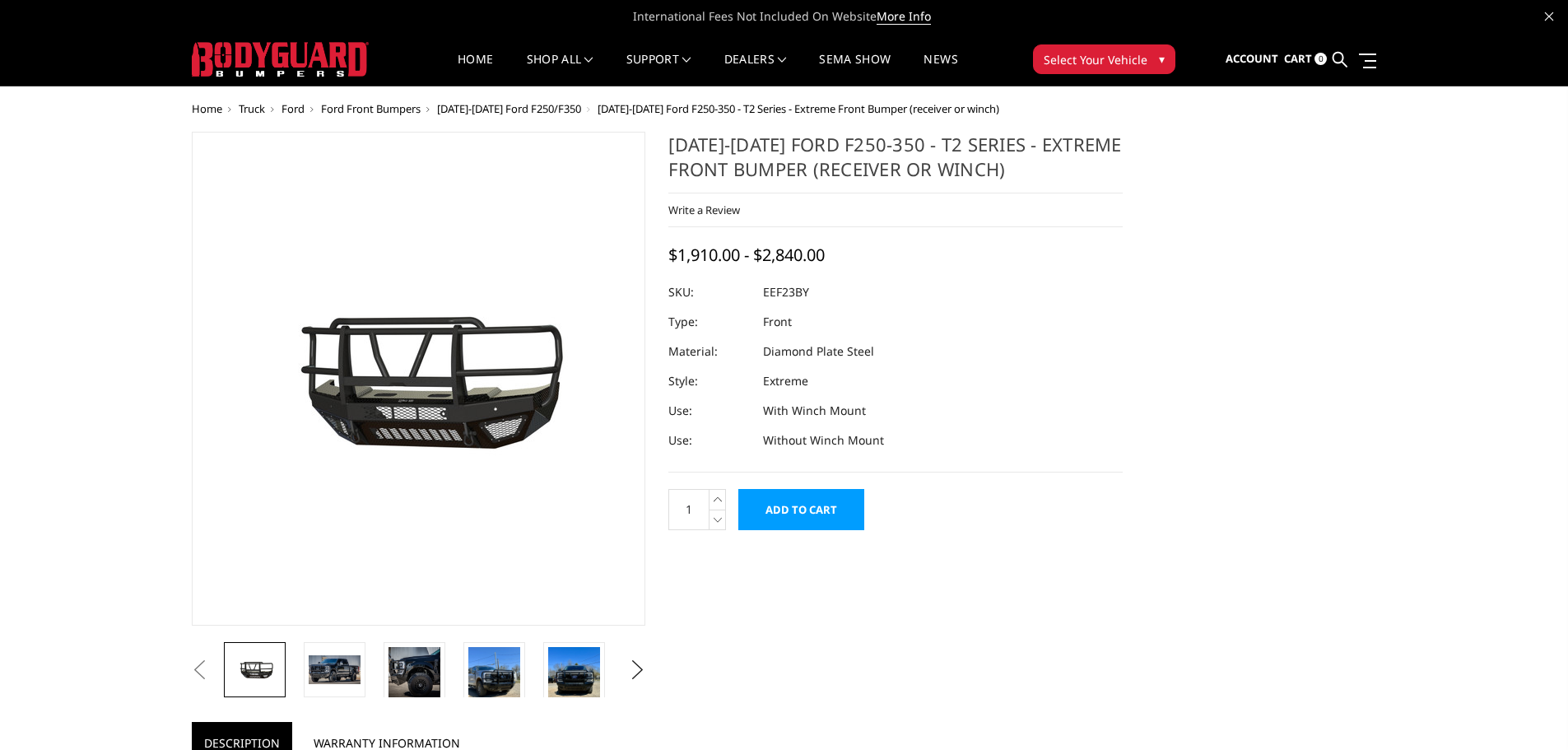
select select "3753"
select select "3751"
select select "3750"
select select "3746"
select select "3744"
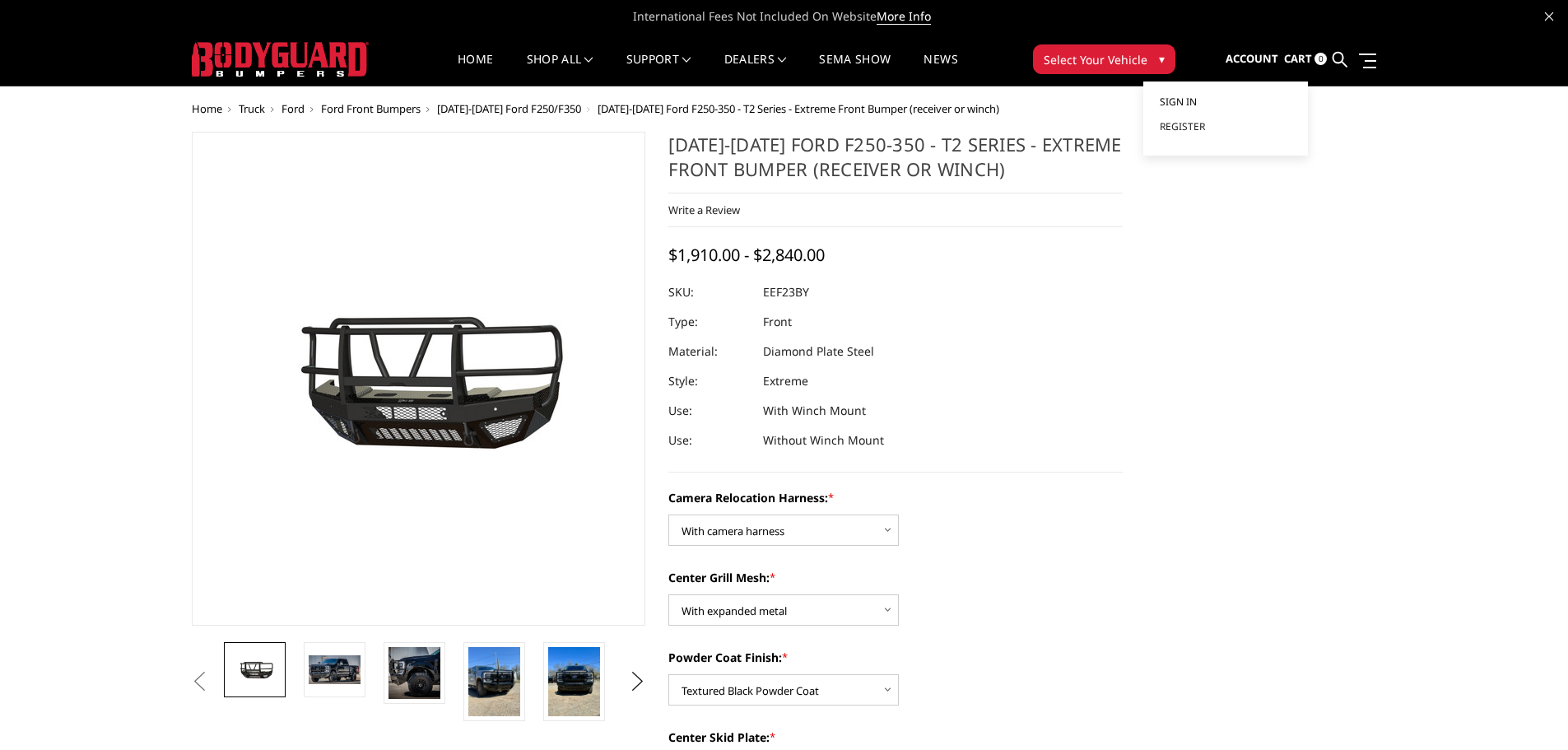
click at [1233, 99] on link "Sign in" at bounding box center [1226, 101] width 132 height 24
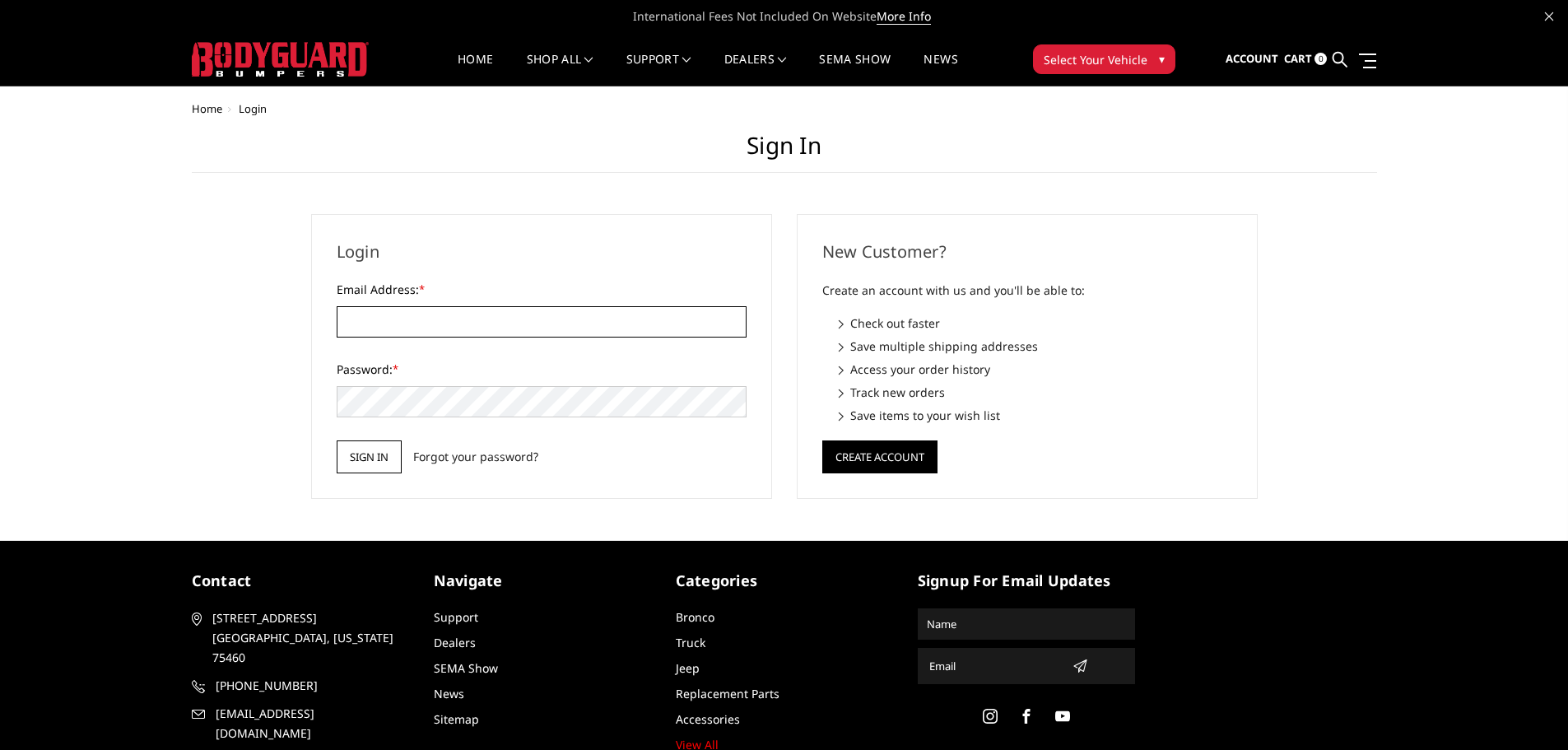
type input "[EMAIL_ADDRESS][DOMAIN_NAME]"
click at [396, 466] on input "Sign in" at bounding box center [369, 457] width 65 height 33
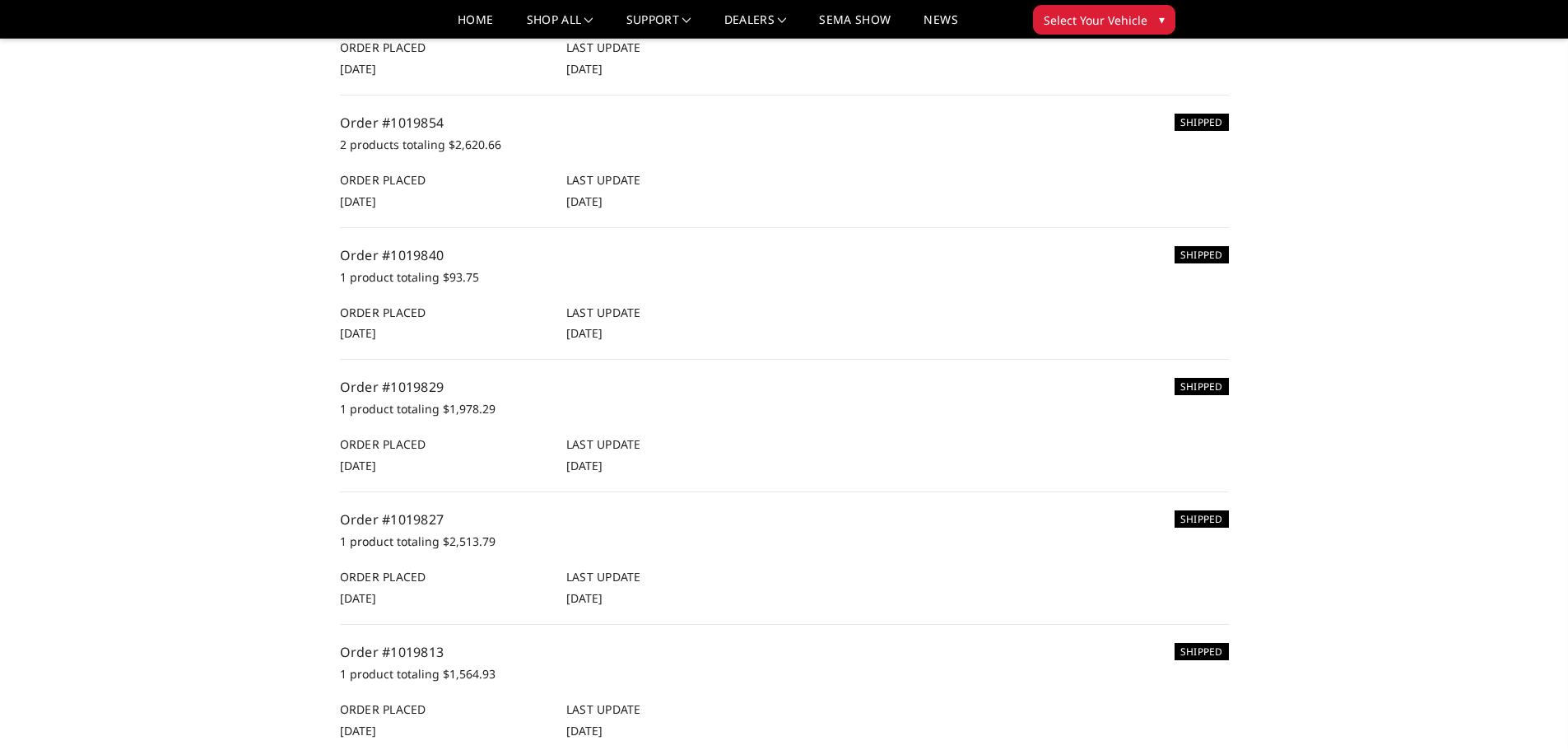
scroll to position [1071, 0]
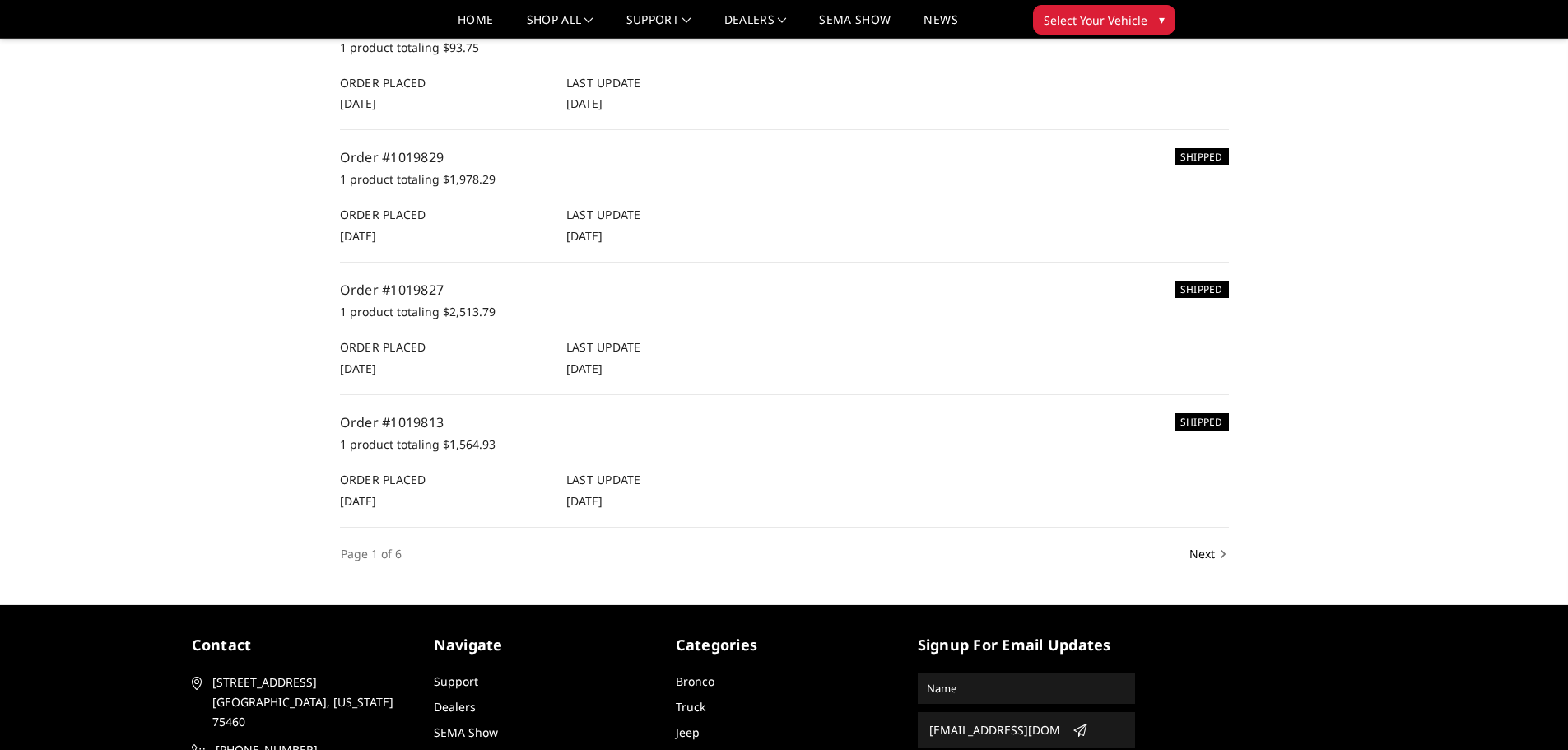
click at [1195, 563] on link "Next" at bounding box center [1205, 554] width 40 height 19
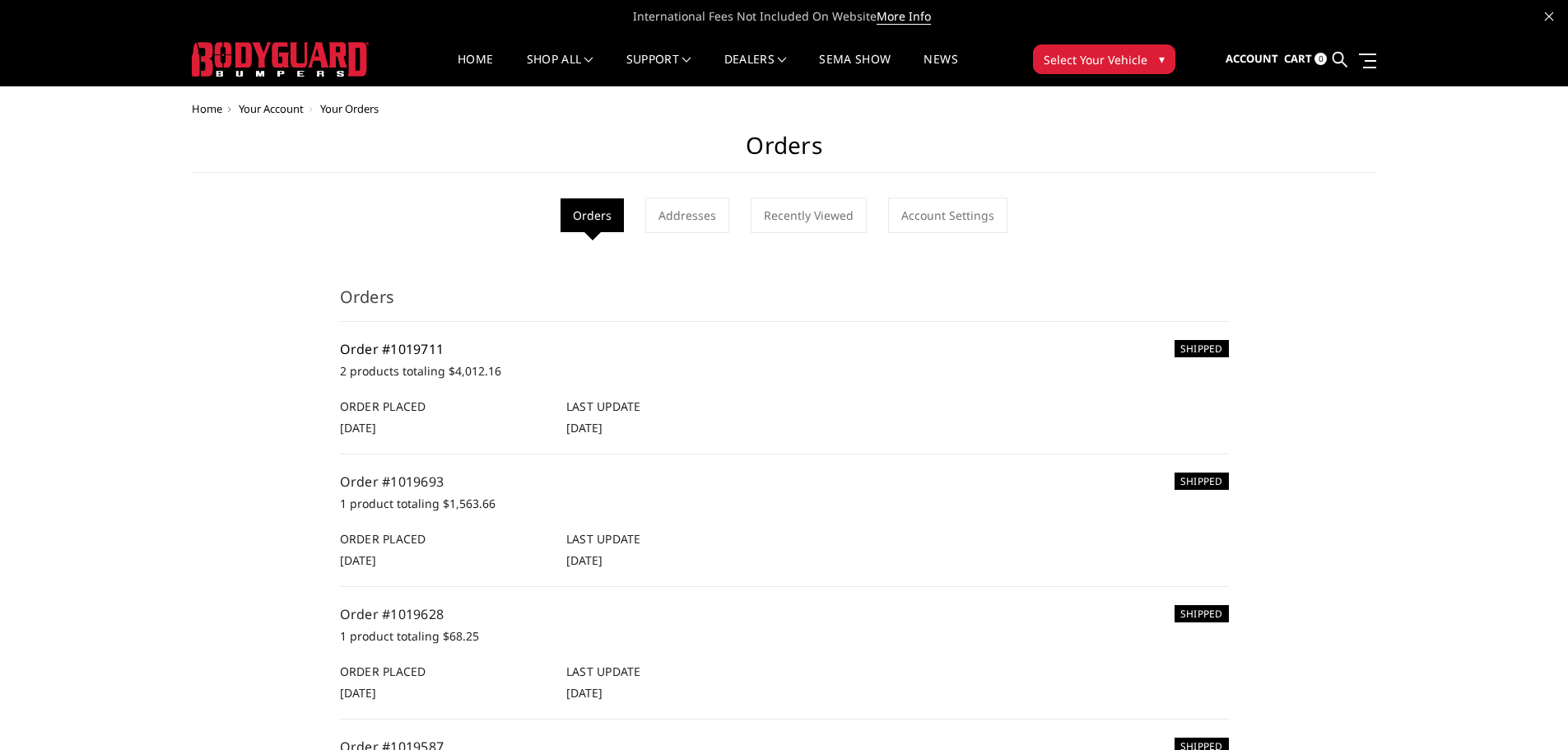
click at [412, 348] on link "Order #1019711" at bounding box center [392, 349] width 104 height 19
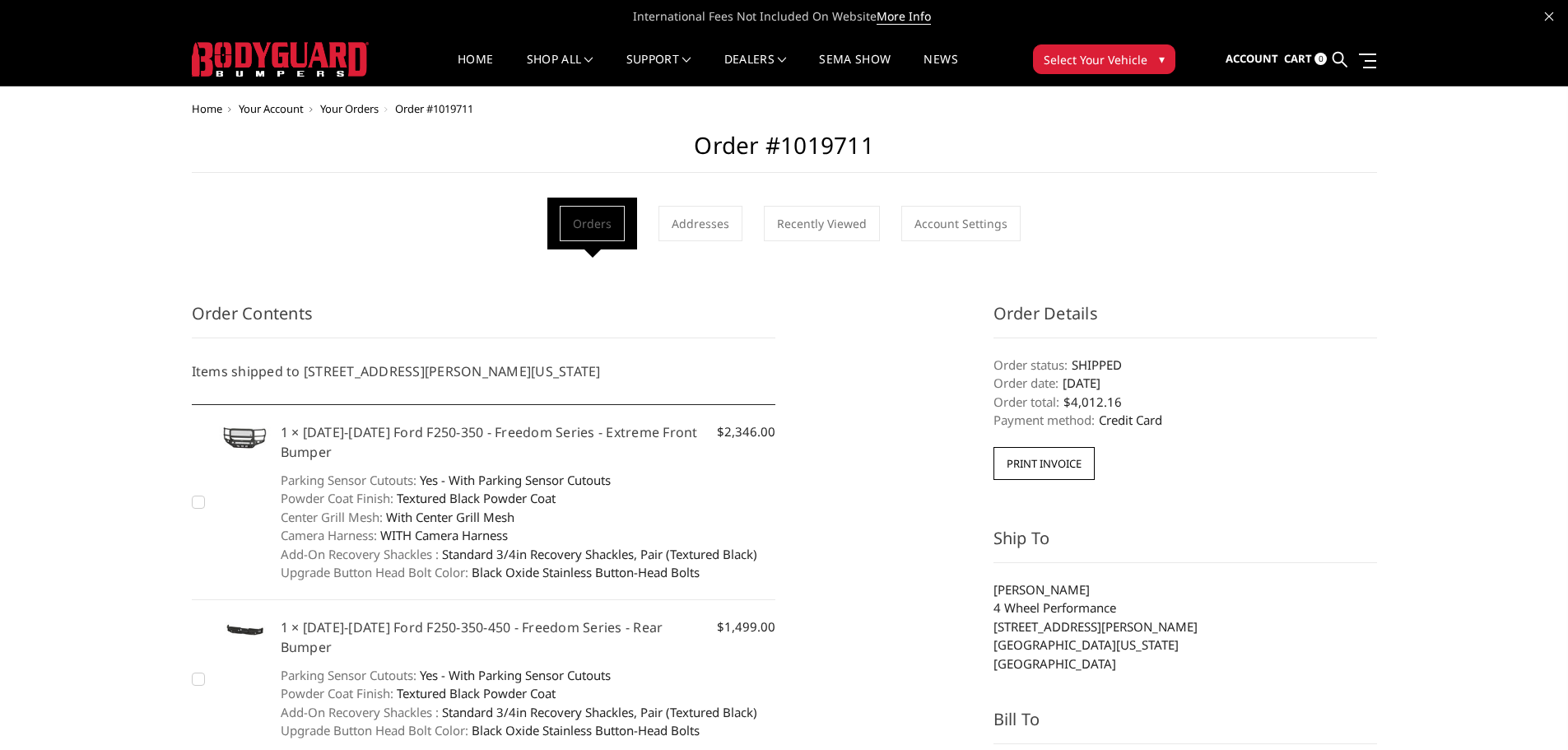
scroll to position [82, 0]
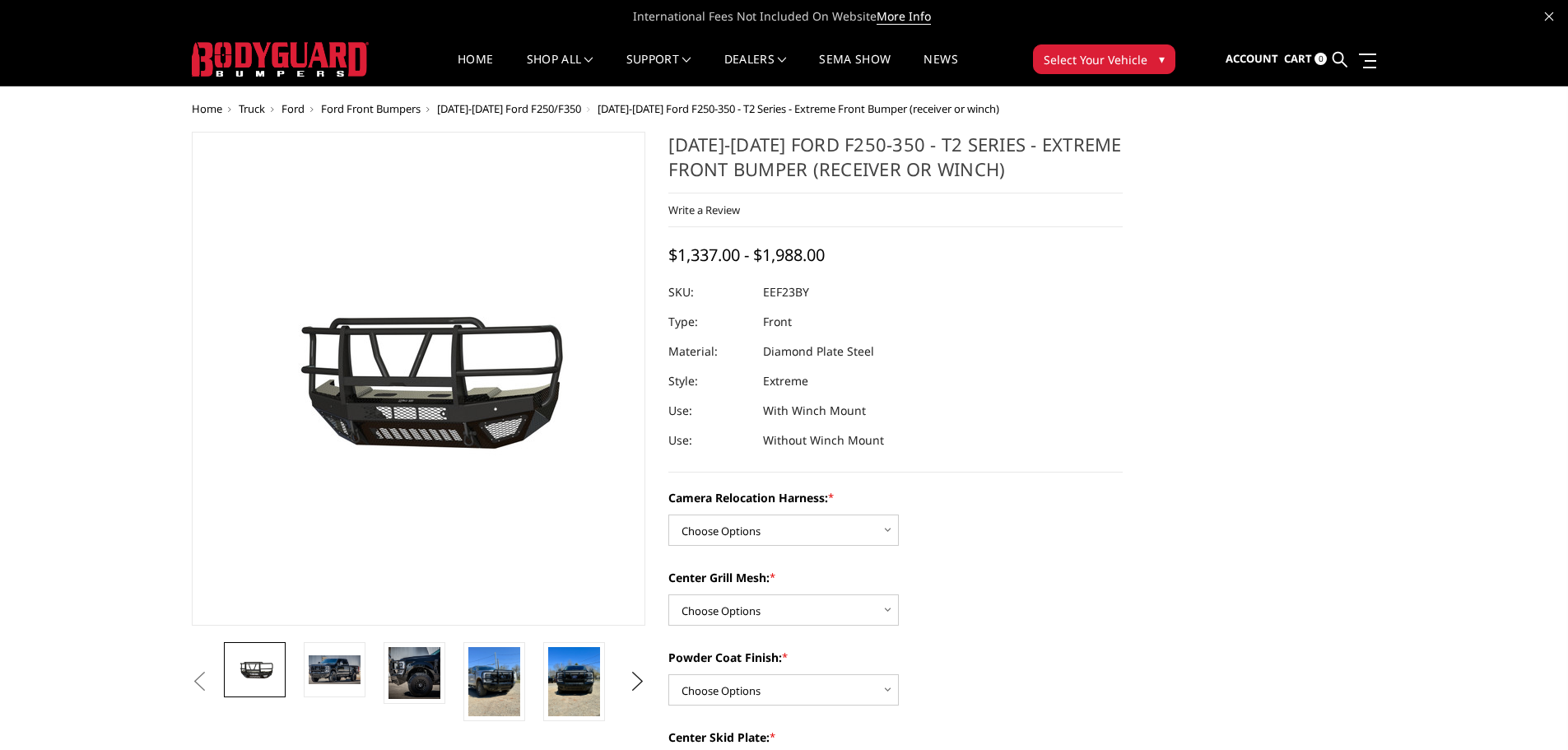
click at [1226, 50] on nav "Account Sign out Cart 0 Search Search" at bounding box center [1289, 59] width 177 height 52
click at [1235, 63] on span "Account" at bounding box center [1252, 58] width 53 height 15
click at [1206, 104] on span "Sign out" at bounding box center [1184, 101] width 47 height 14
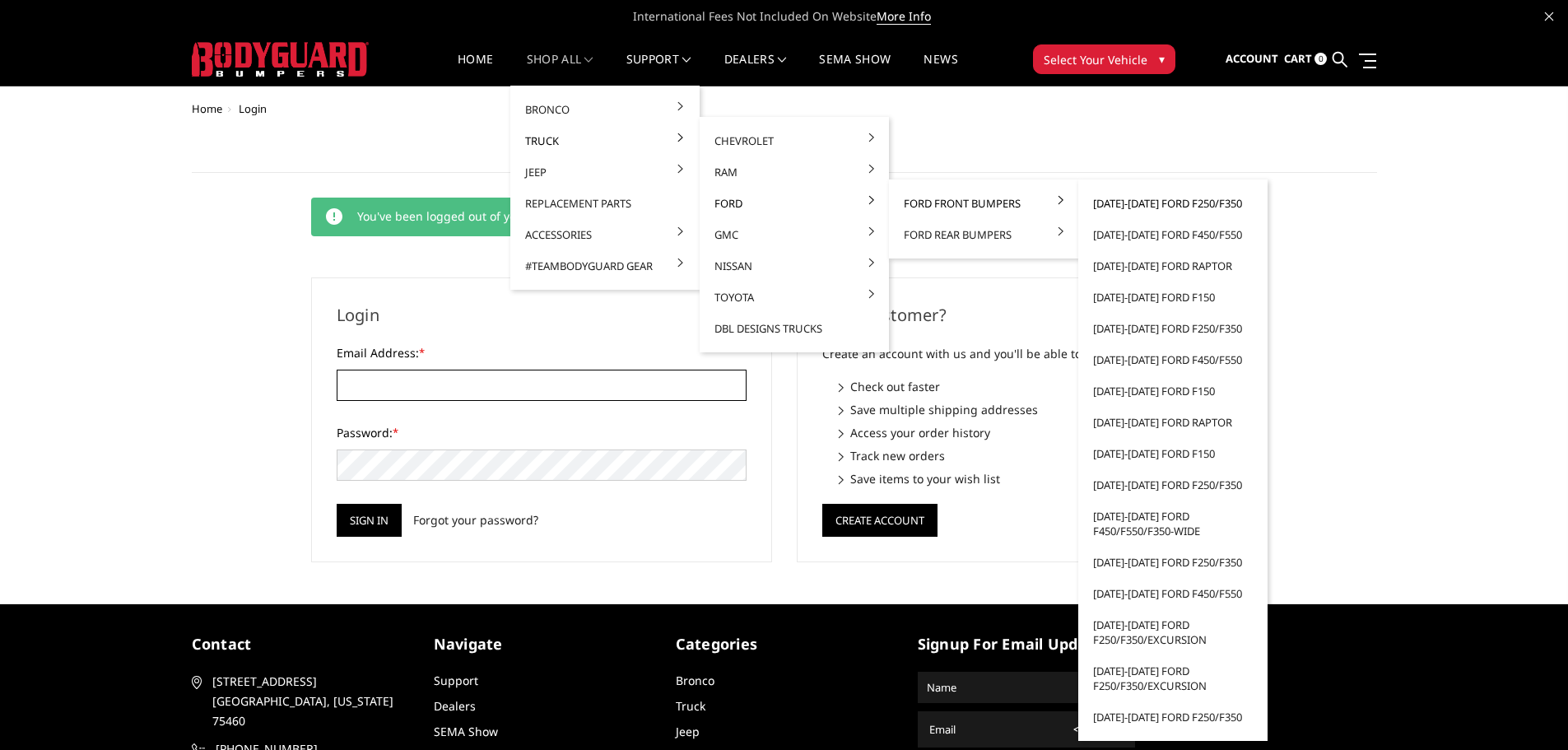
type input "[EMAIL_ADDRESS][DOMAIN_NAME]"
click at [1180, 204] on link "[DATE]-[DATE] Ford F250/F350" at bounding box center [1173, 203] width 176 height 31
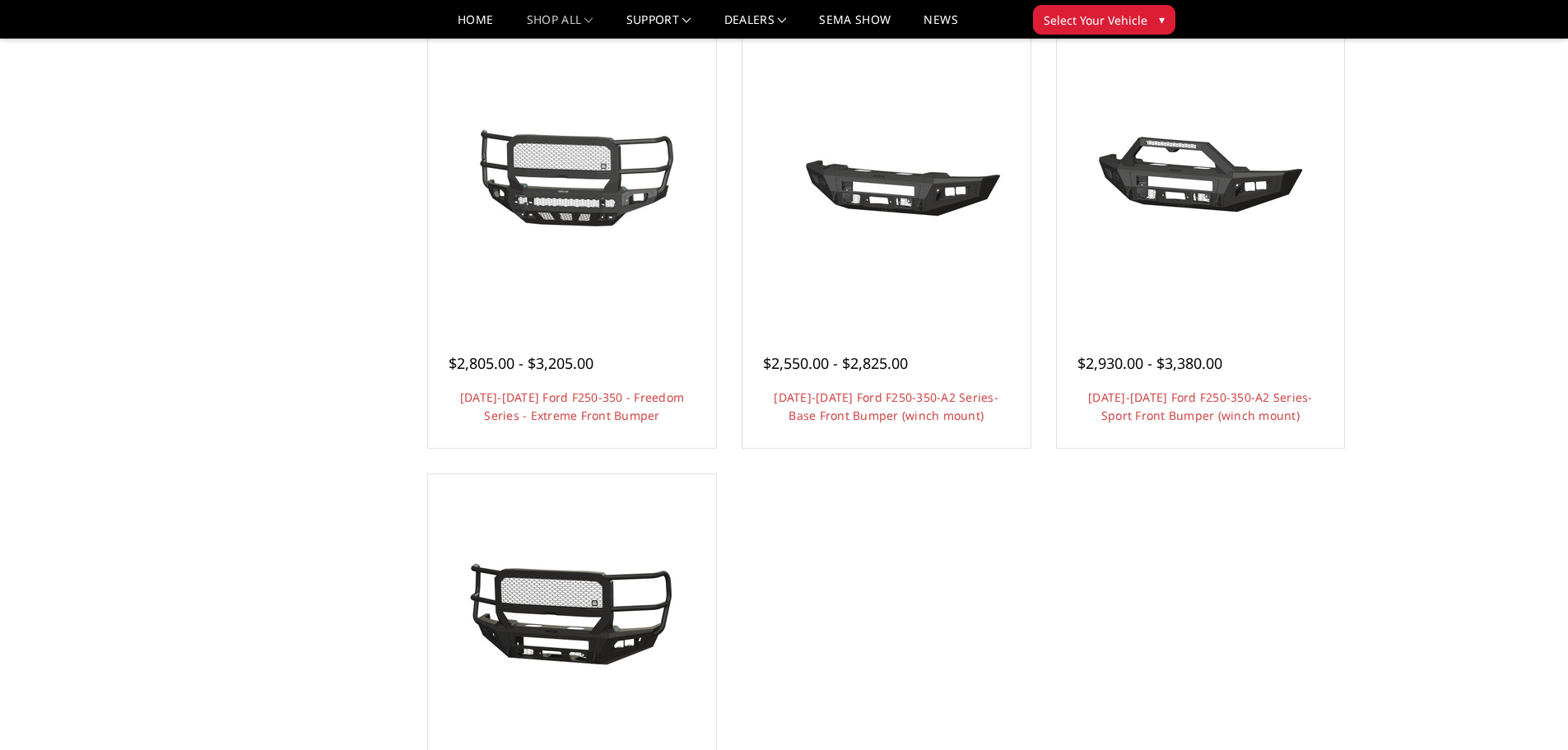
scroll to position [1071, 0]
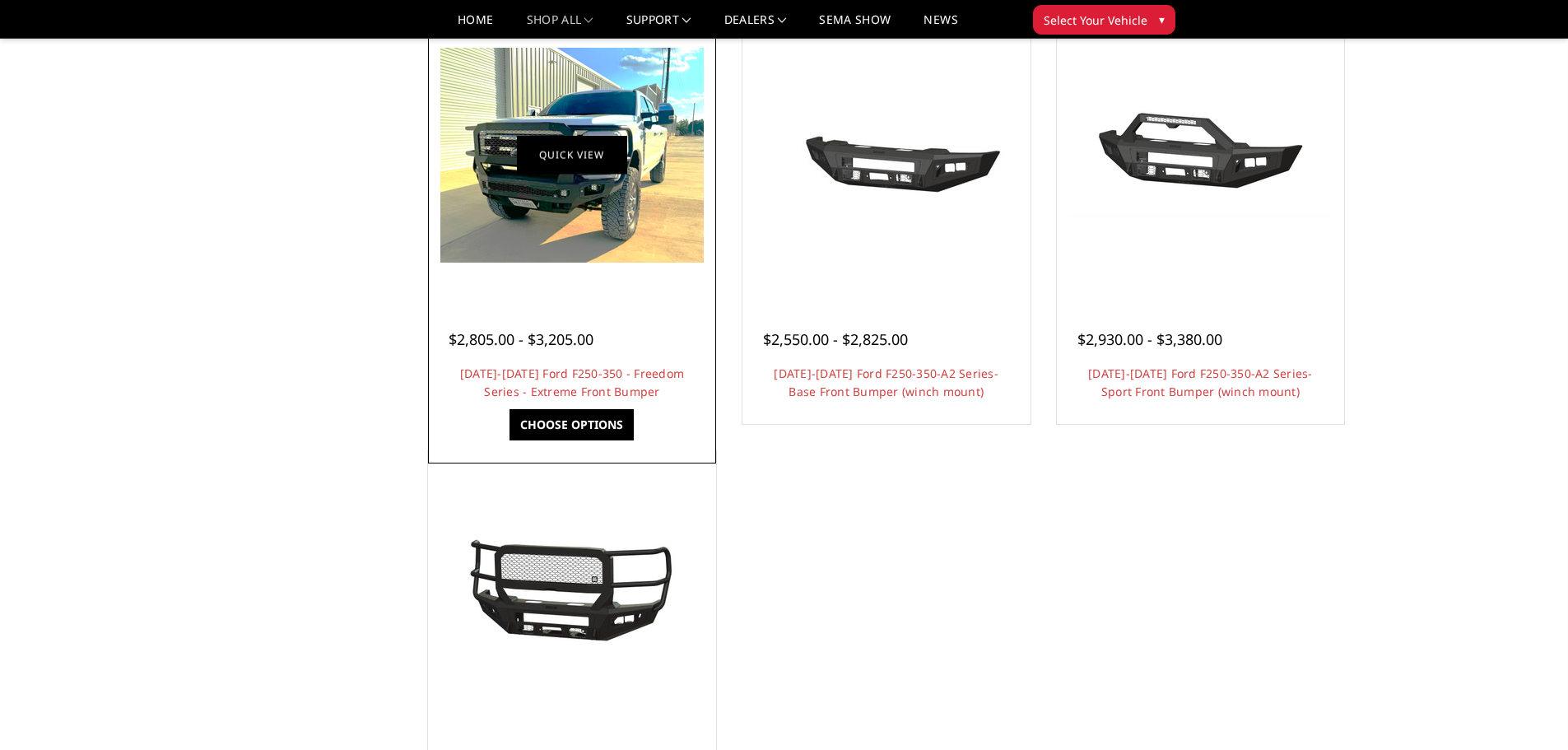
click at [572, 166] on link "Quick view" at bounding box center [571, 155] width 110 height 39
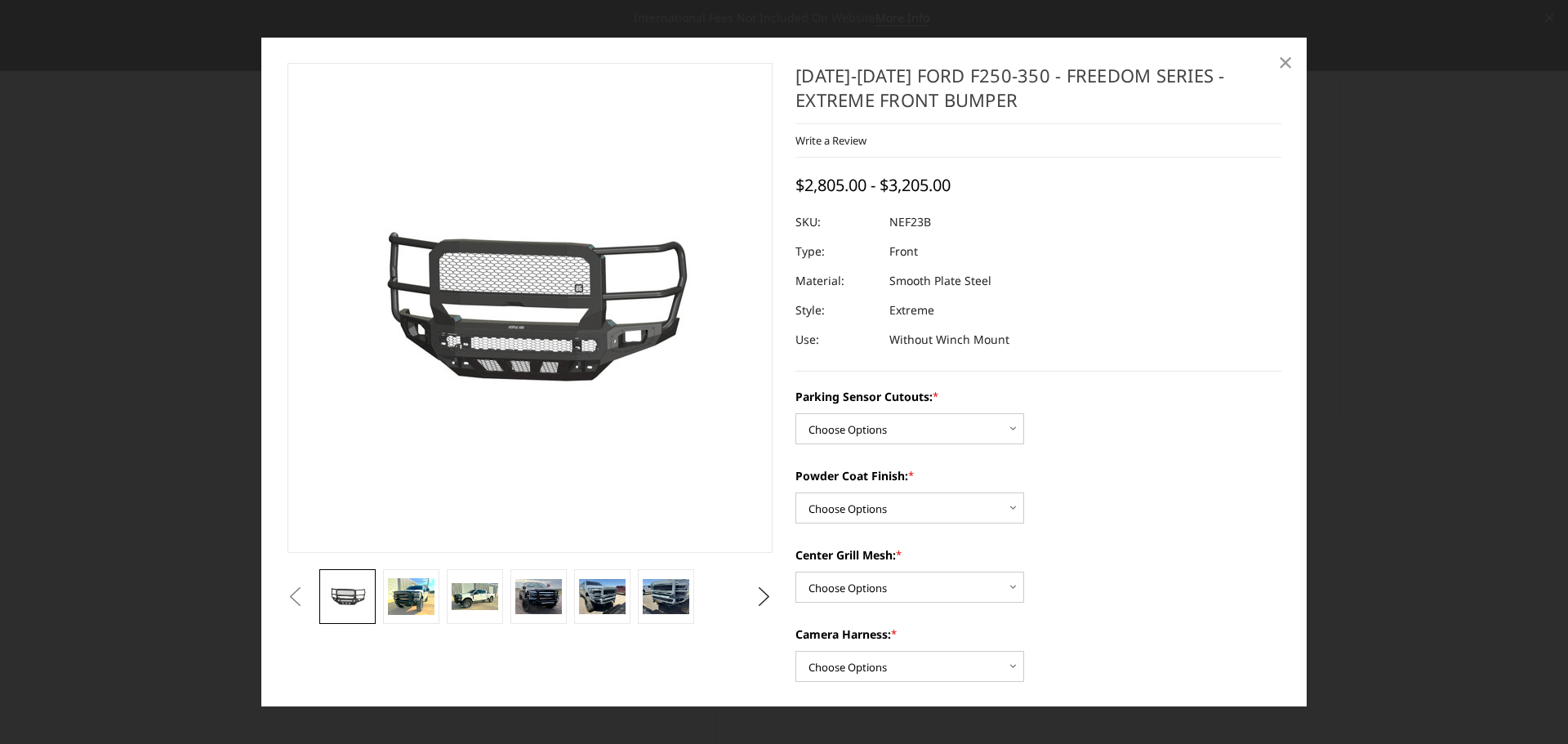
click at [1286, 62] on span "×" at bounding box center [1285, 62] width 15 height 35
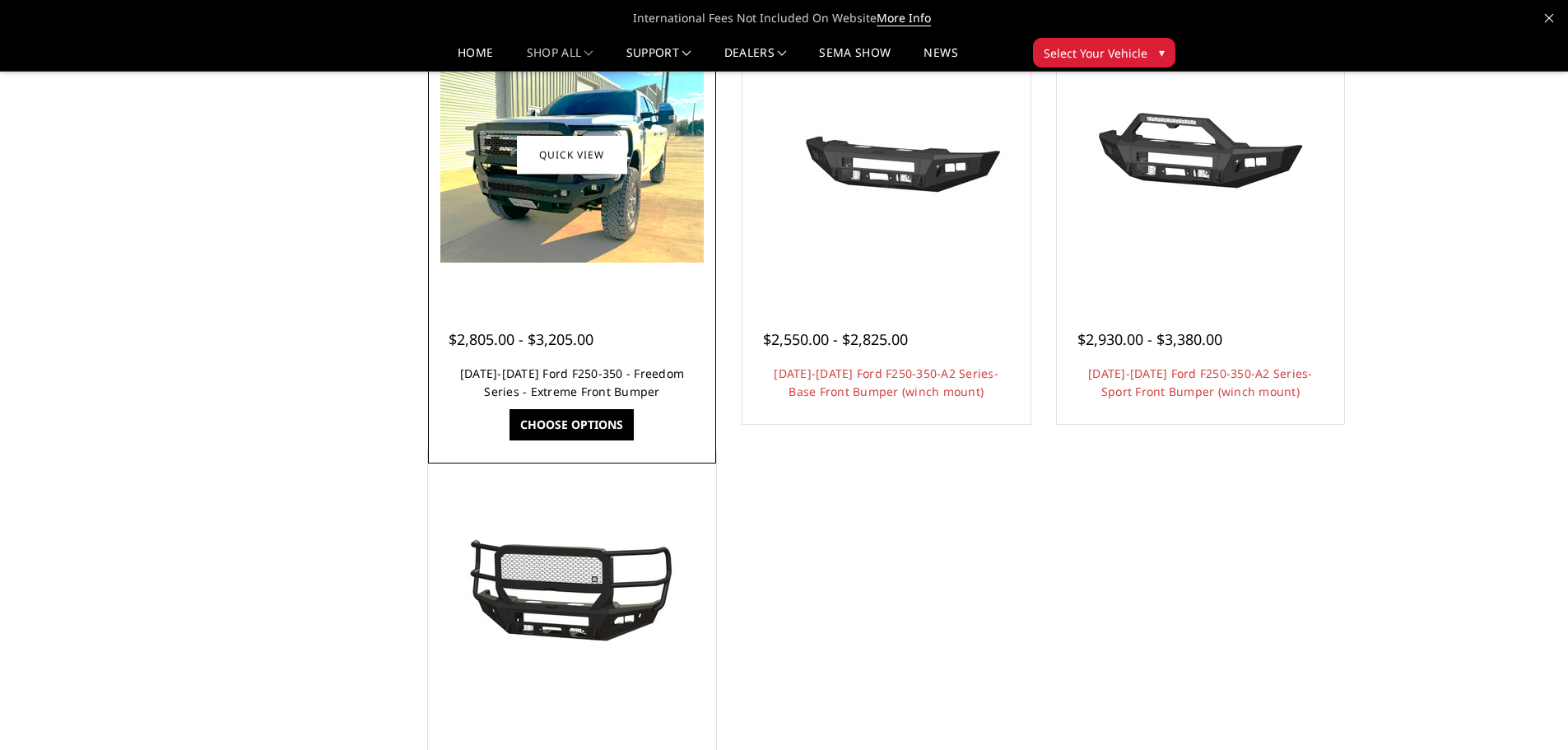
click at [541, 380] on link "[DATE]-[DATE] Ford F250-350 - Freedom Series - Extreme Front Bumper" at bounding box center [572, 382] width 224 height 34
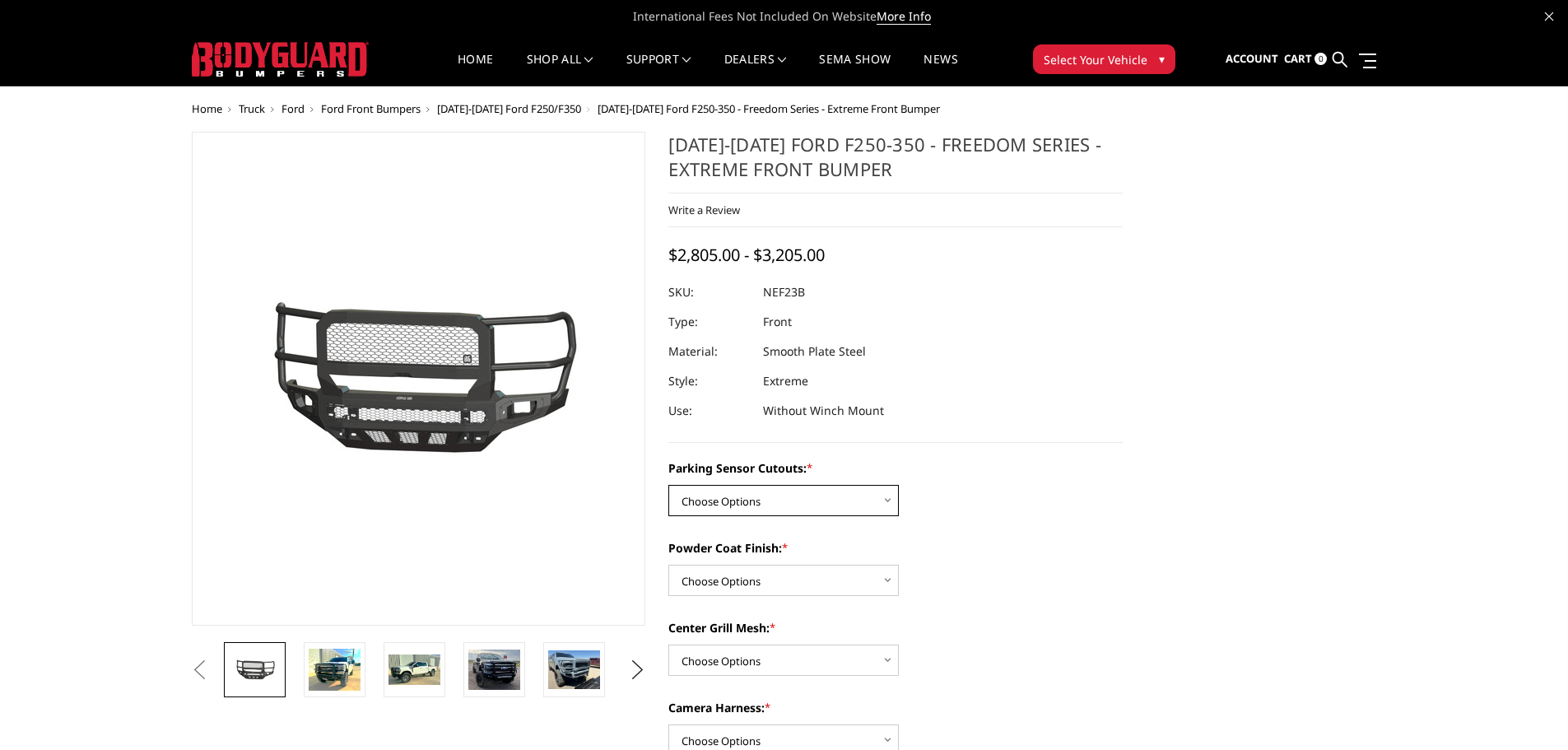
click at [827, 492] on select "Choose Options No - Without Parking Sensor Cutouts Yes - With Parking Sensor Cu…" at bounding box center [784, 500] width 230 height 31
select select "2583"
click at [669, 485] on select "Choose Options No - Without Parking Sensor Cutouts Yes - With Parking Sensor Cu…" at bounding box center [784, 500] width 230 height 31
click at [800, 573] on select "Choose Options Bare Metal Textured Black Powder Coat" at bounding box center [784, 580] width 230 height 31
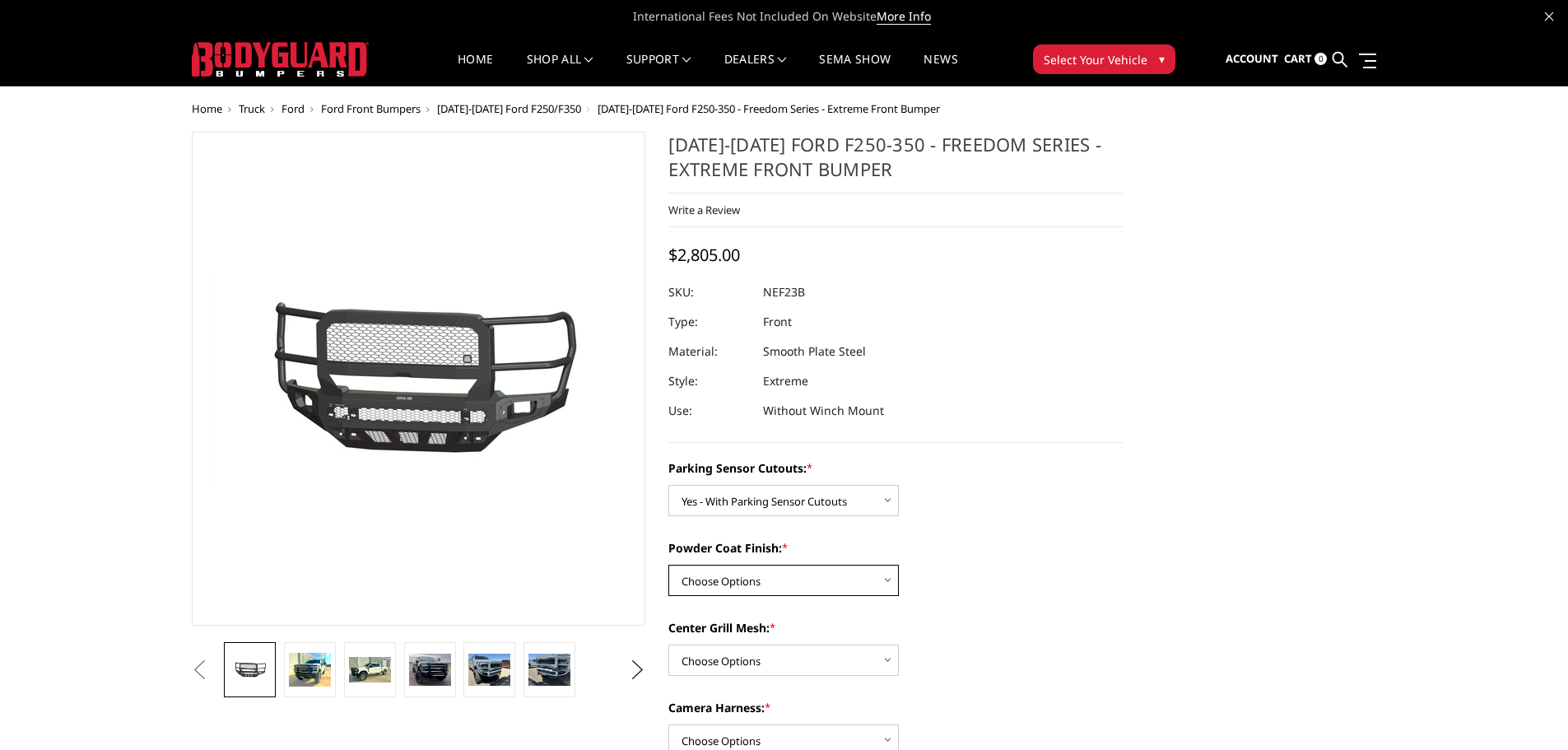
select select "2585"
click at [669, 565] on select "Choose Options Bare Metal Textured Black Powder Coat" at bounding box center [784, 580] width 230 height 31
click at [776, 651] on select "Choose Options With Center Grill Mesh Without Center Grill Mesh" at bounding box center [784, 660] width 230 height 31
select select "2586"
click at [669, 645] on select "Choose Options With Center Grill Mesh Without Center Grill Mesh" at bounding box center [784, 660] width 230 height 31
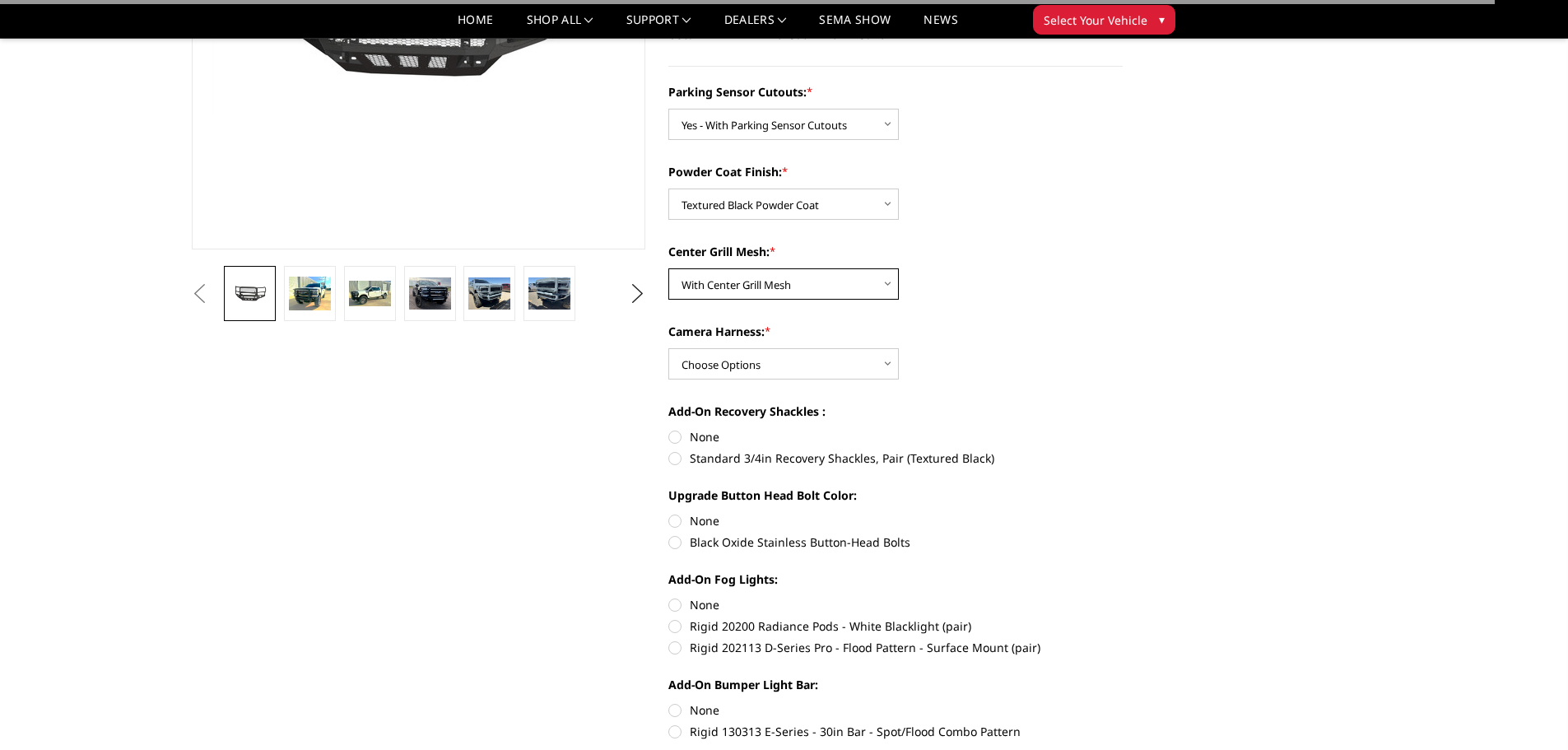
scroll to position [330, 0]
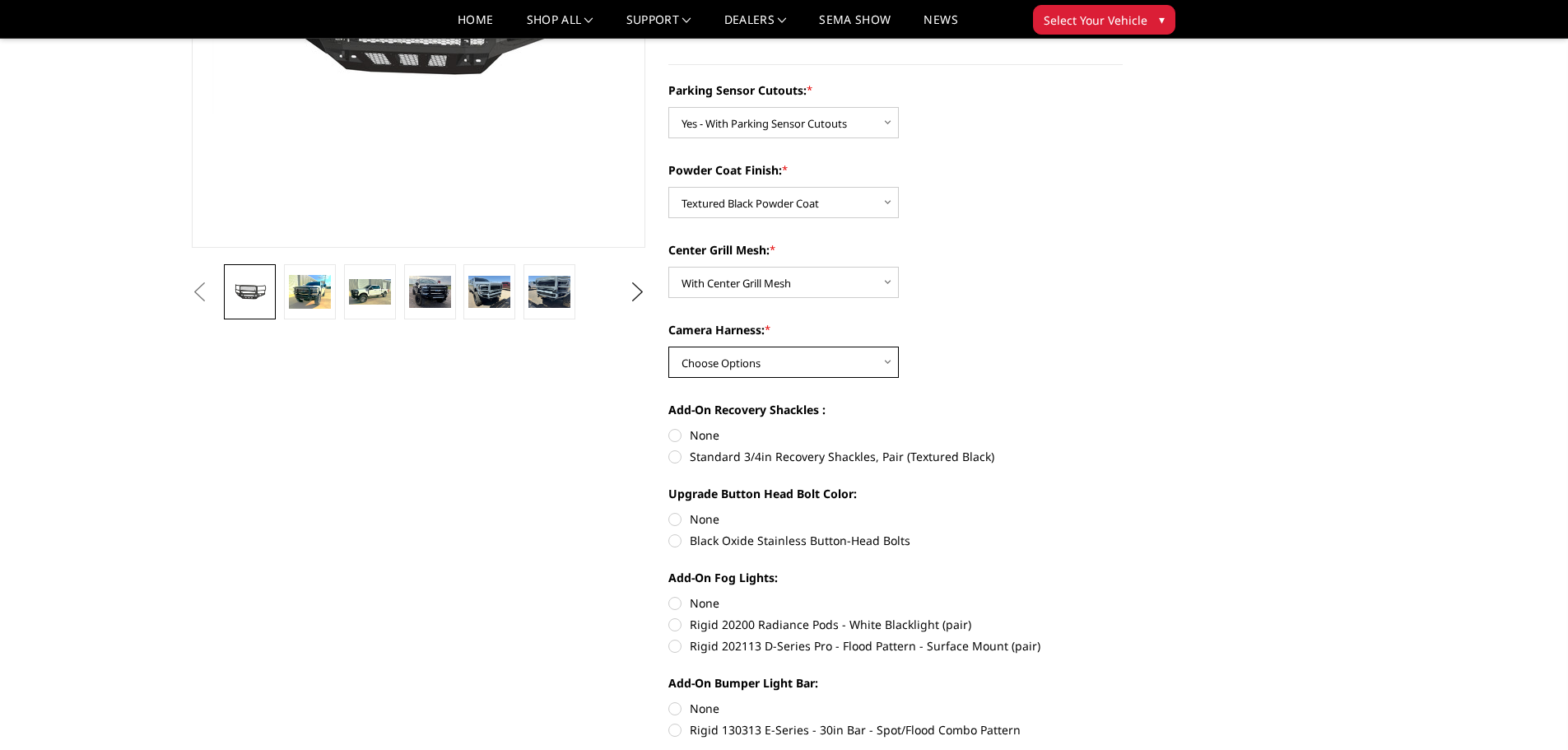
click at [796, 366] on select "Choose Options WITH Camera Harness WITHOUT Camera Harness" at bounding box center [784, 362] width 230 height 31
select select "2588"
click at [669, 346] on select "Choose Options WITH Camera Harness WITHOUT Camera Harness" at bounding box center [784, 362] width 230 height 31
click at [697, 466] on div "Parking Sensor Cutouts: * Choose Options No - Without Parking Sensor Cutouts Ye…" at bounding box center [896, 409] width 454 height 653
click at [687, 459] on label "Standard 3/4in Recovery Shackles, Pair (Textured Black)" at bounding box center [896, 456] width 454 height 18
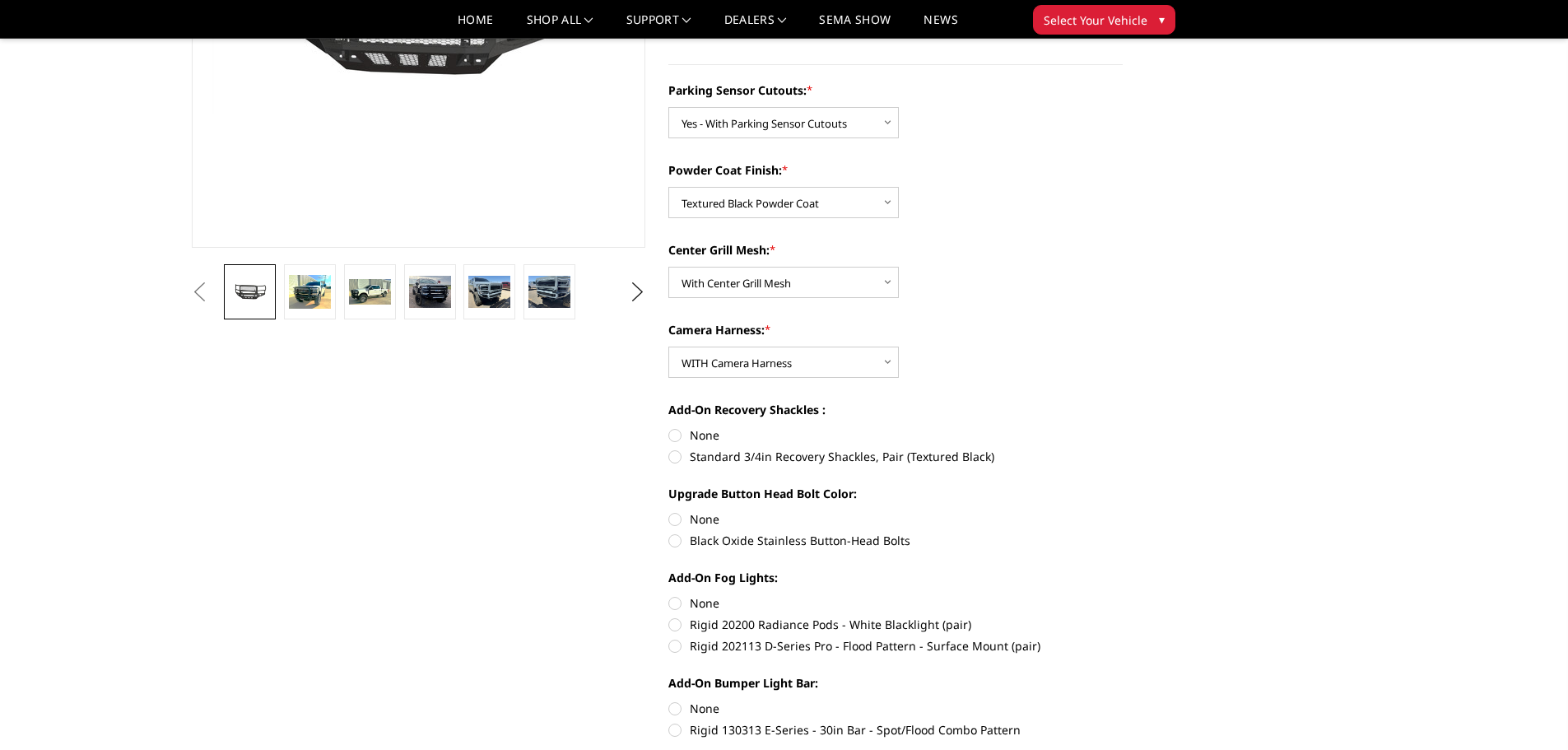
click at [1123, 427] on input "Standard 3/4in Recovery Shackles, Pair (Textured Black)" at bounding box center [1123, 426] width 1 height 1
radio input "true"
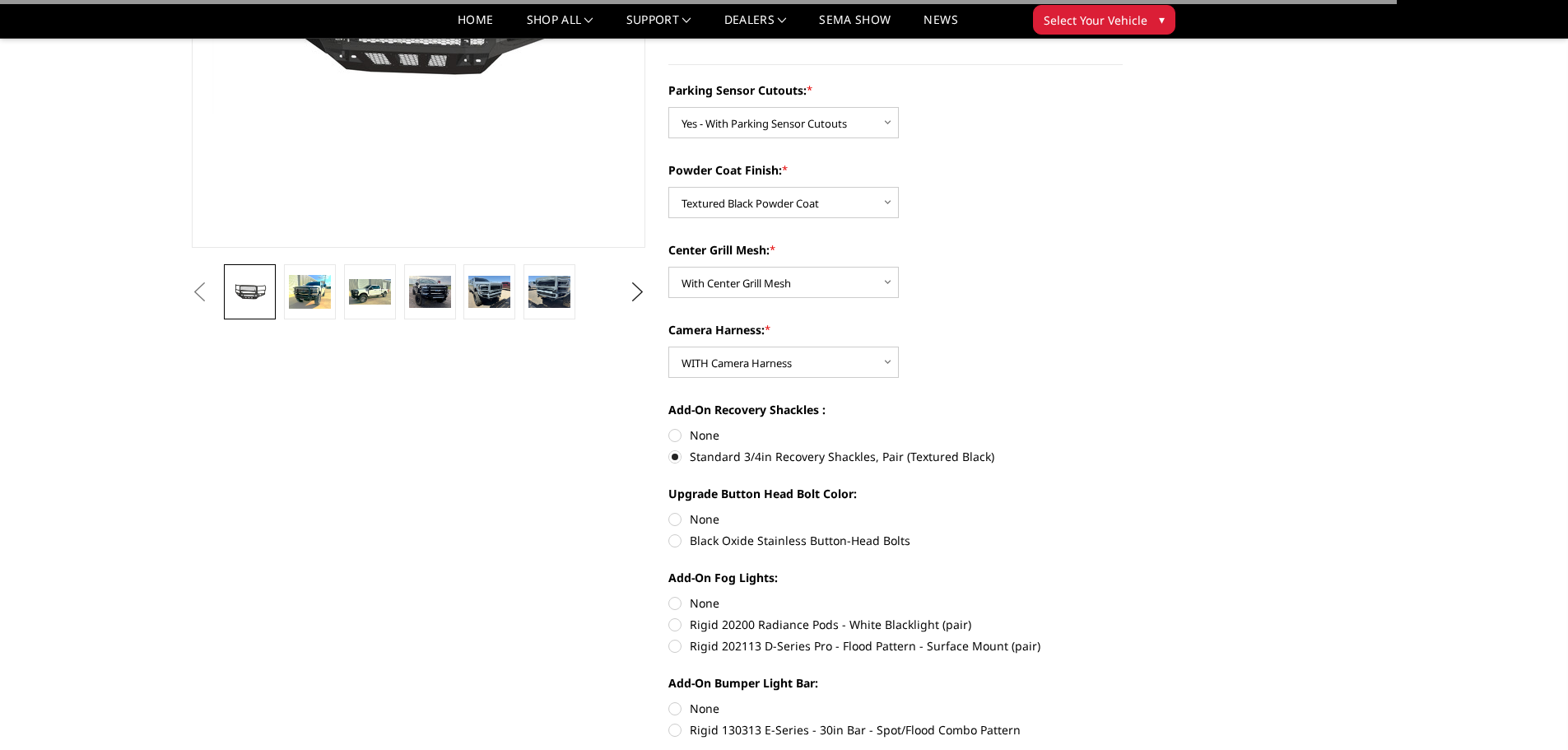
click at [682, 536] on label "Black Oxide Stainless Button-Head Bolts" at bounding box center [896, 540] width 454 height 18
click at [1123, 511] on input "Black Oxide Stainless Button-Head Bolts" at bounding box center [1123, 510] width 1 height 1
radio input "true"
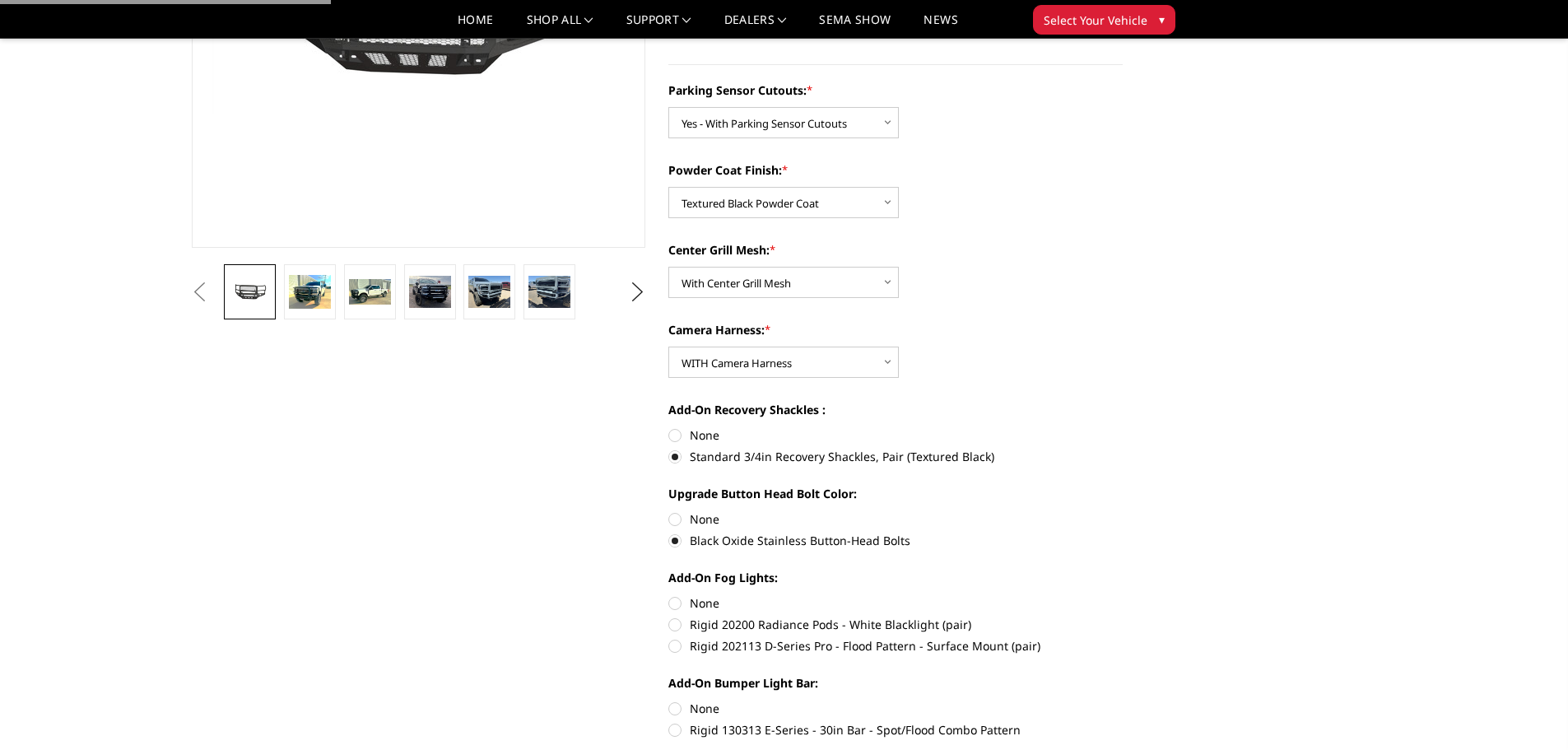
click at [686, 603] on label "None" at bounding box center [896, 604] width 454 height 18
click at [669, 595] on input "None" at bounding box center [669, 595] width 1 height 1
radio input "true"
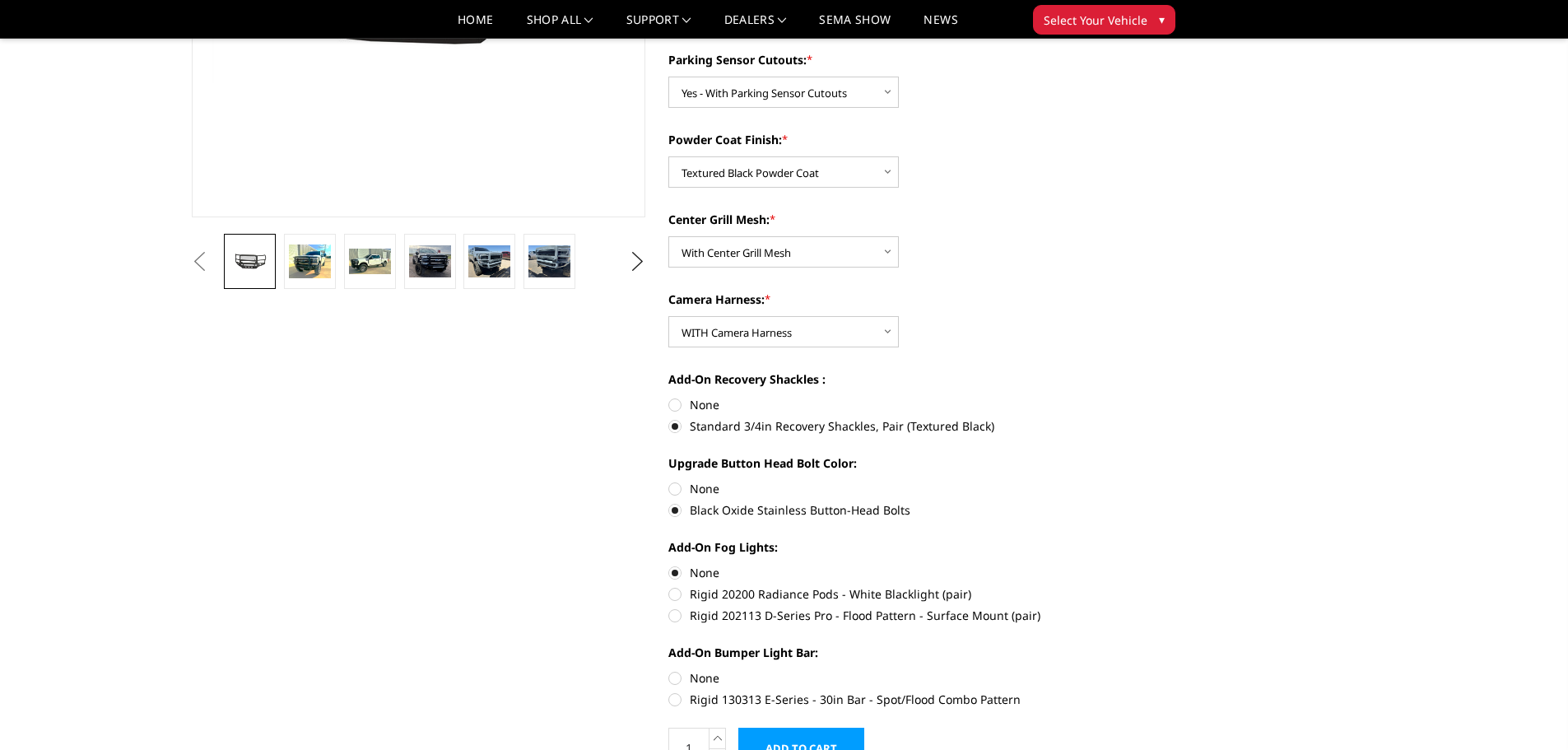
scroll to position [412, 0]
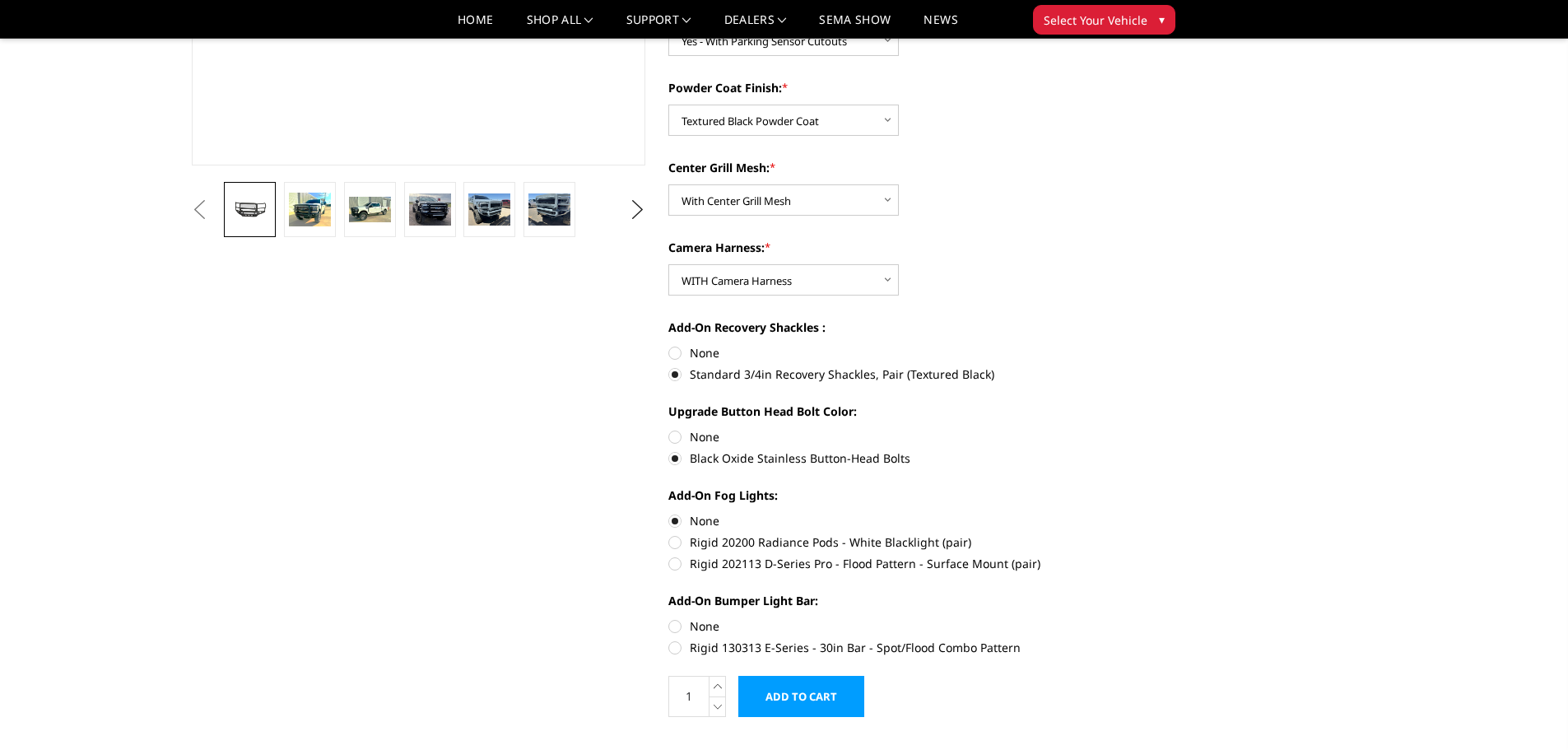
click at [681, 626] on label "None" at bounding box center [896, 626] width 454 height 18
click at [669, 618] on input "None" at bounding box center [669, 617] width 1 height 1
radio input "true"
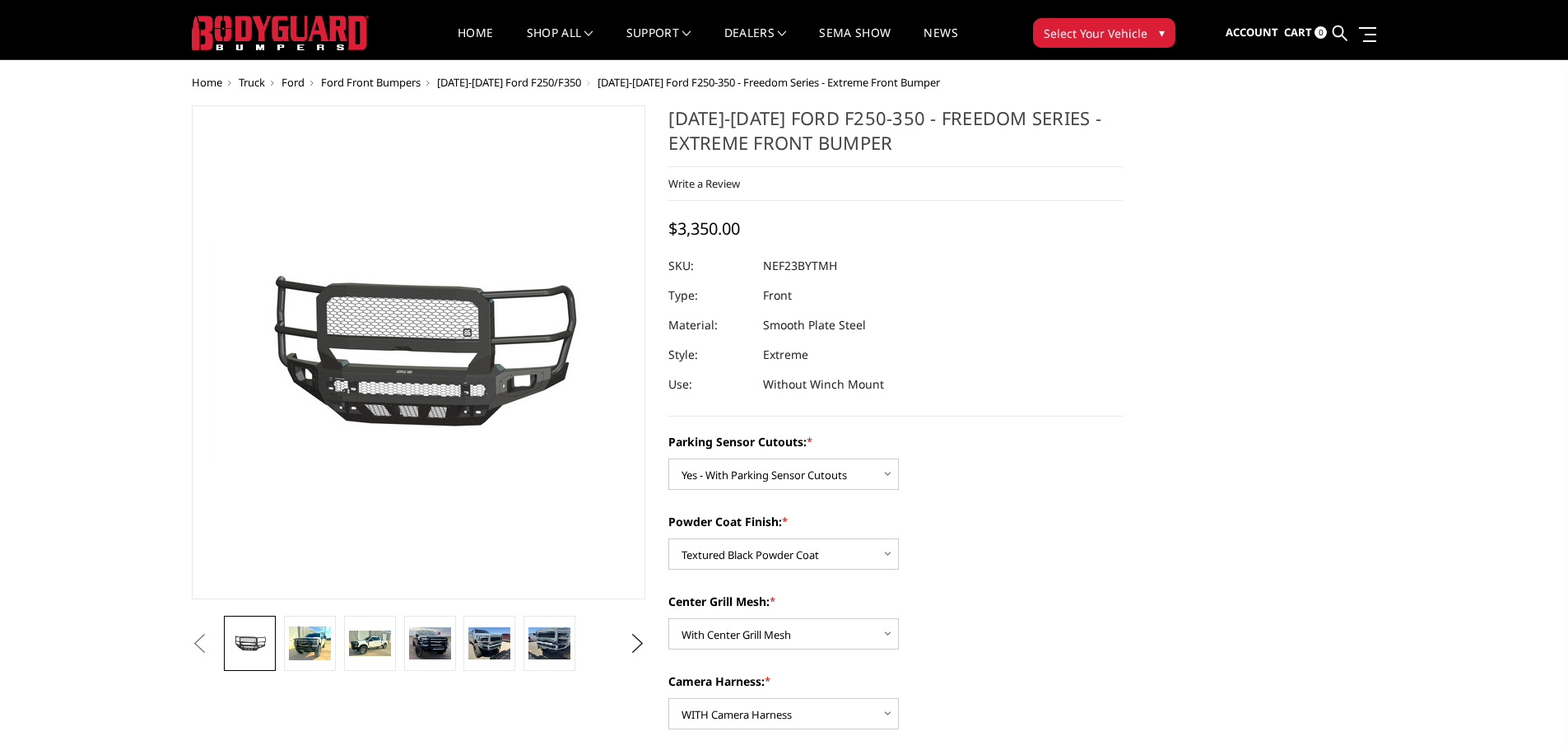
scroll to position [0, 0]
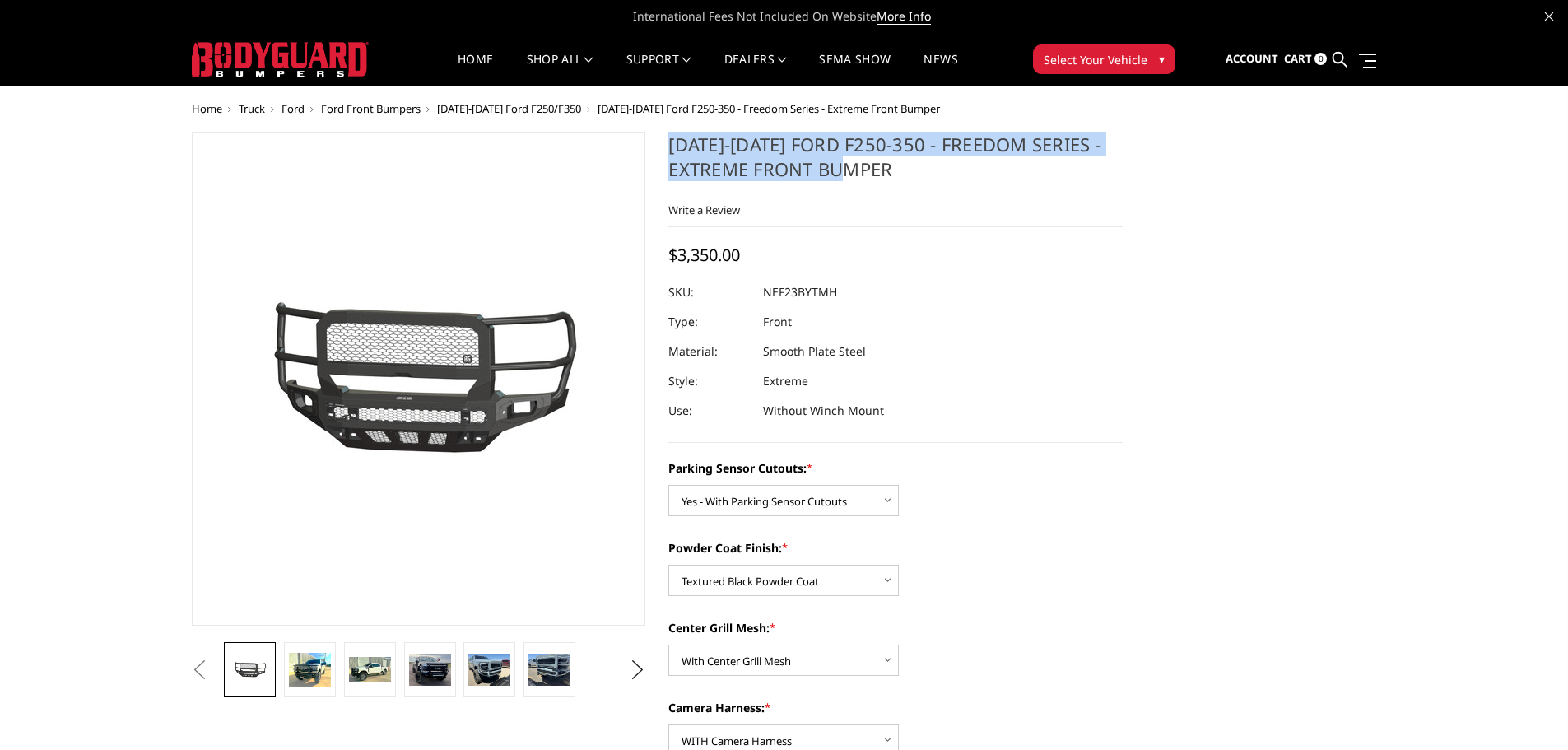
drag, startPoint x: 663, startPoint y: 145, endPoint x: 896, endPoint y: 171, distance: 234.4
click at [896, 171] on section "[DATE]-[DATE] Ford F250-350 - Freedom Series - Extreme Front Bumper Write a Rev…" at bounding box center [896, 663] width 478 height 1063
copy h1 "[DATE]-[DATE] Ford F250-350 - Freedom Series - Extreme Front Bumper"
